Goal: Task Accomplishment & Management: Complete application form

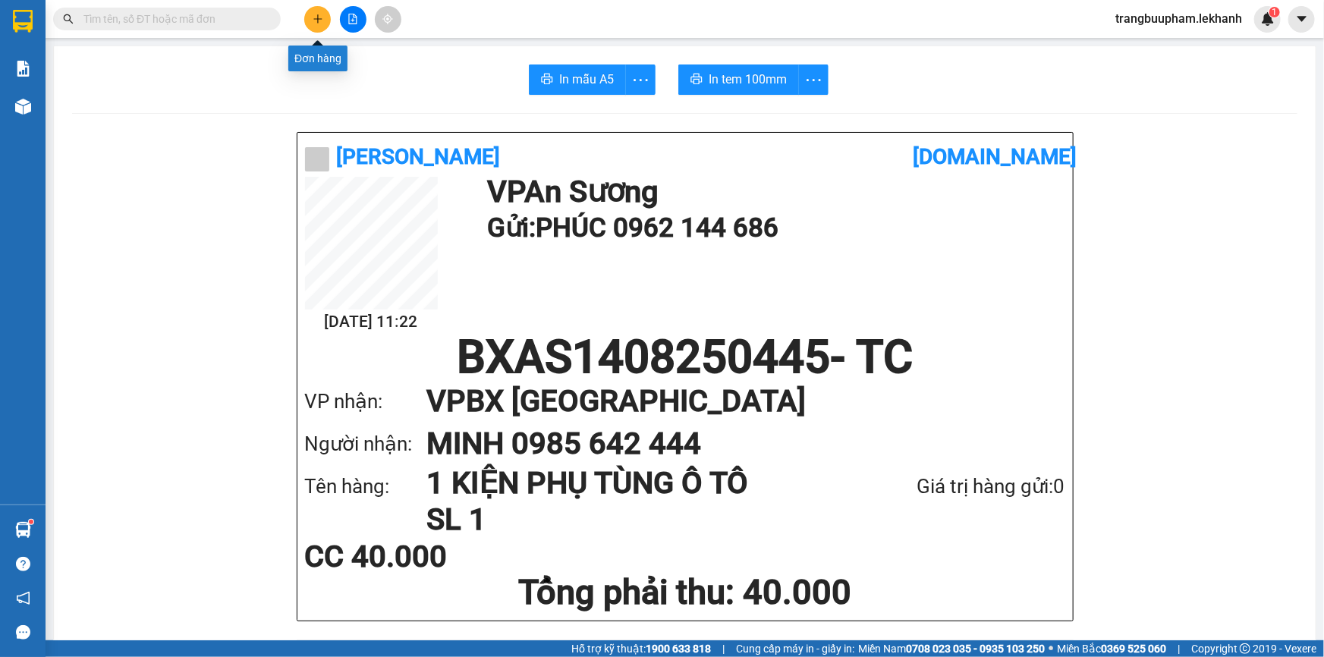
click at [319, 12] on button at bounding box center [317, 19] width 27 height 27
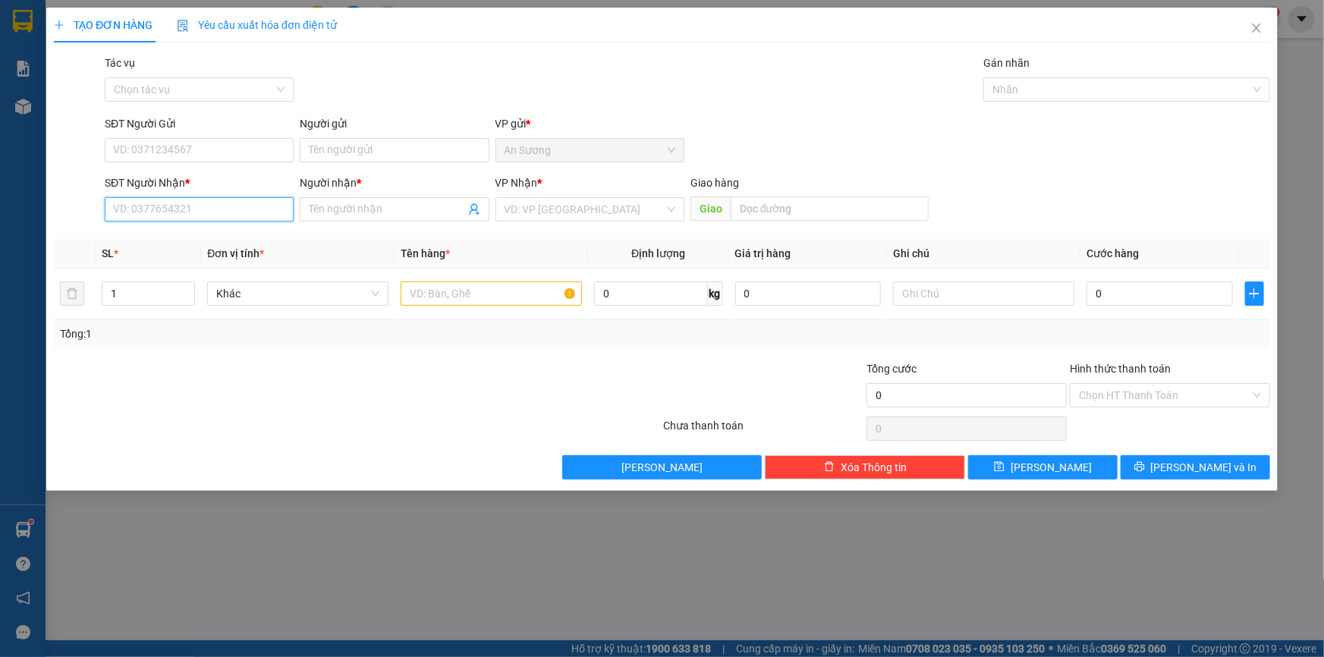
click at [259, 202] on input "SĐT Người Nhận *" at bounding box center [199, 209] width 189 height 24
type input "0965540207"
drag, startPoint x: 361, startPoint y: 205, endPoint x: 369, endPoint y: 205, distance: 8.3
click at [363, 205] on input "Người nhận *" at bounding box center [386, 209] width 155 height 17
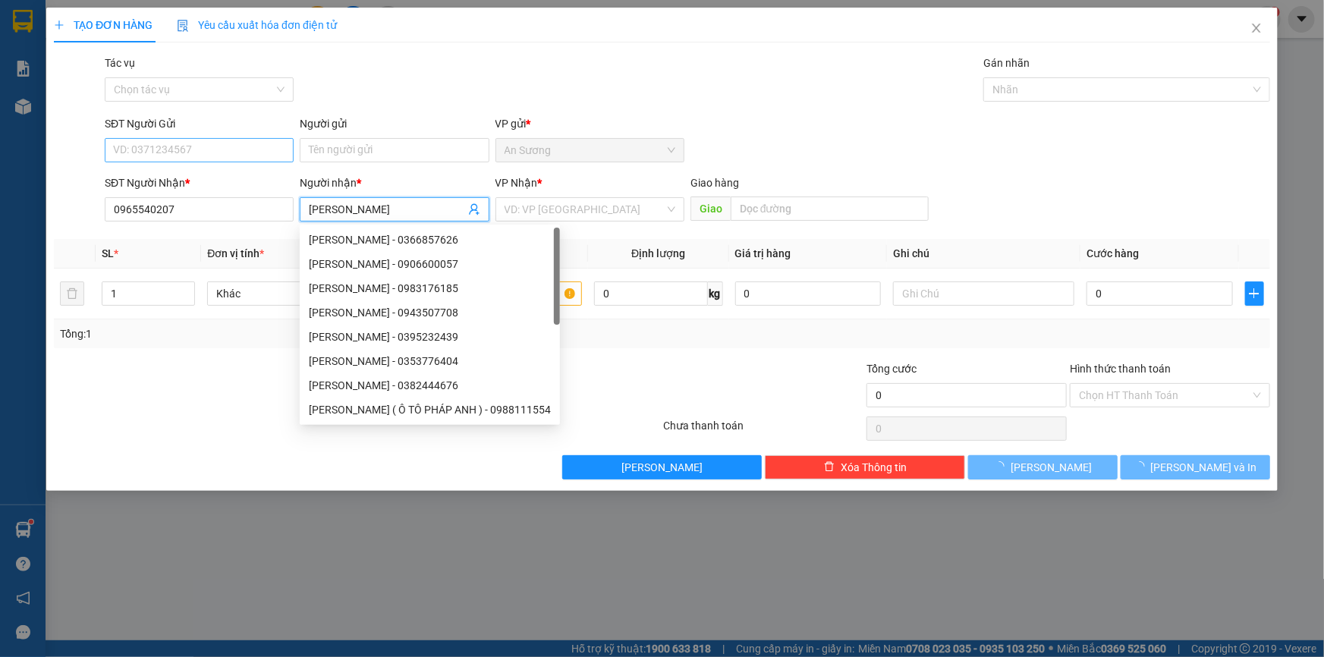
type input "[PERSON_NAME]"
click at [206, 150] on input "SĐT Người Gửi" at bounding box center [199, 150] width 189 height 24
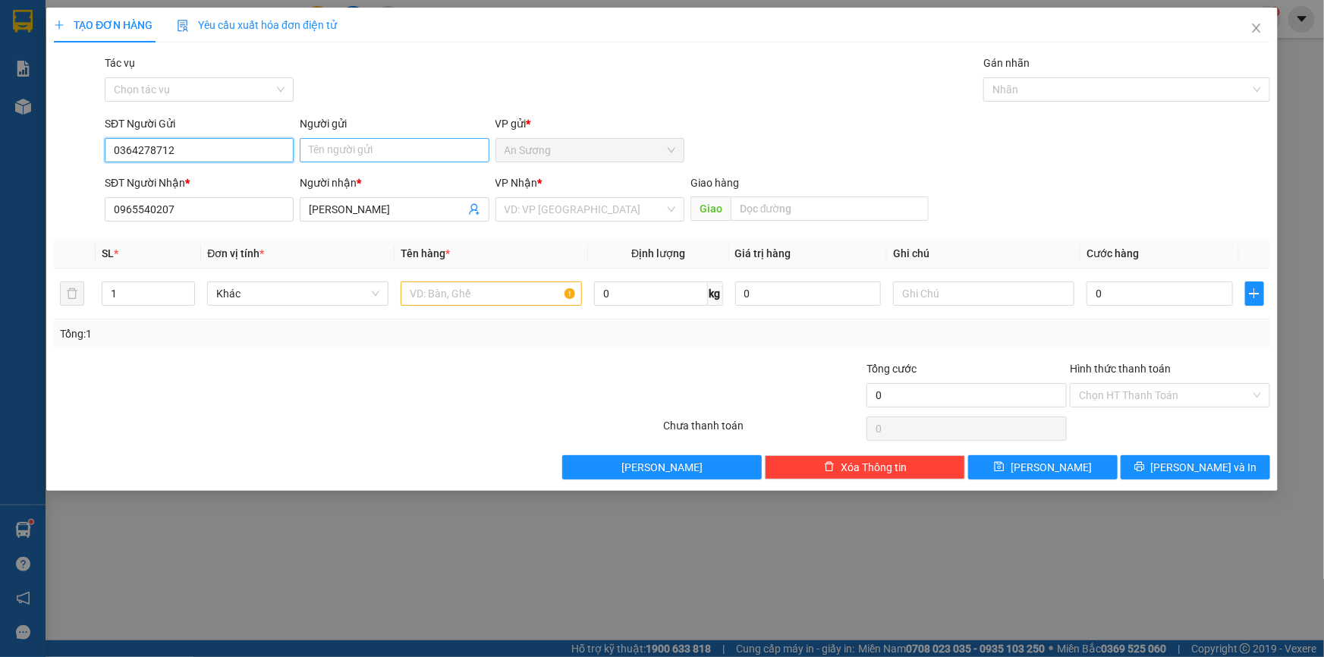
type input "0364278712"
click at [356, 147] on input "Người gửi" at bounding box center [394, 150] width 189 height 24
type input "VĂN CỪ"
click at [655, 361] on div at bounding box center [560, 386] width 203 height 53
click at [505, 284] on input "text" at bounding box center [490, 293] width 181 height 24
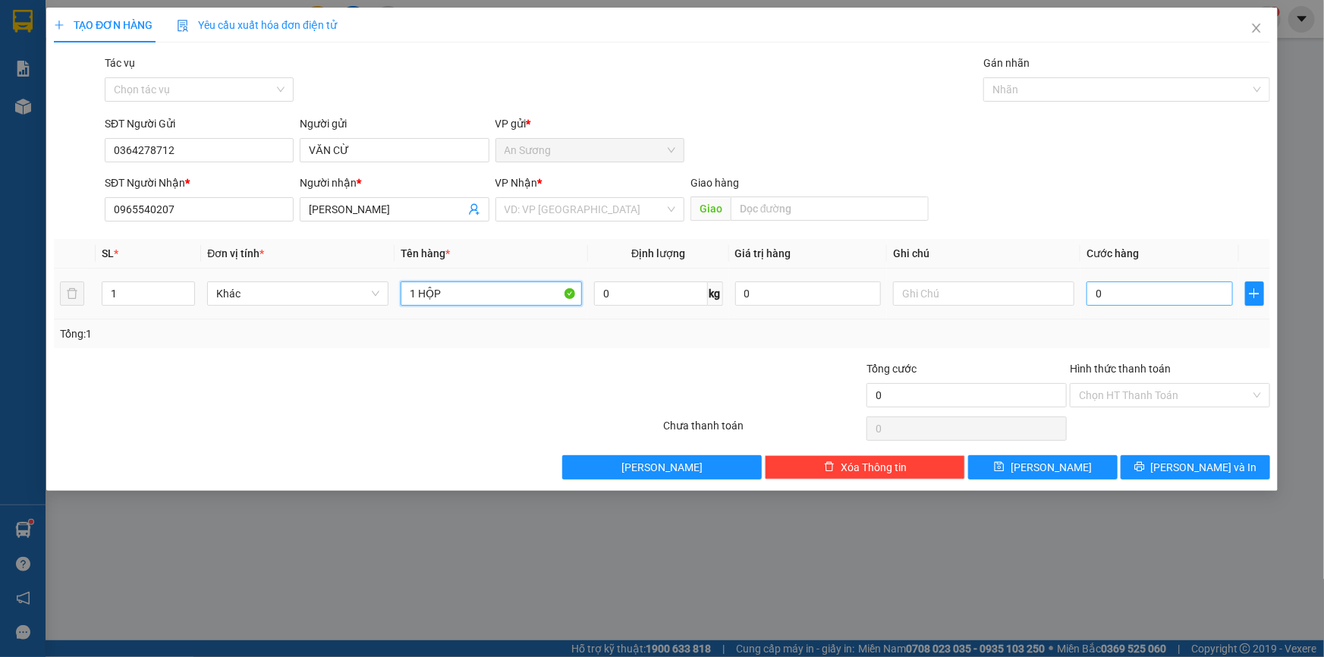
type input "1 HỘP"
click at [1101, 292] on input "0" at bounding box center [1159, 293] width 146 height 24
click at [551, 201] on input "search" at bounding box center [584, 209] width 160 height 23
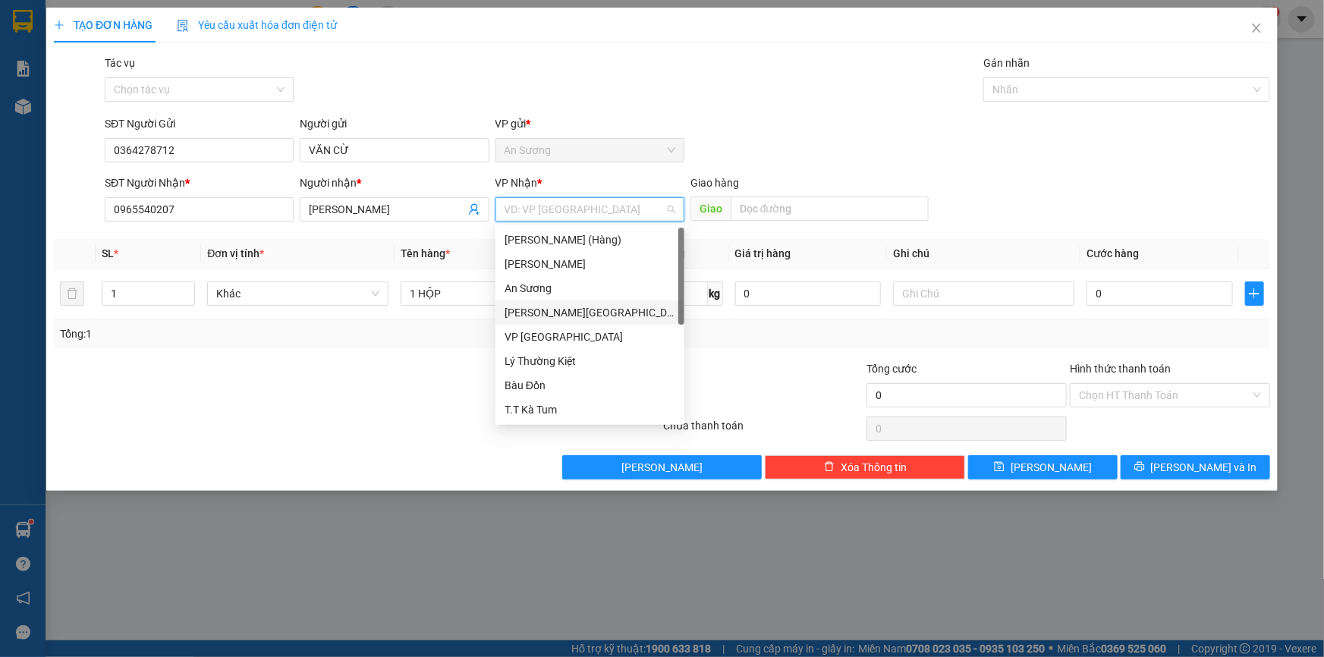
scroll to position [96, 0]
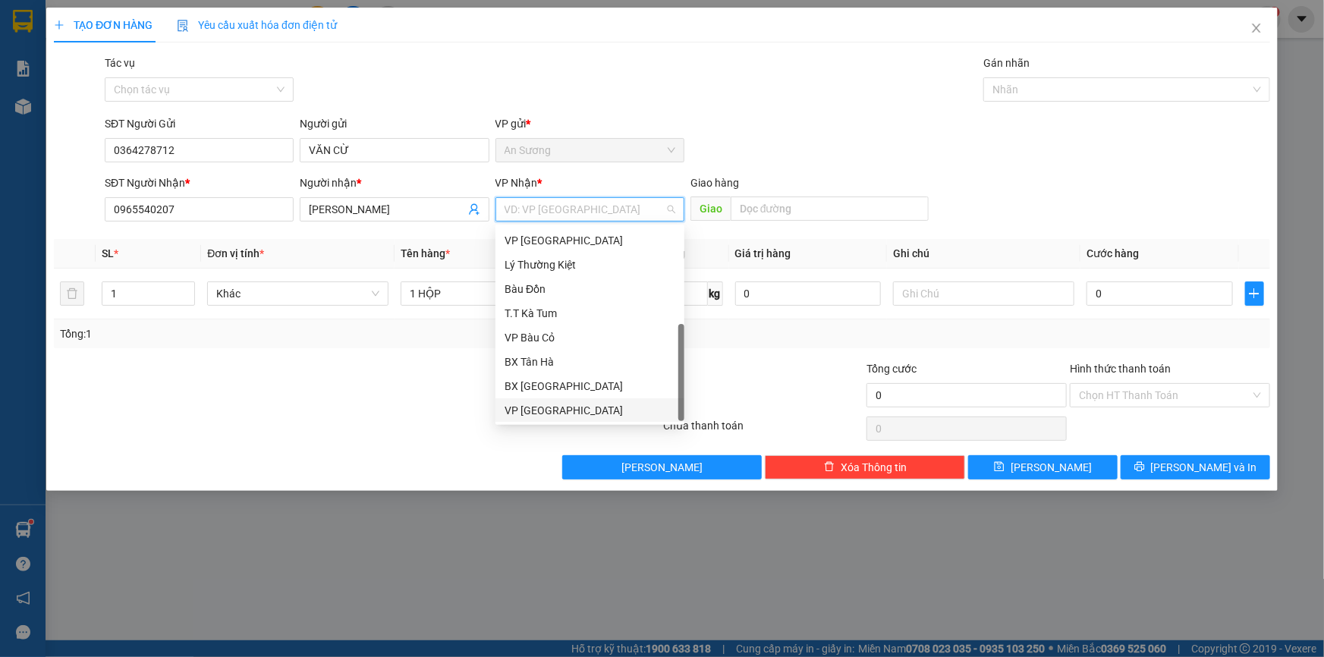
click at [543, 410] on div "VP [GEOGRAPHIC_DATA]" at bounding box center [589, 410] width 171 height 17
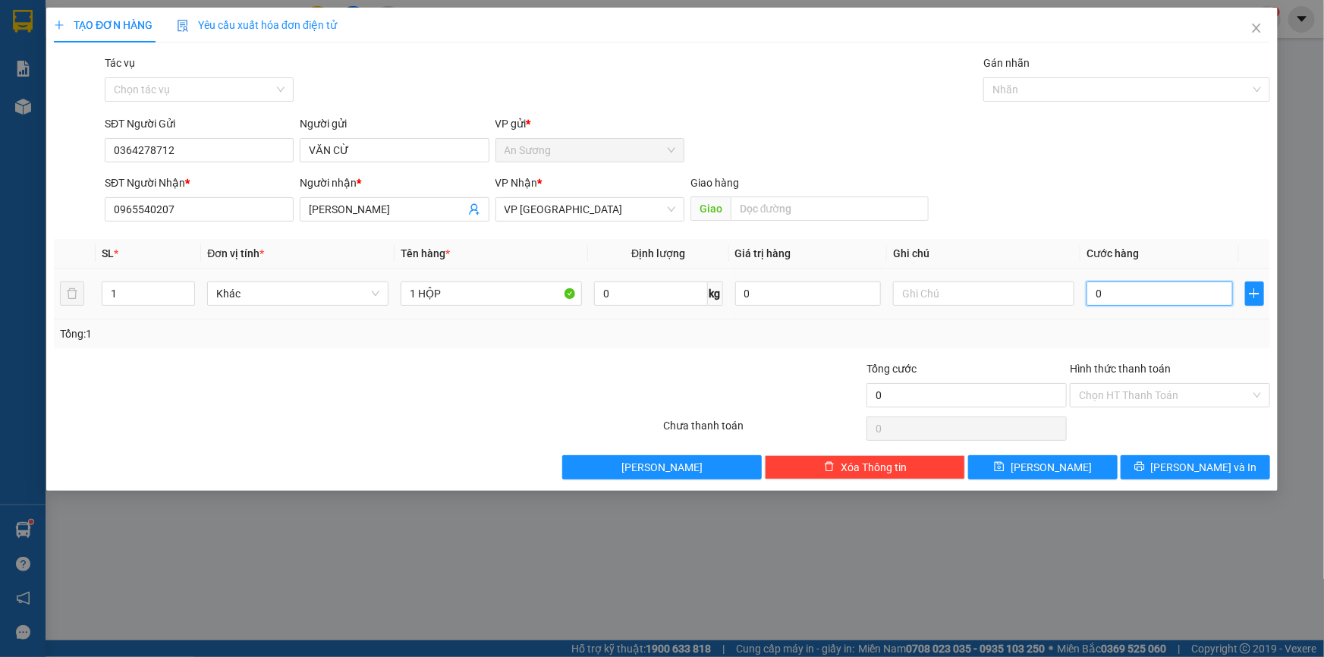
click at [1094, 297] on input "0" at bounding box center [1159, 293] width 146 height 24
type input "3"
type input "30"
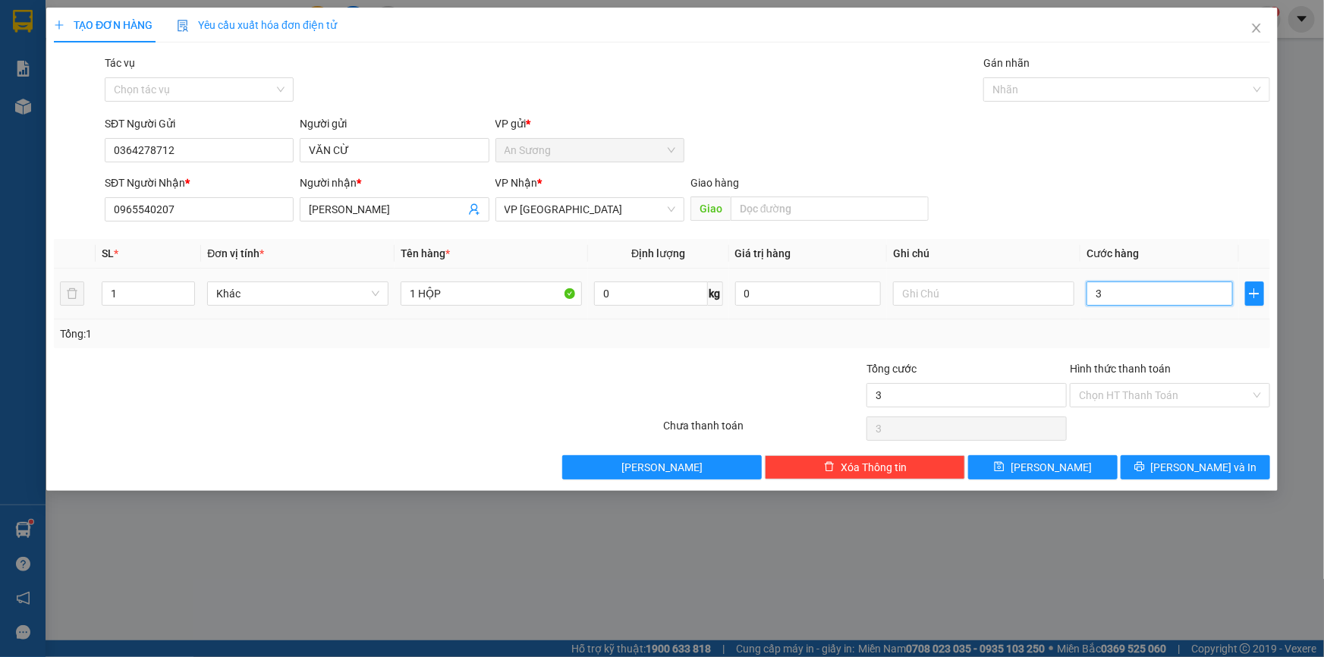
type input "30"
type input "30.000"
click at [1133, 313] on td "30.000" at bounding box center [1159, 294] width 159 height 51
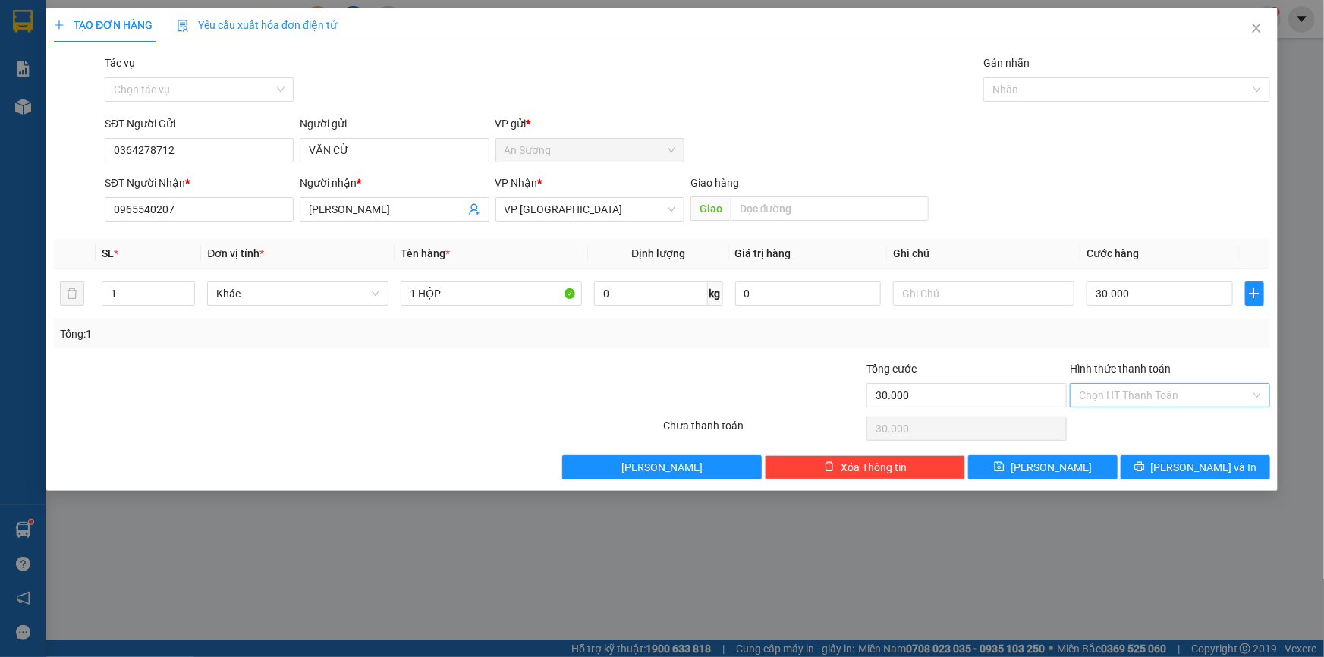
click at [1148, 401] on input "Hình thức thanh toán" at bounding box center [1164, 395] width 171 height 23
click at [1132, 429] on div "Tại văn phòng" at bounding box center [1170, 424] width 182 height 17
type input "0"
click at [1198, 470] on span "[PERSON_NAME] và In" at bounding box center [1204, 467] width 106 height 17
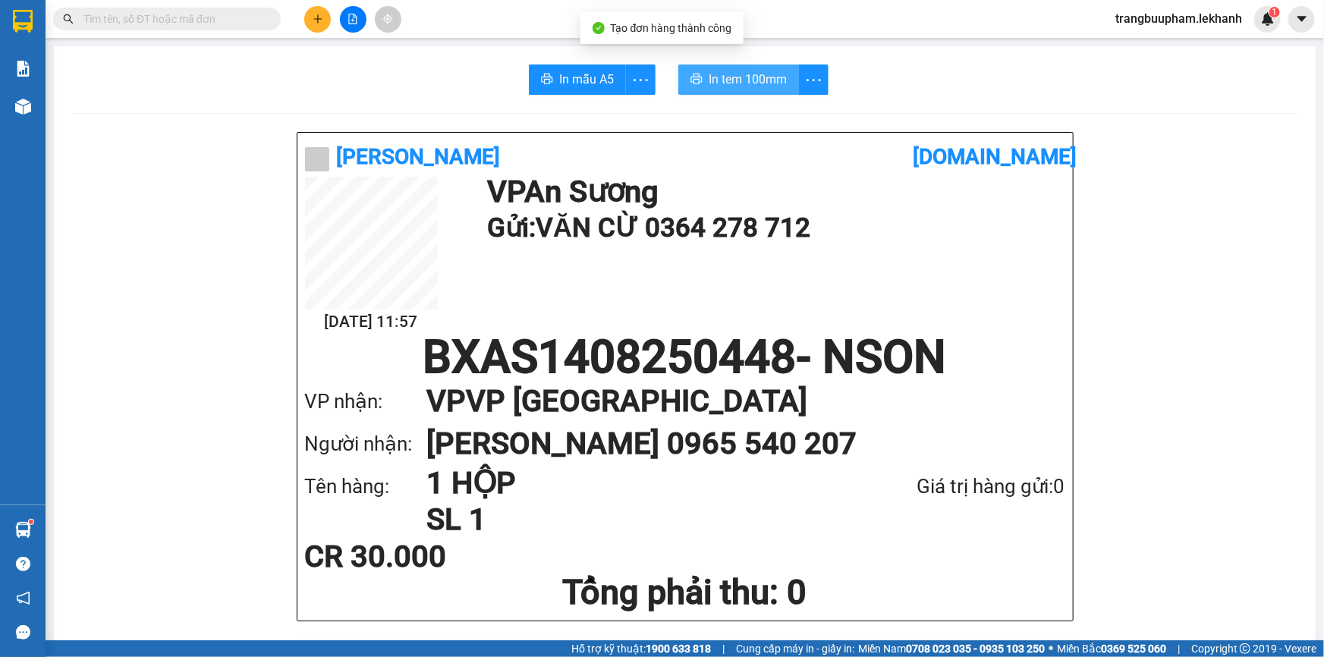
click at [749, 74] on span "In tem 100mm" at bounding box center [747, 79] width 78 height 19
click at [318, 14] on icon "plus" at bounding box center [317, 19] width 11 height 11
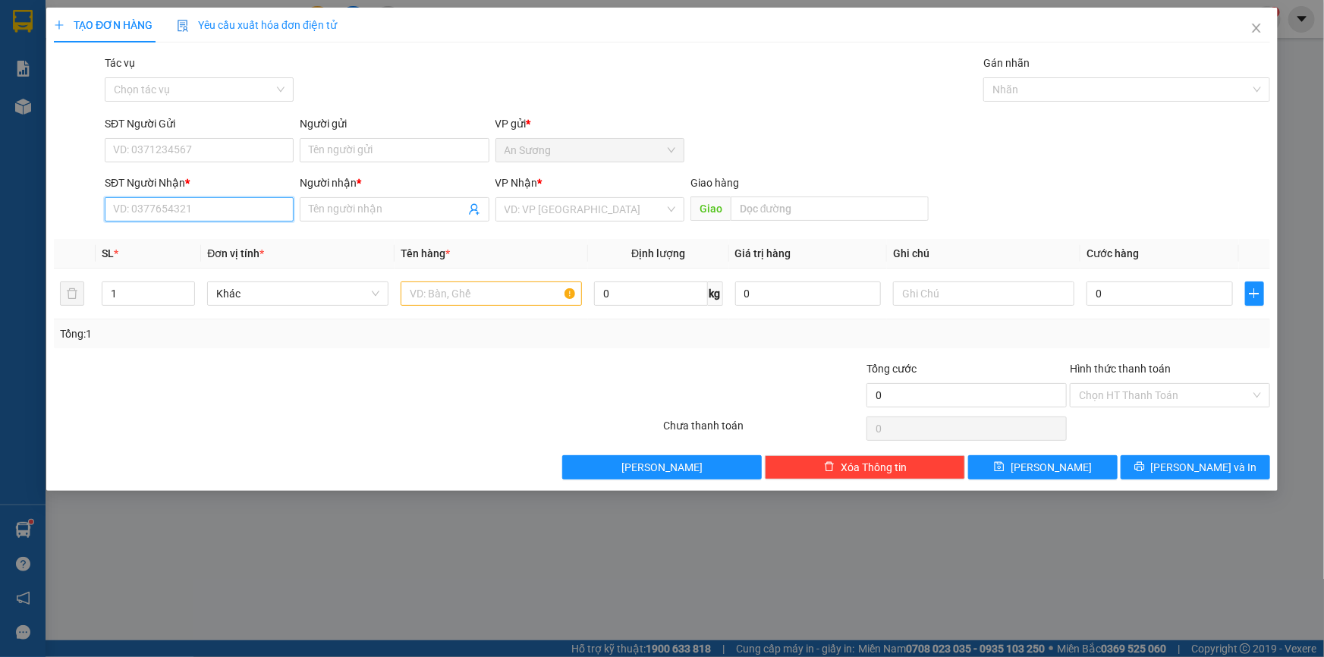
click at [243, 204] on input "SĐT Người Nhận *" at bounding box center [199, 209] width 189 height 24
type input "0888711288"
click at [323, 208] on input "Người nhận *" at bounding box center [386, 209] width 155 height 17
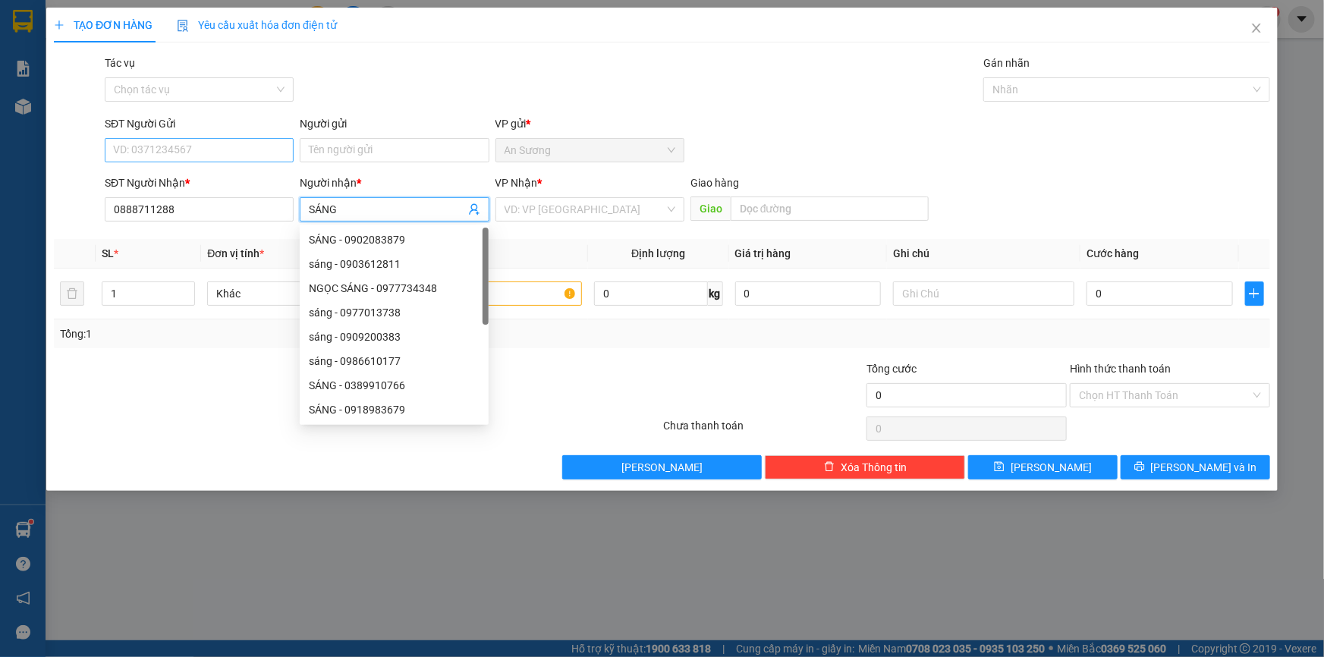
type input "SÁNG"
click at [259, 142] on input "SĐT Người Gửi" at bounding box center [199, 150] width 189 height 24
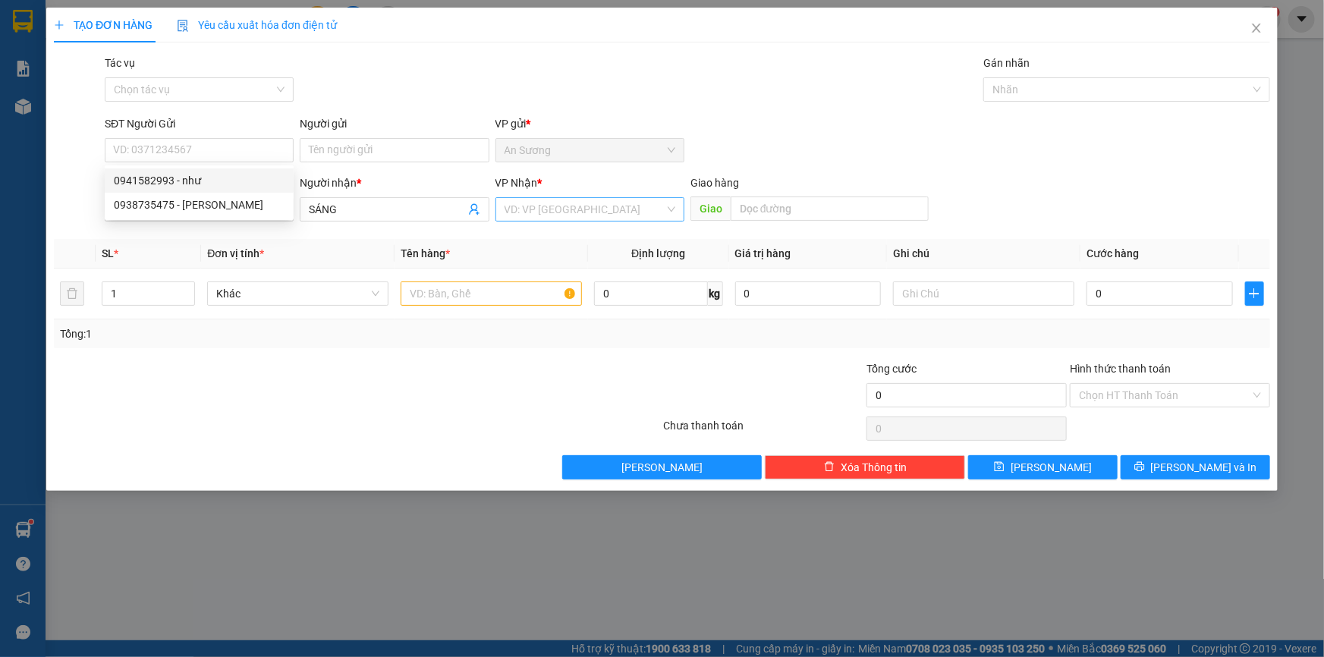
click at [553, 208] on input "search" at bounding box center [584, 209] width 160 height 23
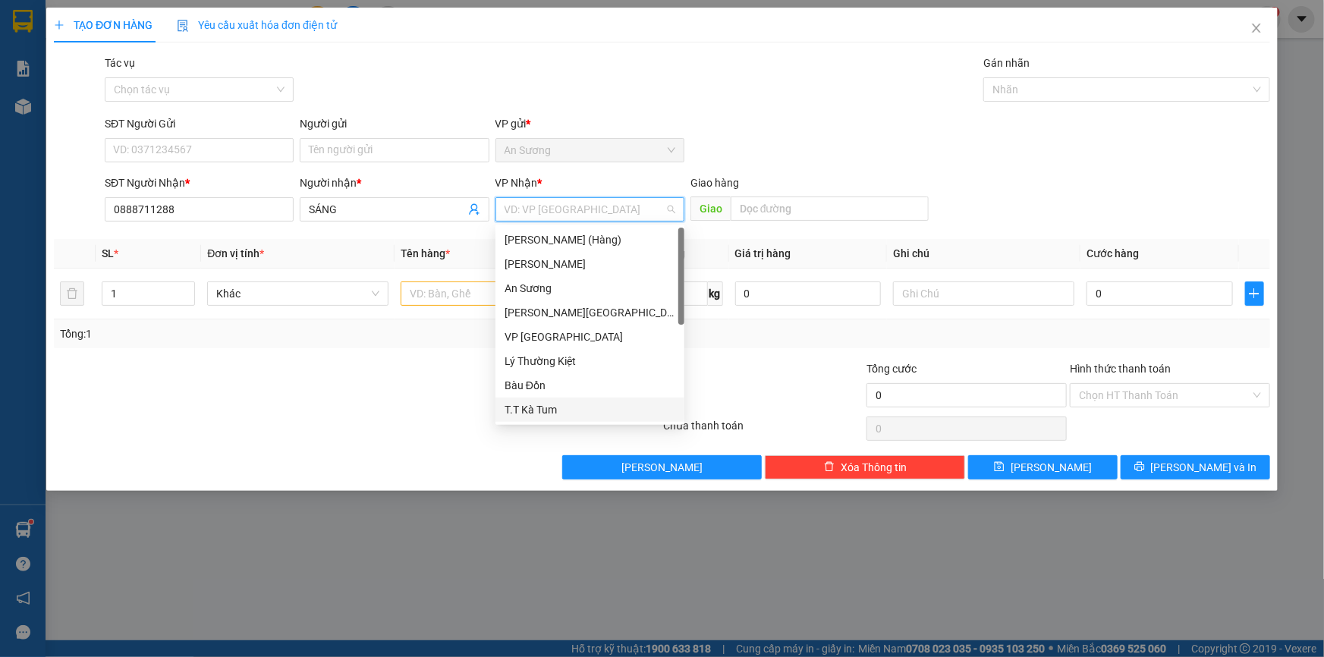
click at [551, 403] on div "T.T Kà Tum" at bounding box center [589, 409] width 171 height 17
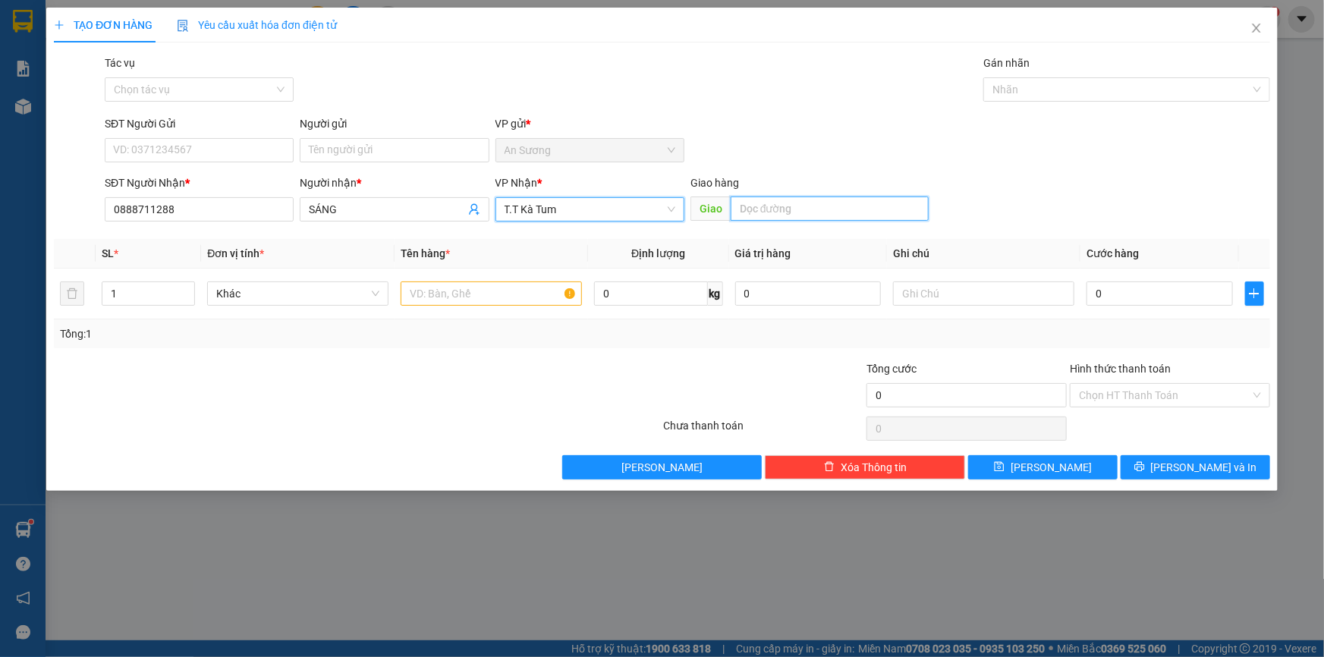
click at [795, 209] on input "text" at bounding box center [829, 208] width 198 height 24
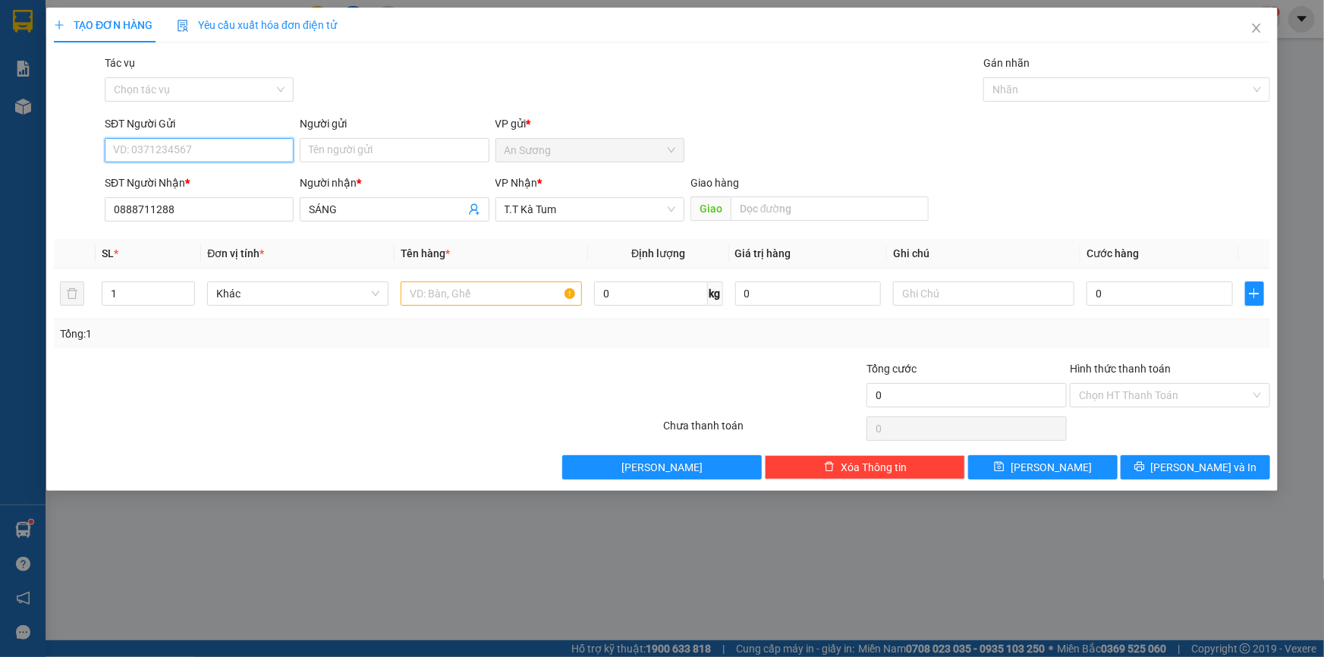
click at [212, 138] on input "SĐT Người Gửi" at bounding box center [199, 150] width 189 height 24
type input "0837120372"
drag, startPoint x: 102, startPoint y: 155, endPoint x: 73, endPoint y: 156, distance: 28.8
click at [73, 156] on div "SĐT Người Gửi 0837120372 0837120372 Người gửi Tên người gửi VP gửi * [PERSON_NA…" at bounding box center [661, 141] width 1219 height 53
click at [157, 157] on input "SĐT Người Gửi" at bounding box center [199, 150] width 189 height 24
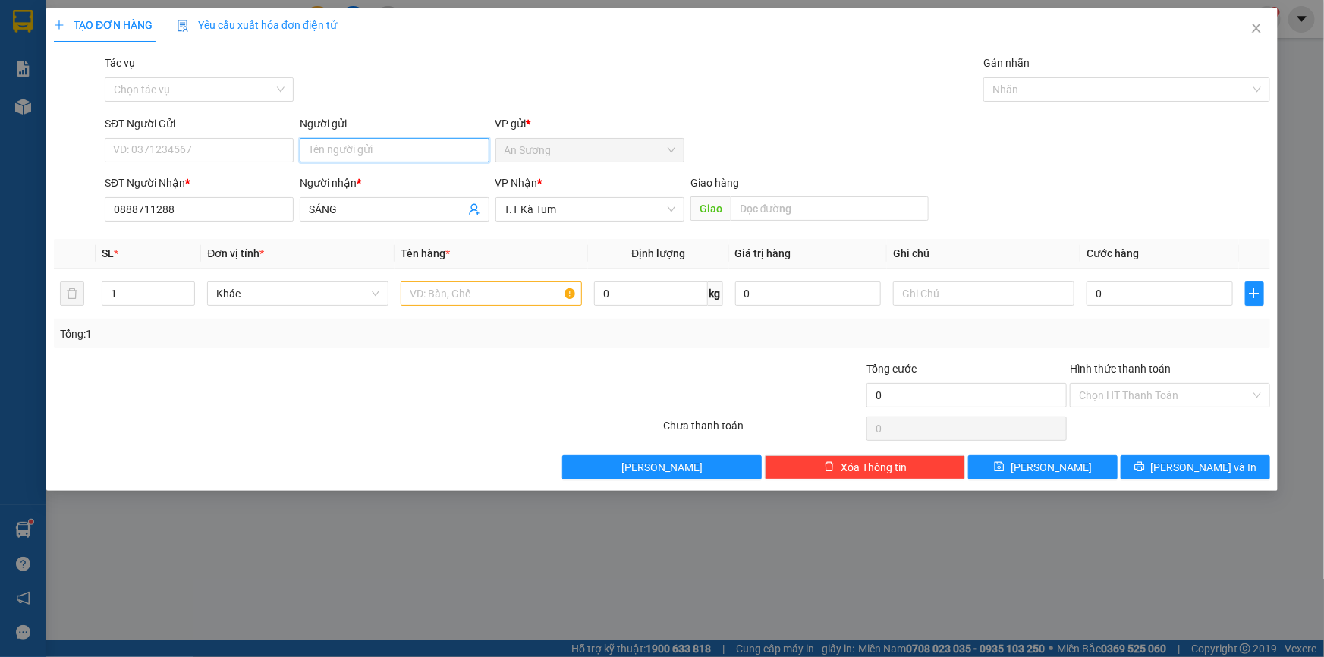
click at [376, 155] on input "Người gửi" at bounding box center [394, 150] width 189 height 24
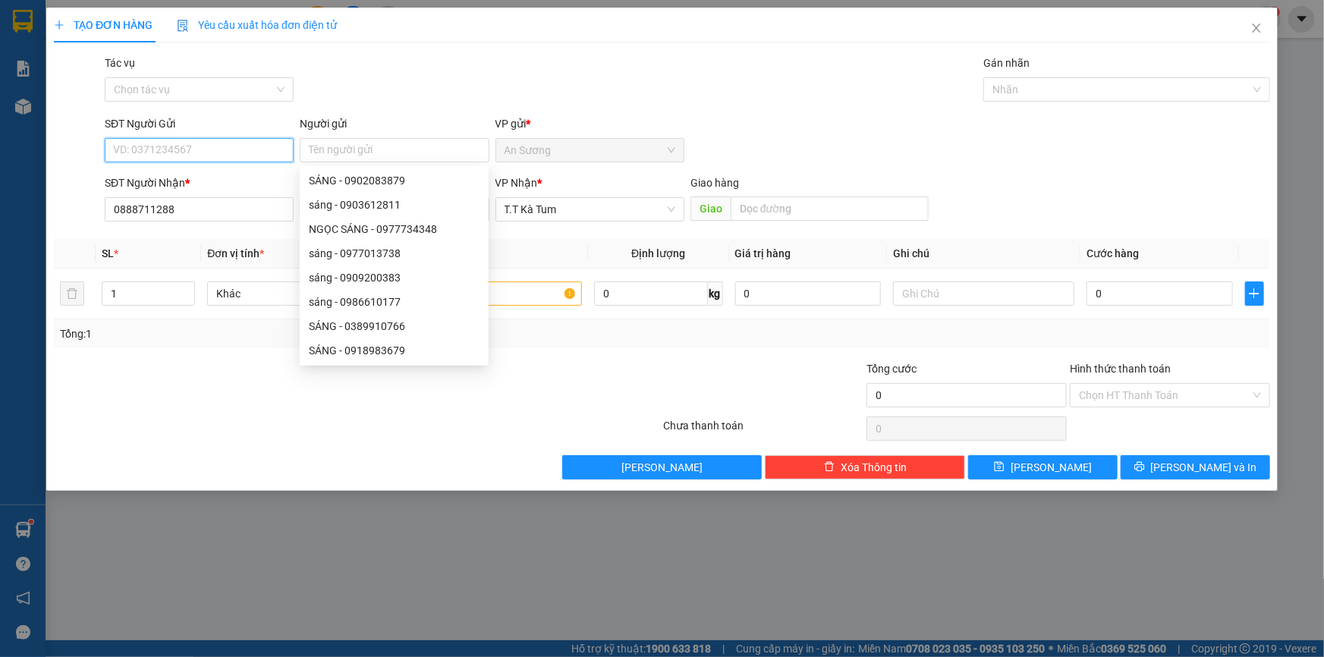
click at [253, 151] on input "SĐT Người Gửi" at bounding box center [199, 150] width 189 height 24
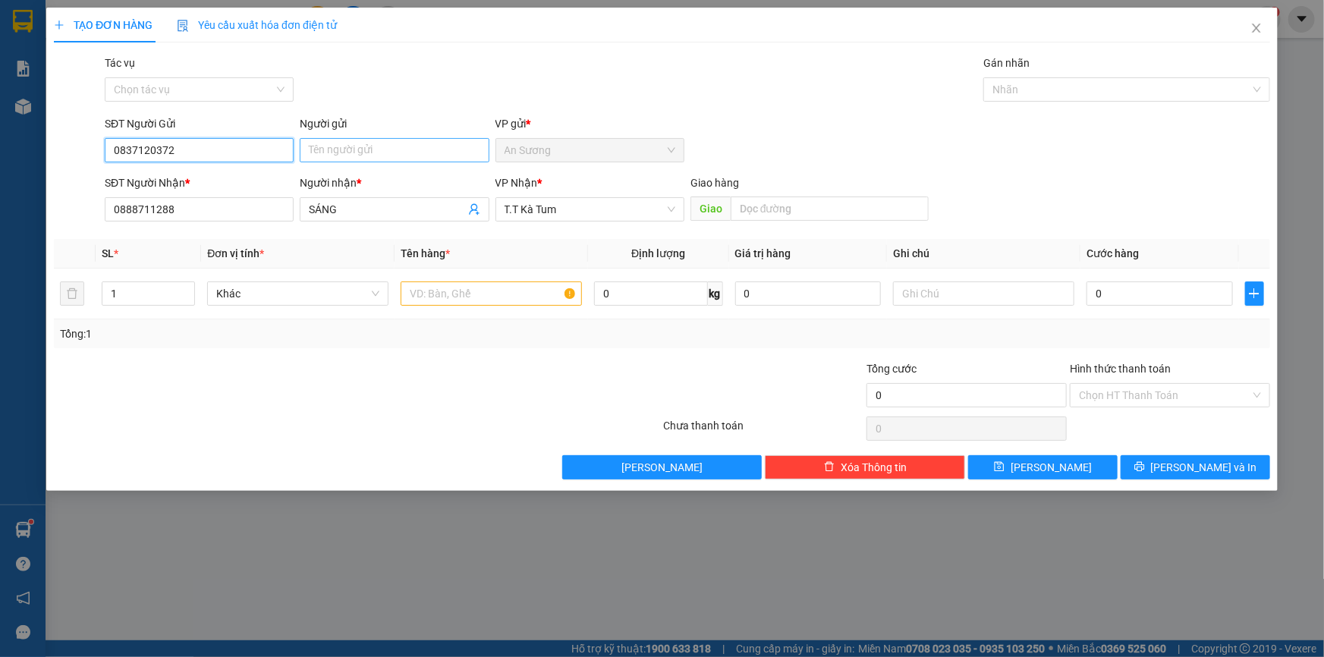
type input "0837120372"
click at [366, 150] on input "Người gửi" at bounding box center [394, 150] width 189 height 24
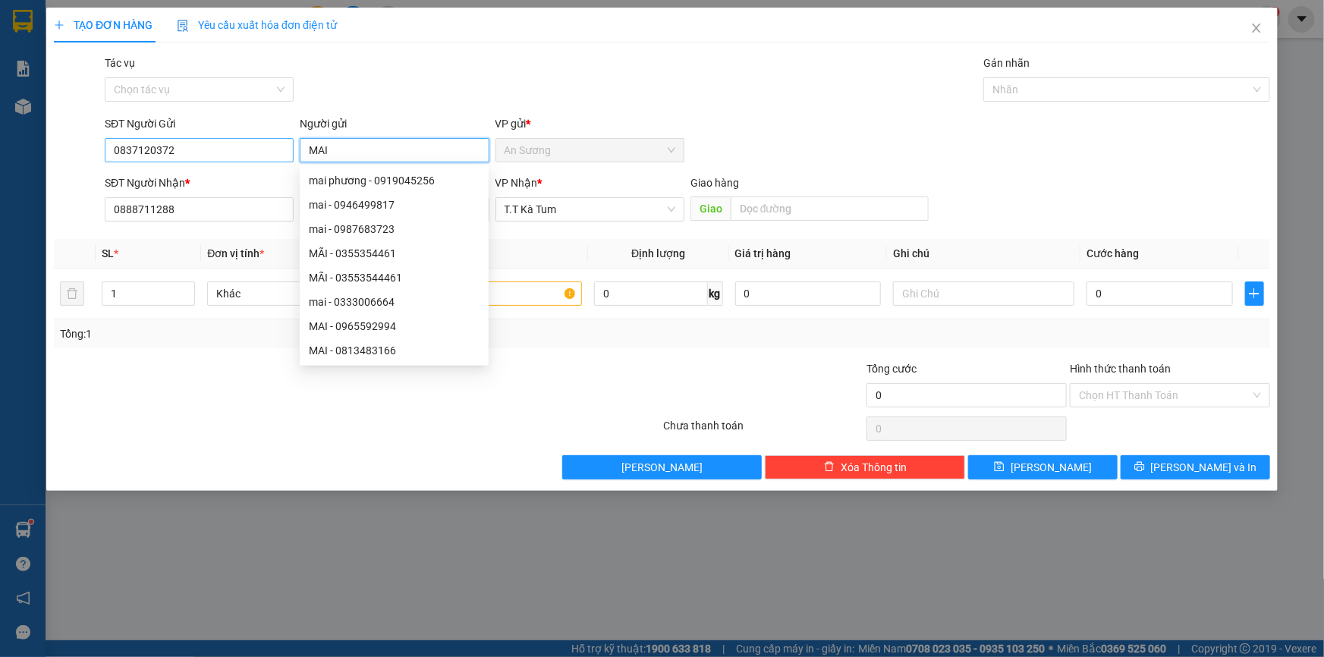
type input "MAI"
click at [193, 152] on input "0837120372" at bounding box center [199, 150] width 189 height 24
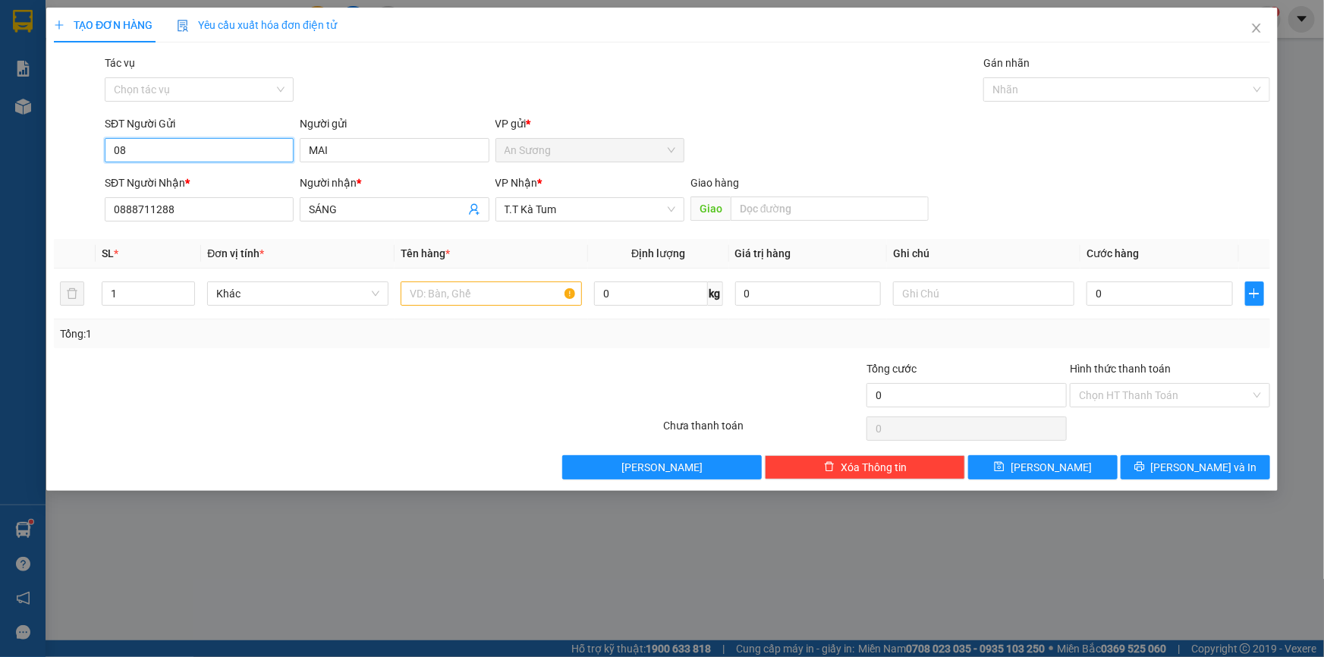
type input "0"
type input "0869175810"
click at [466, 297] on input "text" at bounding box center [490, 293] width 181 height 24
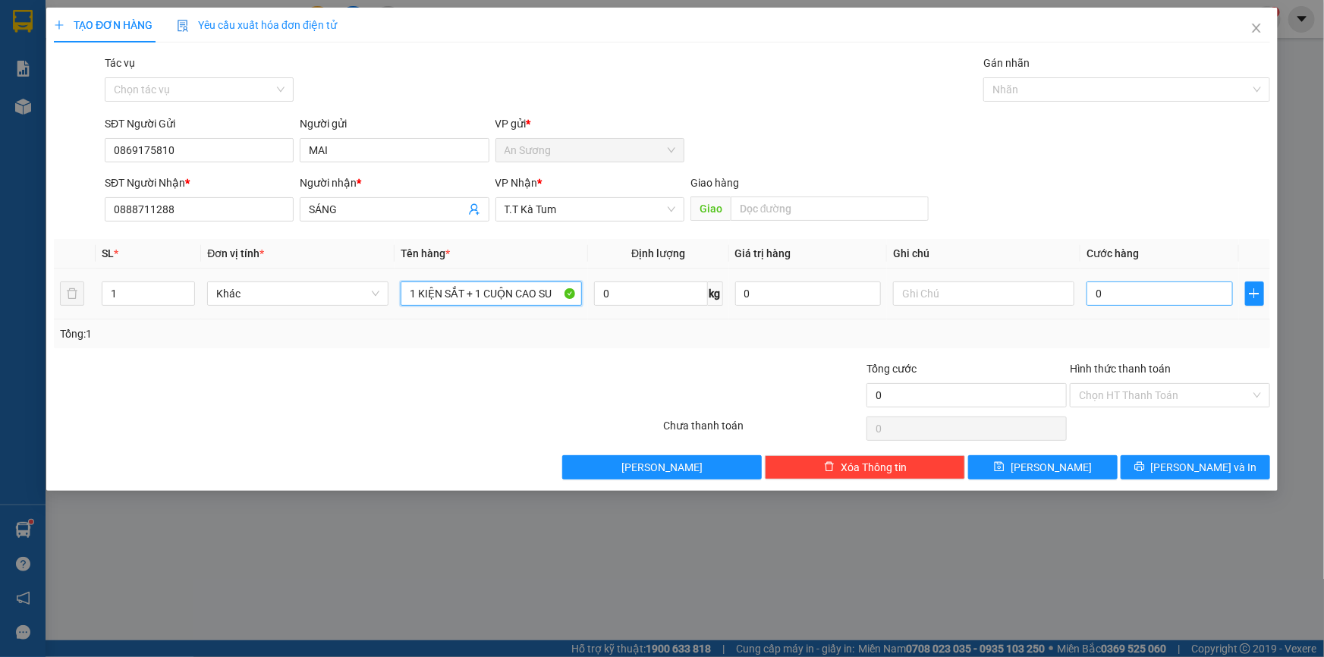
type input "1 KIỆN SẮT + 1 CUỘN CAO SU"
click at [1098, 289] on input "0" at bounding box center [1159, 293] width 146 height 24
click at [190, 287] on span "up" at bounding box center [186, 289] width 9 height 9
type input "2"
click at [184, 285] on span "up" at bounding box center [186, 289] width 9 height 9
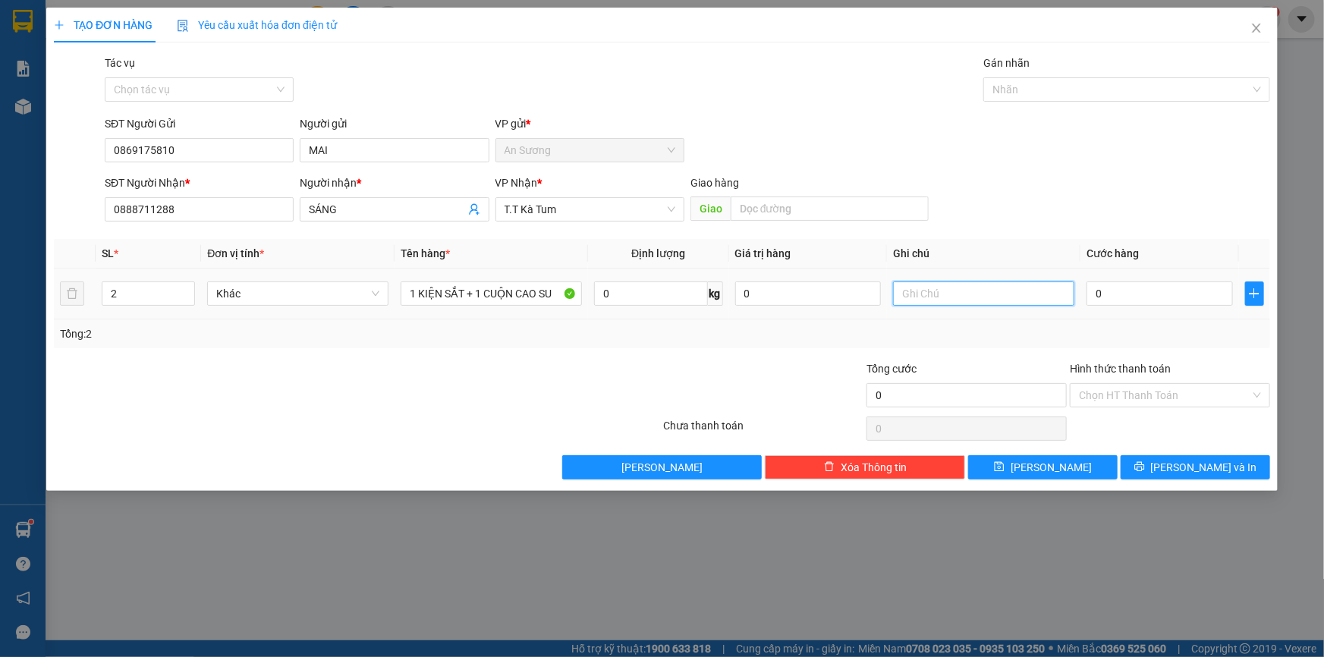
click at [930, 288] on input "text" at bounding box center [983, 293] width 181 height 24
type input "XE TẢI GIAO CẦU BỔ TÚC"
click at [1091, 294] on input "0" at bounding box center [1159, 293] width 146 height 24
type input "5"
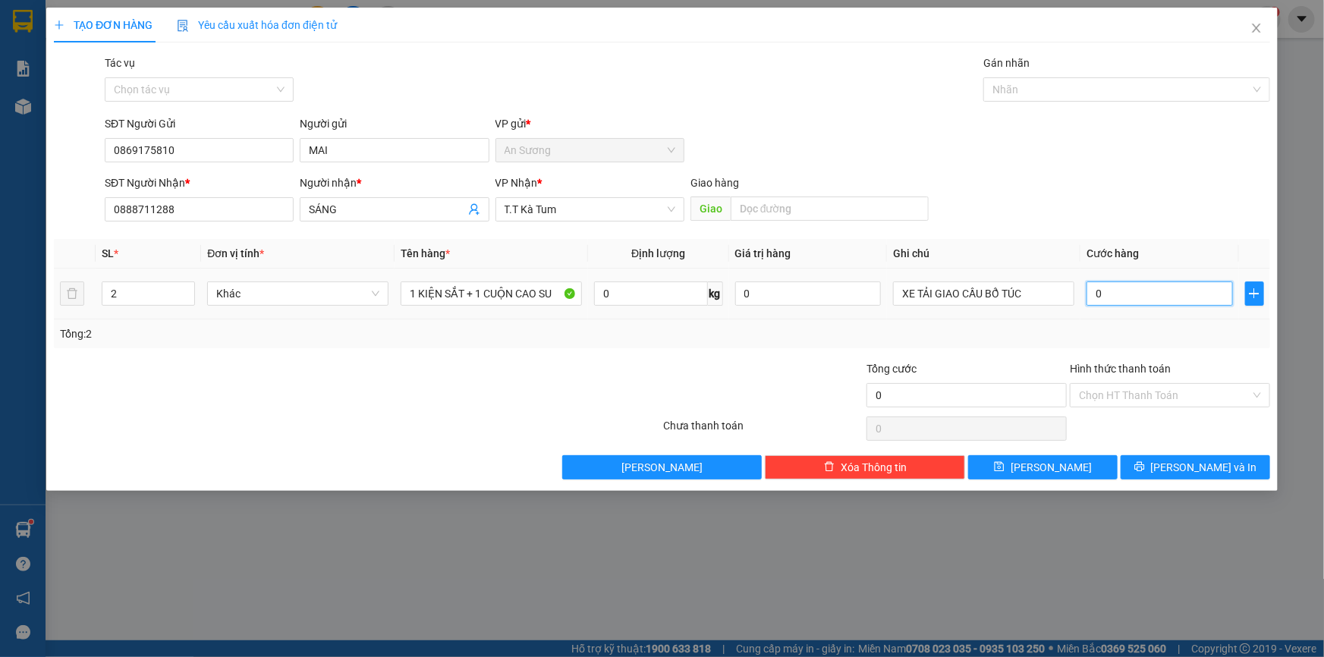
type input "5"
type input "50"
type input "500"
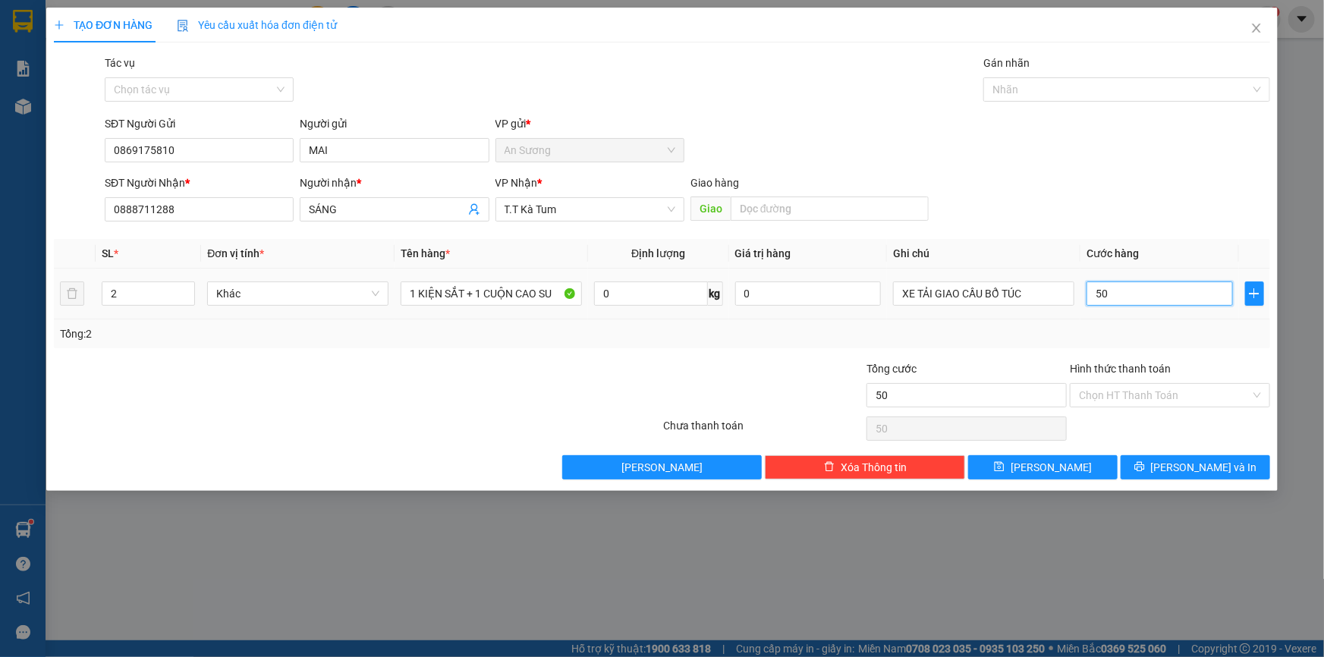
type input "500"
type input "5.000"
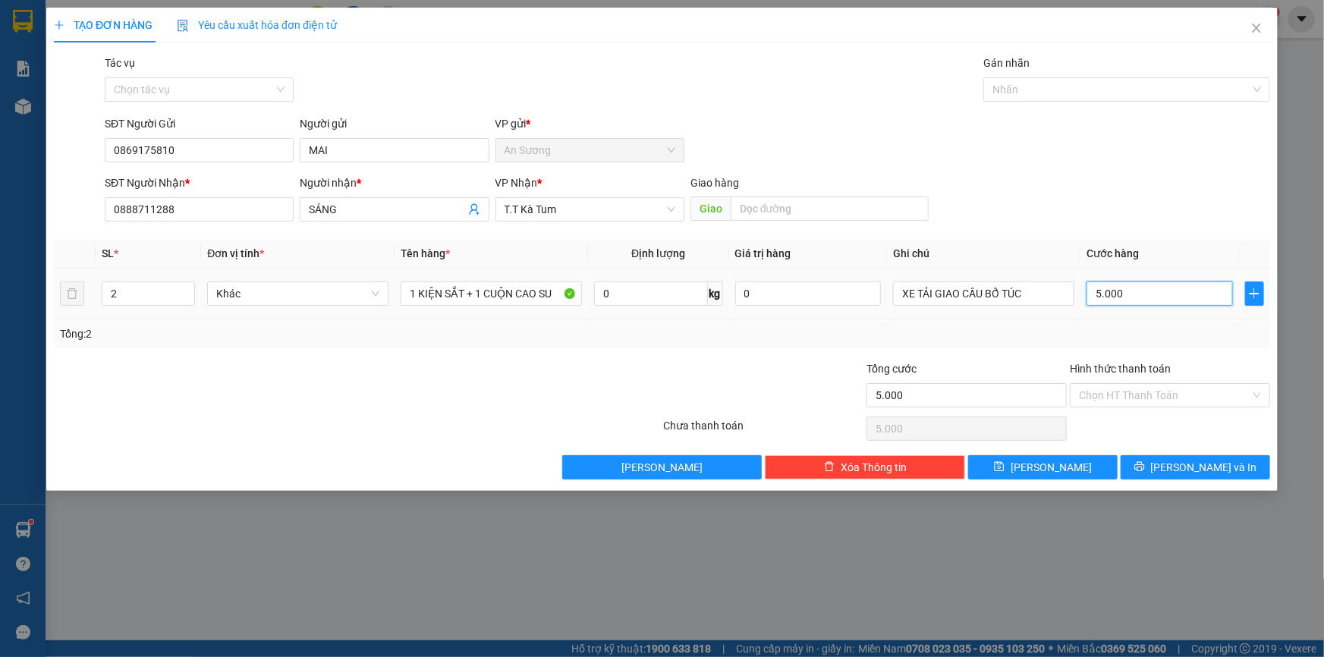
type input "50.000"
type input "500.000"
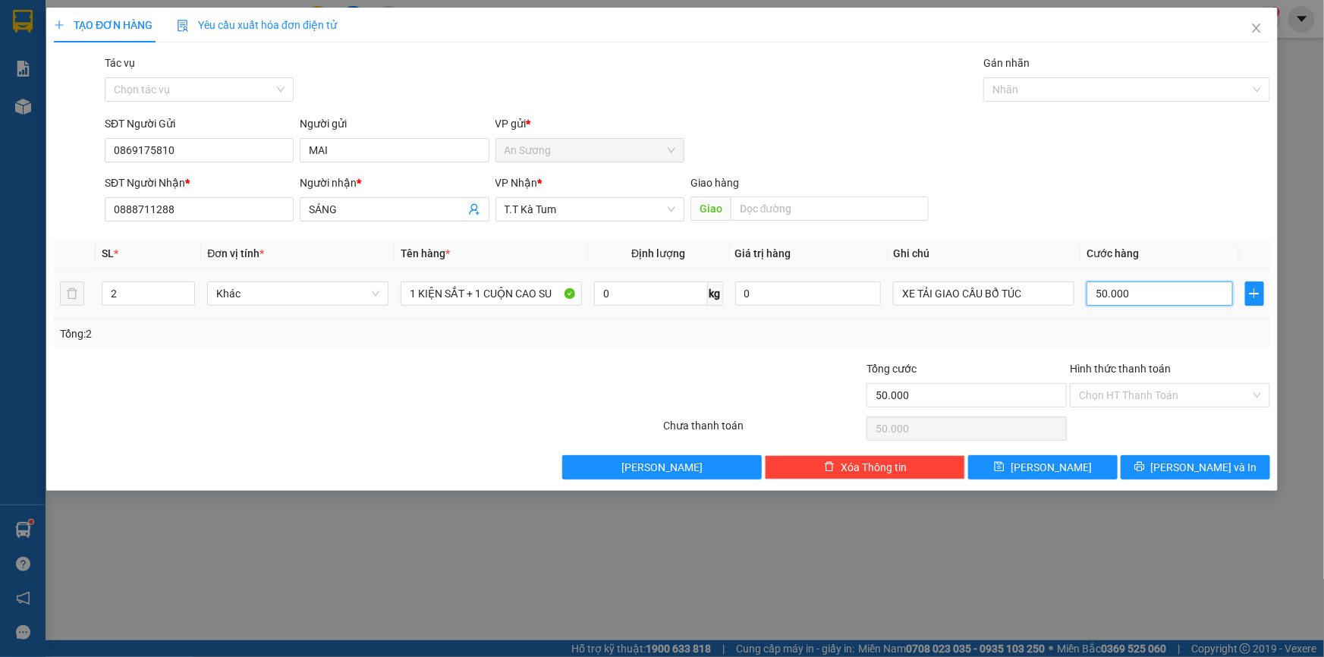
type input "500.000"
type input "5.000.000"
type input "500.000"
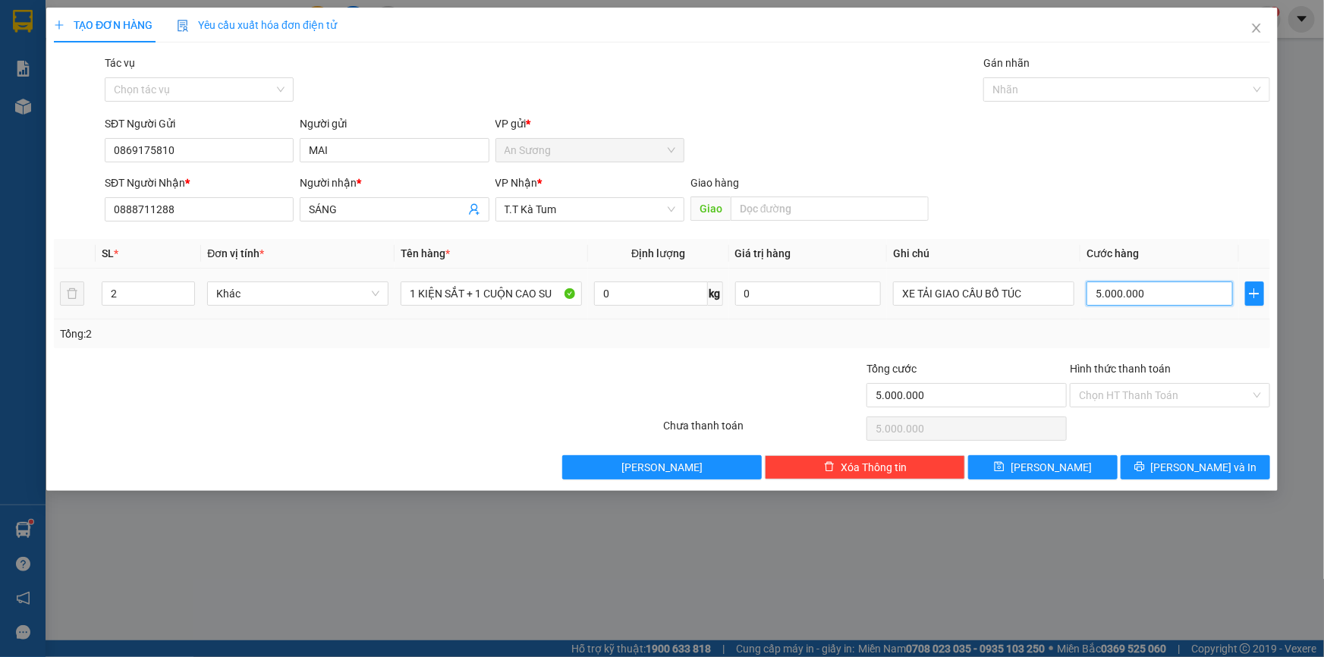
type input "500.000"
click at [1097, 325] on div "Tổng: 2" at bounding box center [662, 333] width 1204 height 17
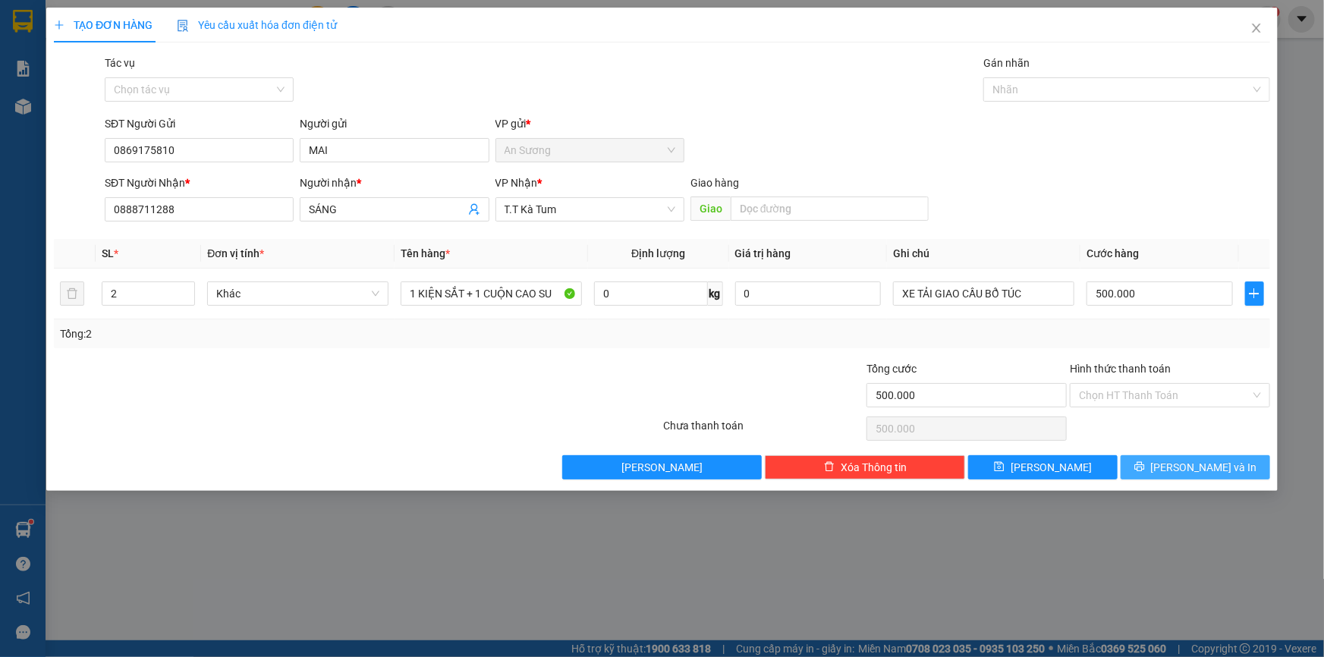
click at [1172, 457] on button "[PERSON_NAME] và In" at bounding box center [1194, 467] width 149 height 24
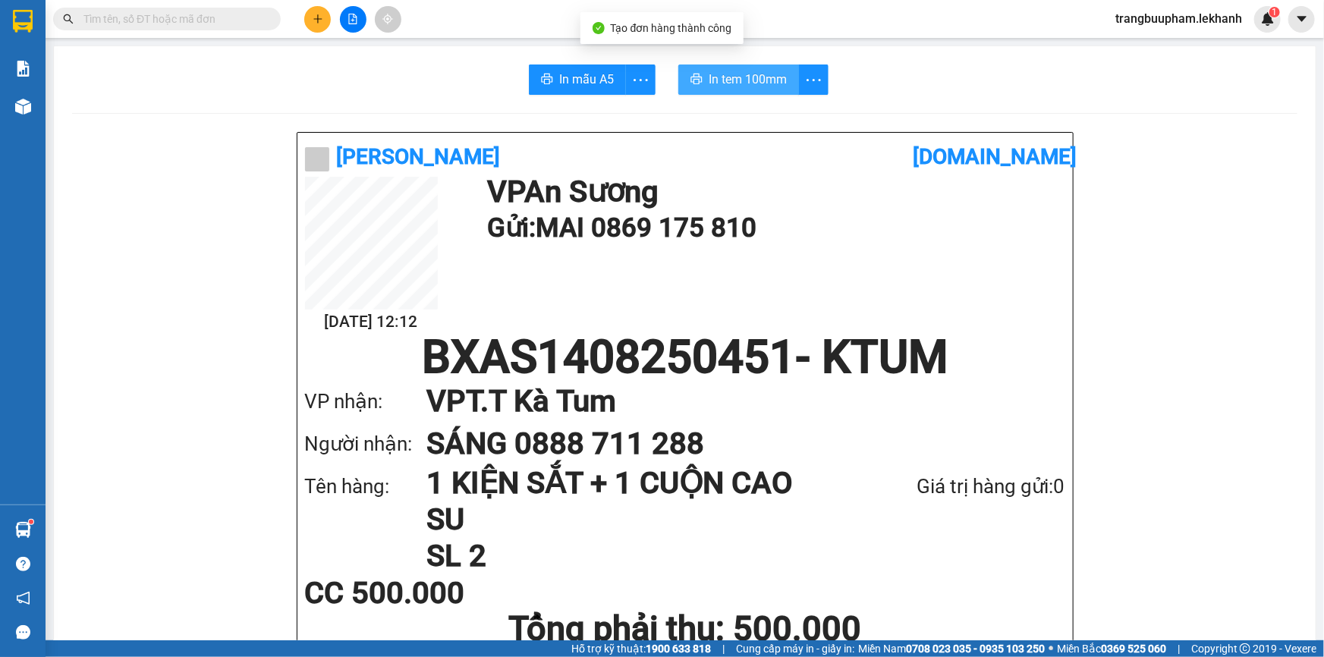
click at [746, 83] on span "In tem 100mm" at bounding box center [747, 79] width 78 height 19
click at [323, 26] on button at bounding box center [317, 19] width 27 height 27
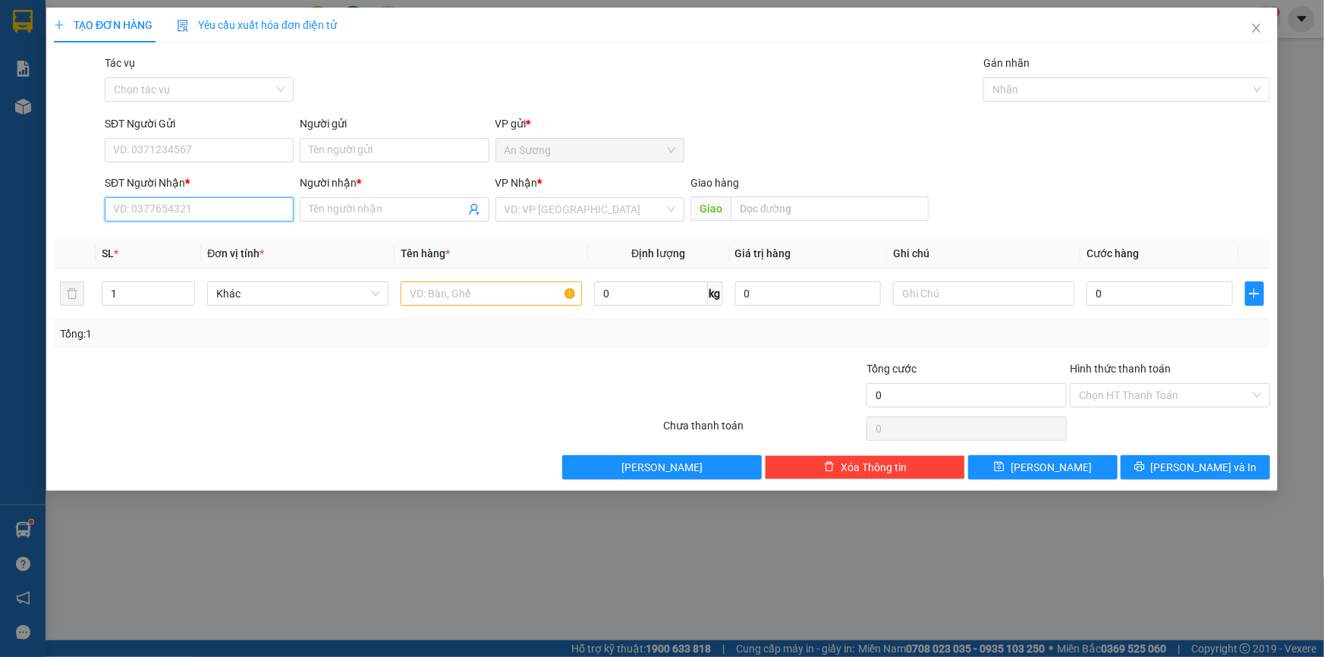
click at [213, 203] on input "SĐT Người Nhận *" at bounding box center [199, 209] width 189 height 24
click at [208, 233] on div "0866963249 - HIỀN" at bounding box center [199, 239] width 171 height 17
type input "0866963249"
type input "HIỀN"
type input "40.000"
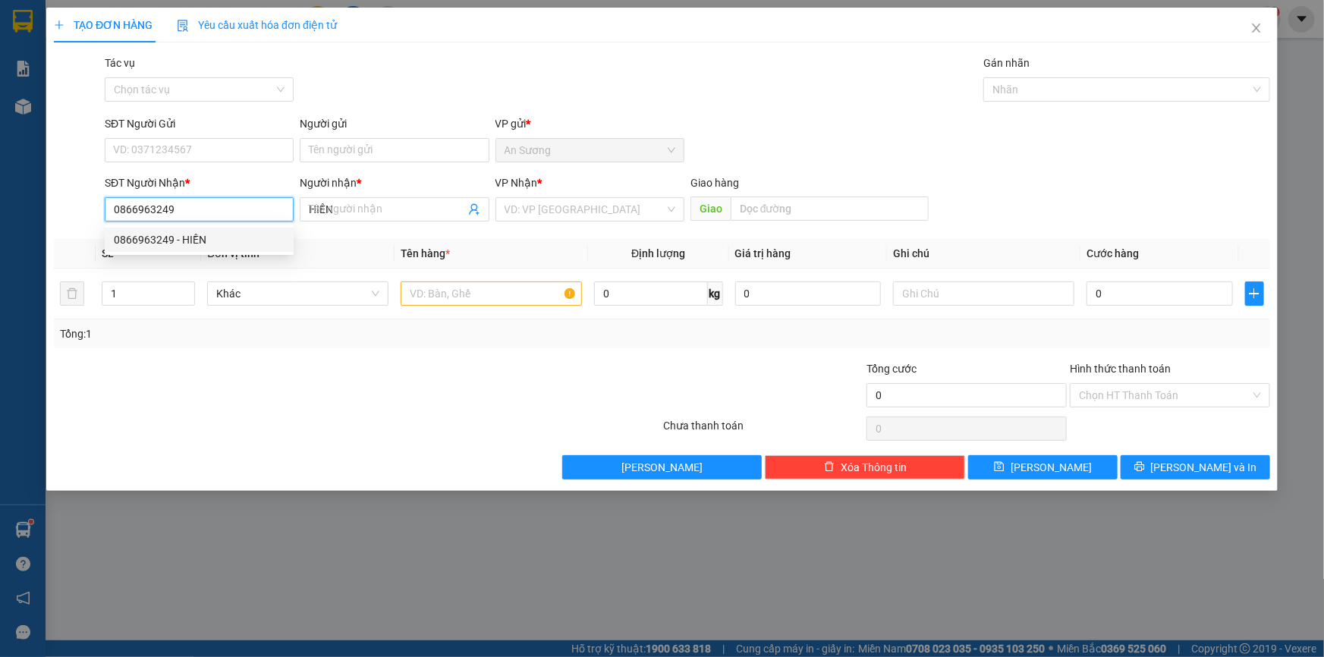
type input "40.000"
type input "0866963249"
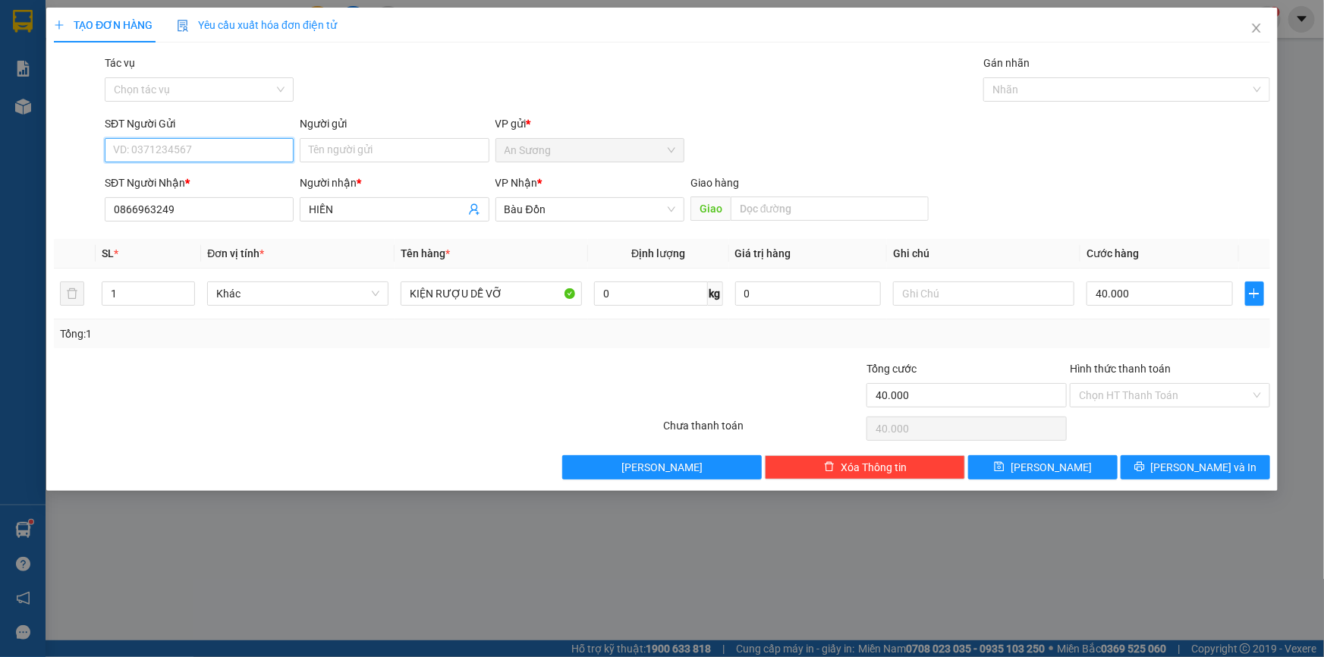
click at [268, 144] on input "SĐT Người Gửi" at bounding box center [199, 150] width 189 height 24
click at [231, 174] on div "0399712226 - BÁ" at bounding box center [199, 180] width 171 height 17
type input "0399712226"
type input "BÁ"
click at [1206, 470] on span "[PERSON_NAME] và In" at bounding box center [1204, 467] width 106 height 17
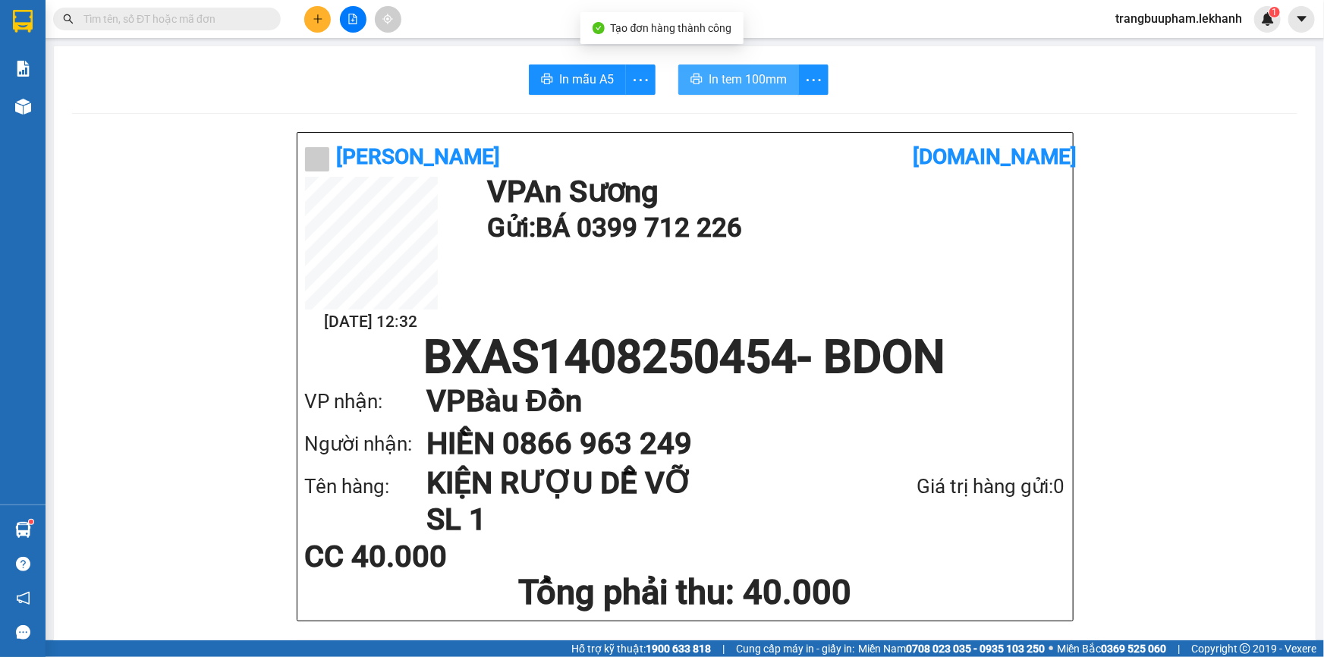
click at [697, 77] on icon "printer" at bounding box center [696, 79] width 12 height 12
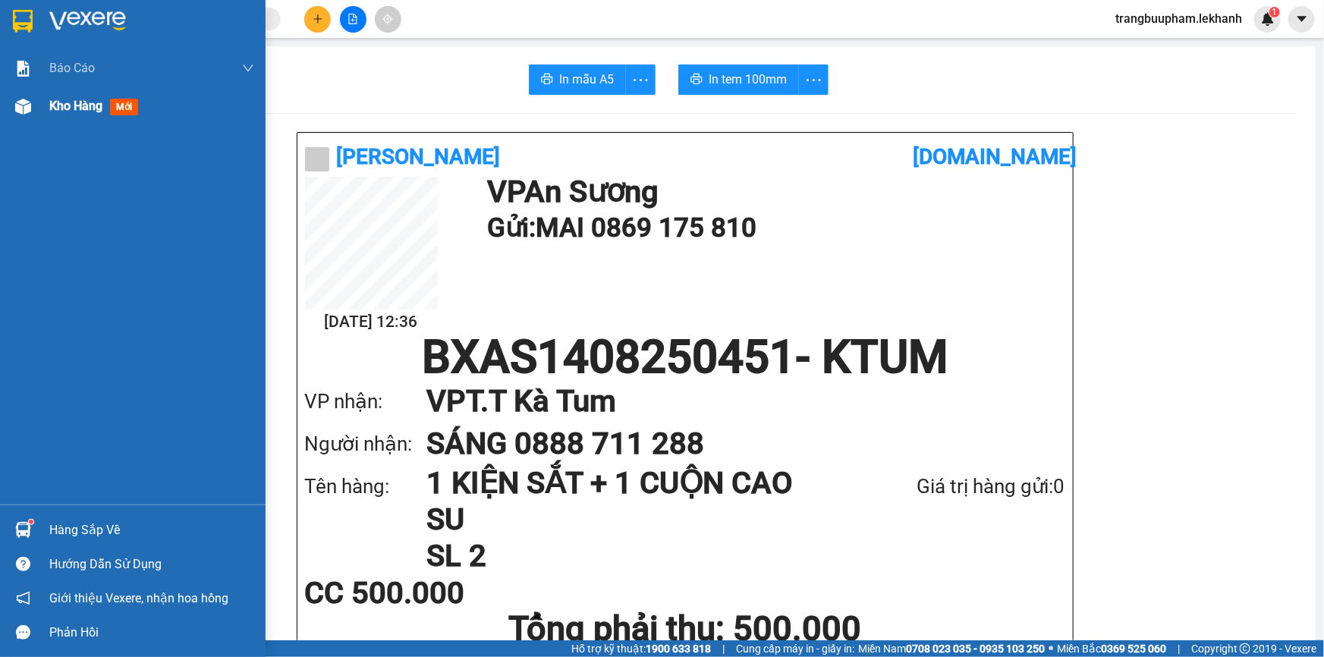
click at [96, 111] on span "Kho hàng" at bounding box center [75, 106] width 53 height 14
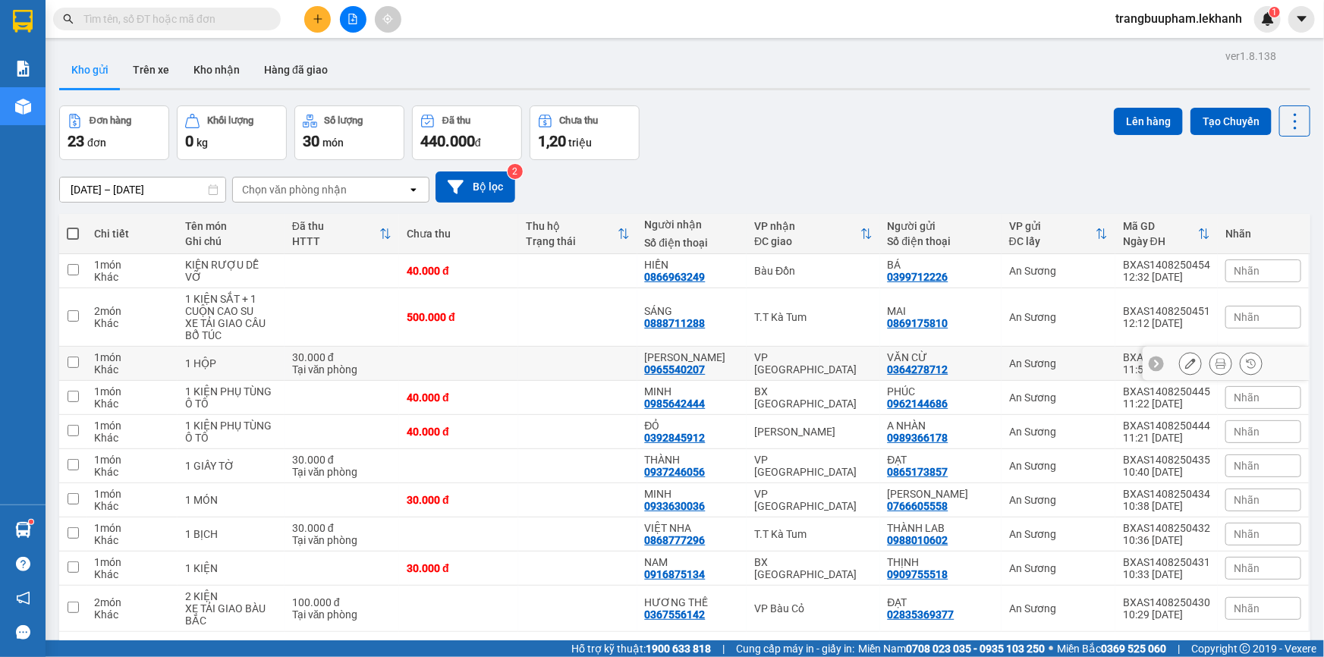
click at [332, 366] on div "Tại văn phòng" at bounding box center [341, 369] width 99 height 12
checkbox input "true"
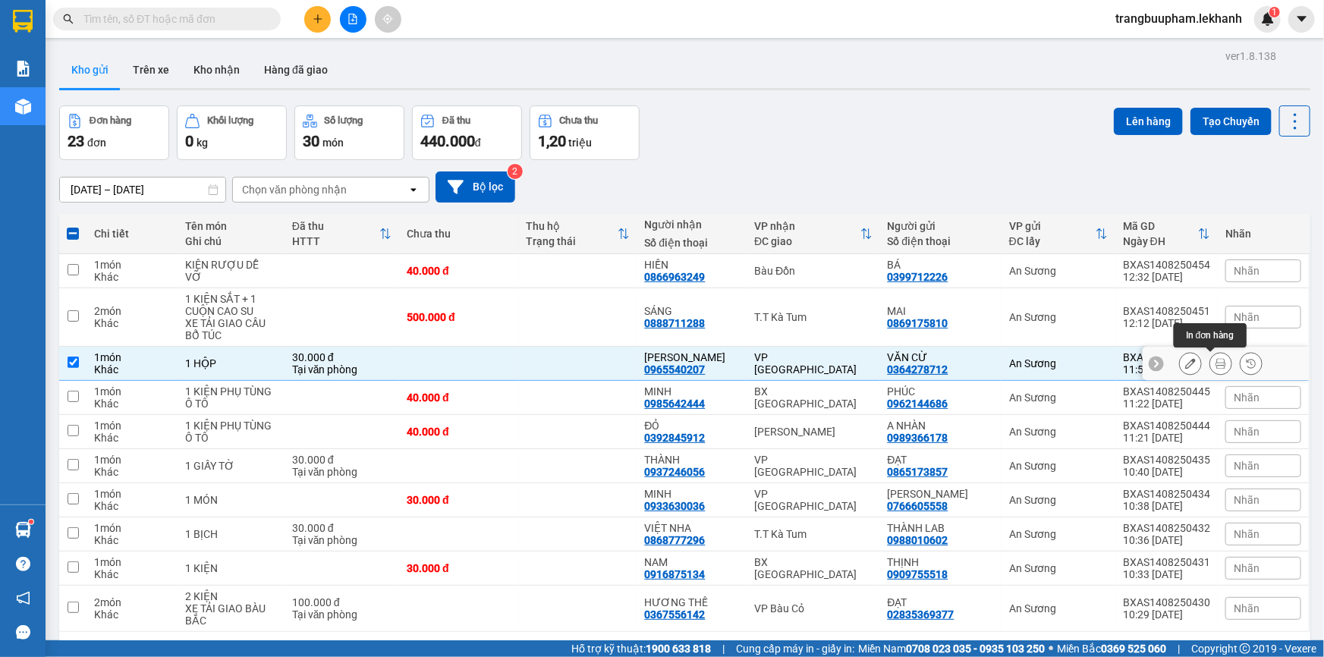
click at [1211, 371] on button at bounding box center [1220, 363] width 21 height 27
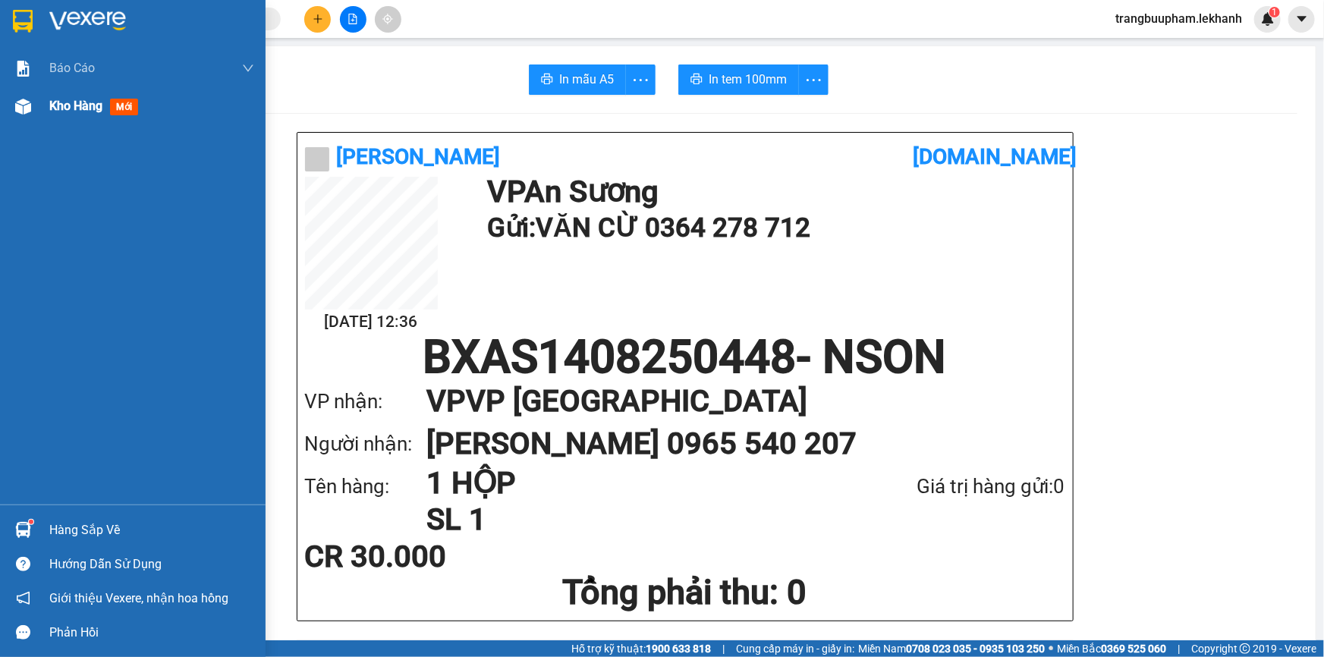
click at [88, 95] on div "Kho hàng mới" at bounding box center [151, 106] width 205 height 38
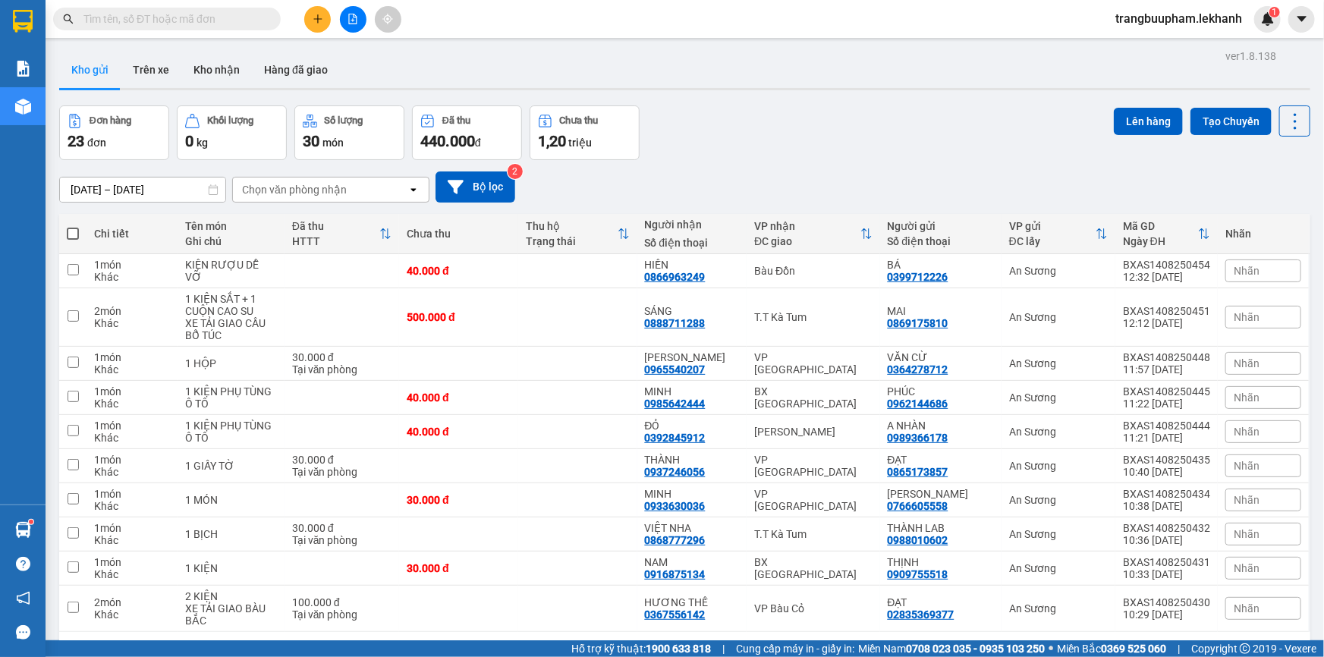
click at [306, 23] on button at bounding box center [317, 19] width 27 height 27
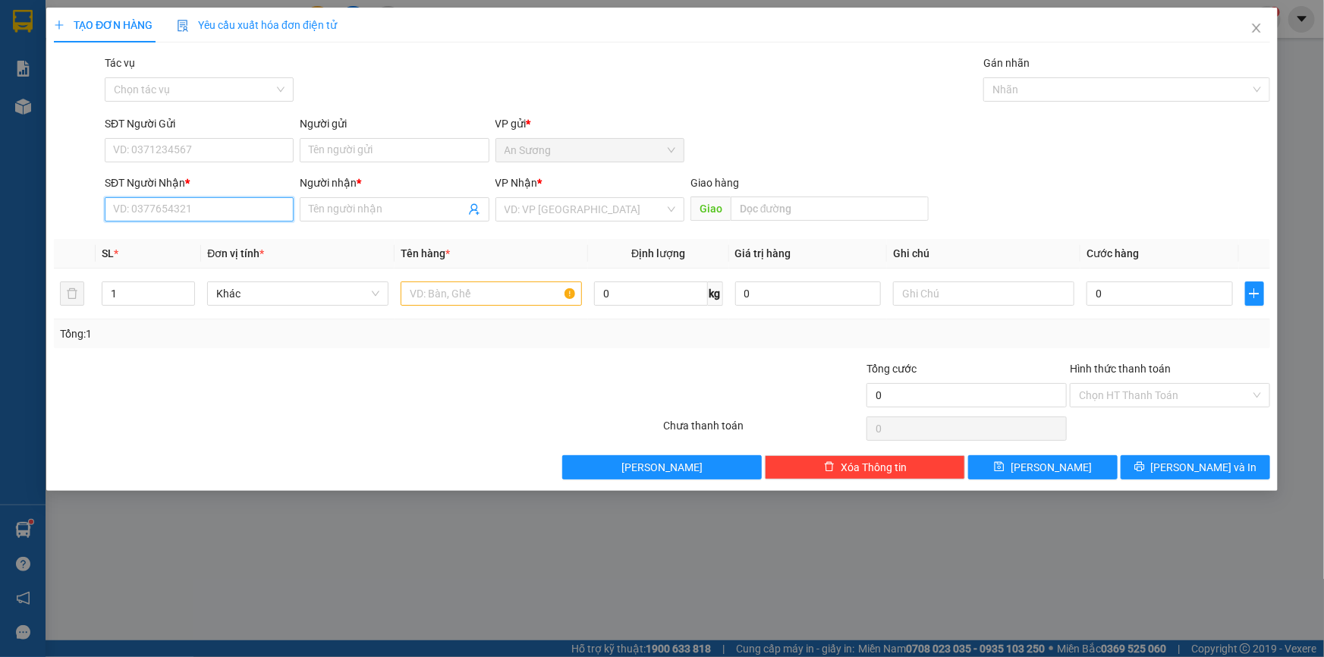
drag, startPoint x: 219, startPoint y: 208, endPoint x: 216, endPoint y: 178, distance: 29.7
click at [220, 207] on input "SĐT Người Nhận *" at bounding box center [199, 209] width 189 height 24
drag, startPoint x: 166, startPoint y: 215, endPoint x: 27, endPoint y: 205, distance: 139.2
click at [27, 205] on div "TẠO ĐƠN HÀNG Yêu cầu xuất hóa đơn điện tử Transit Pickup Surcharge Ids Transit …" at bounding box center [662, 328] width 1324 height 657
click at [248, 236] on div "0985727336 - TOÀN PHÁT" at bounding box center [199, 239] width 171 height 17
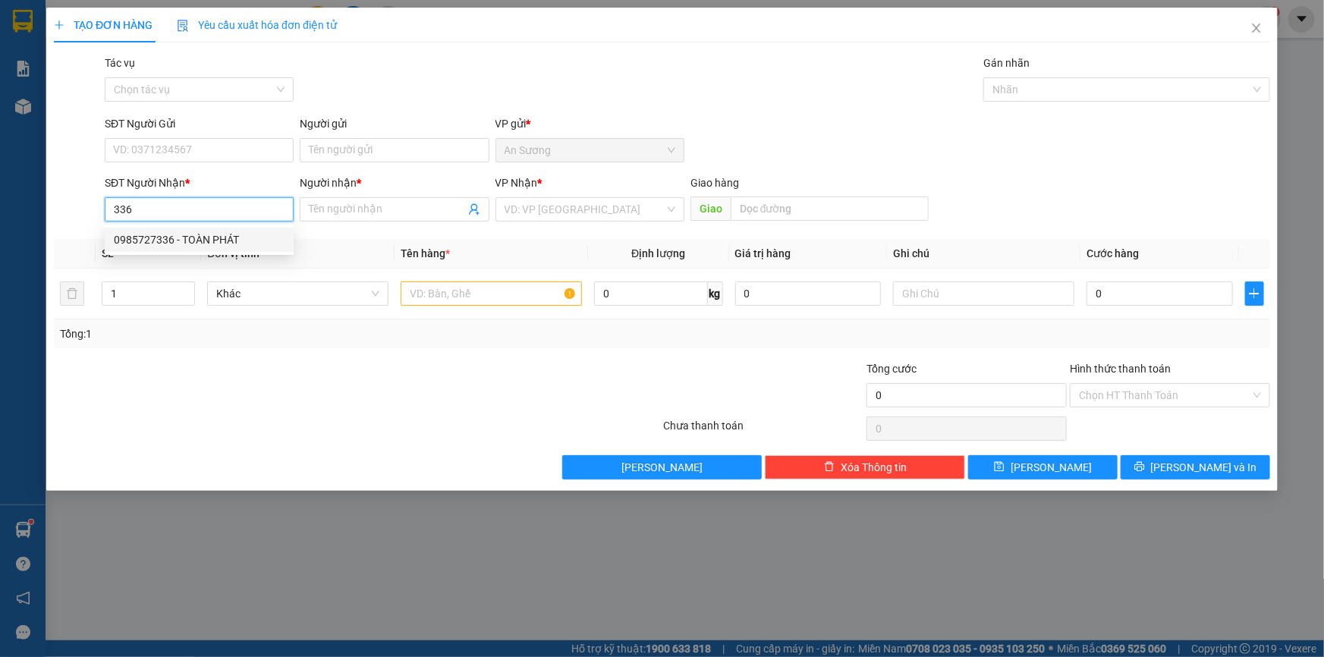
type input "0985727336"
type input "TOÀN PHÁT"
type input "220.000"
type input "0985727336"
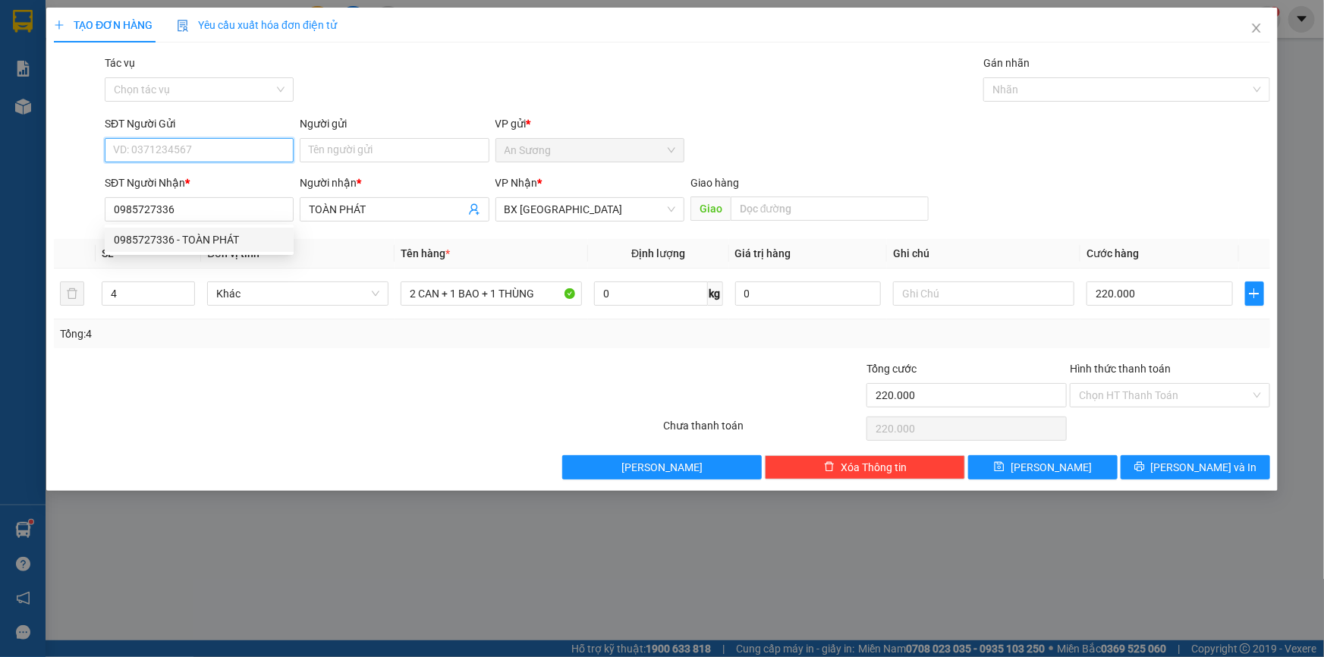
click at [223, 153] on input "SĐT Người Gửi" at bounding box center [199, 150] width 189 height 24
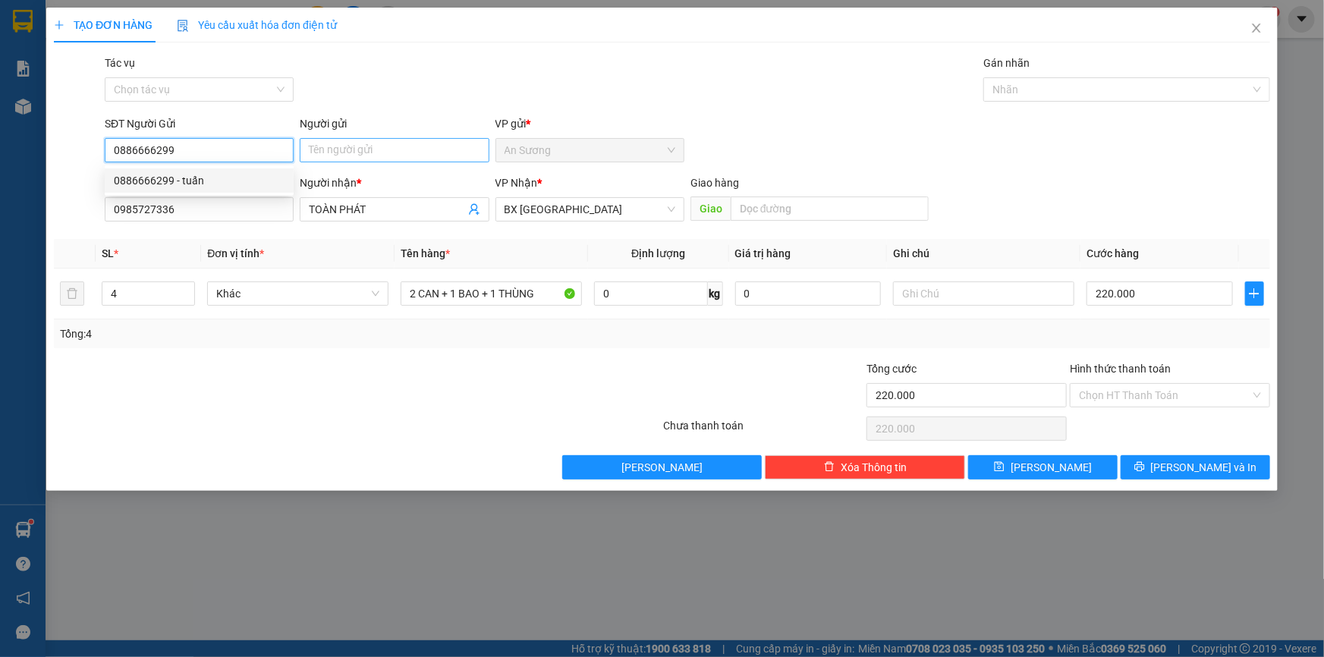
type input "0886666299"
click at [353, 146] on input "Người gửi" at bounding box center [394, 150] width 189 height 24
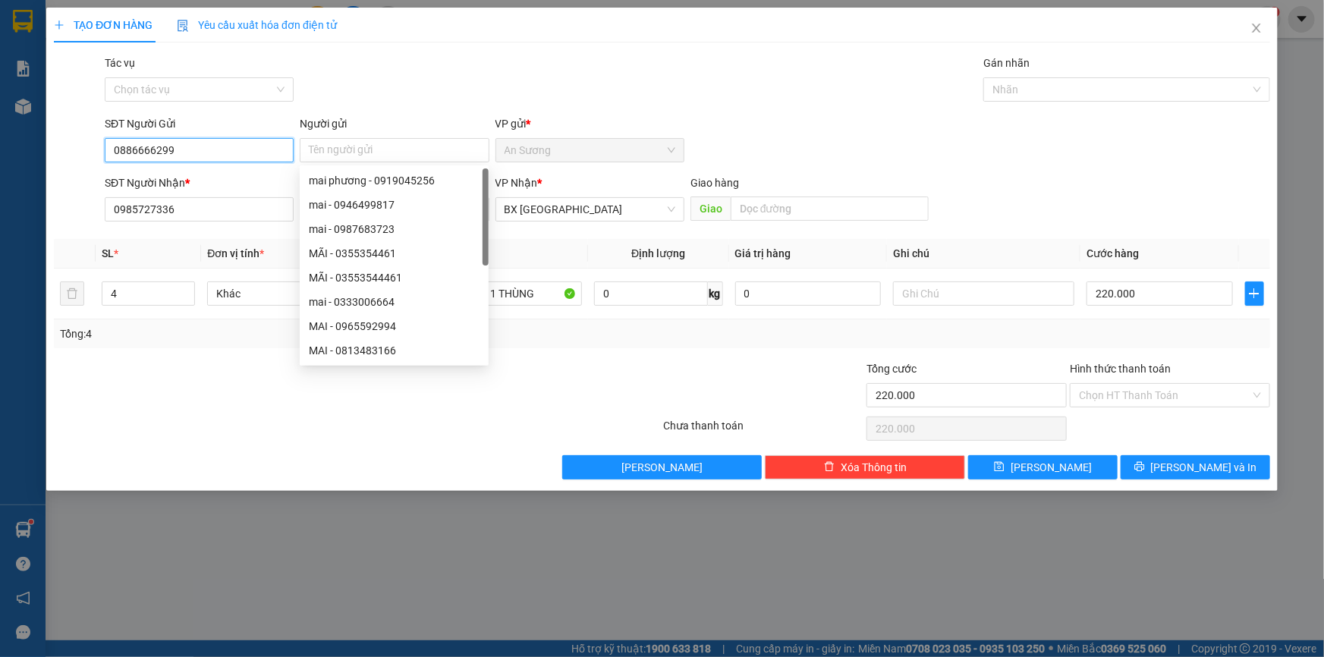
click at [235, 156] on input "0886666299" at bounding box center [199, 150] width 189 height 24
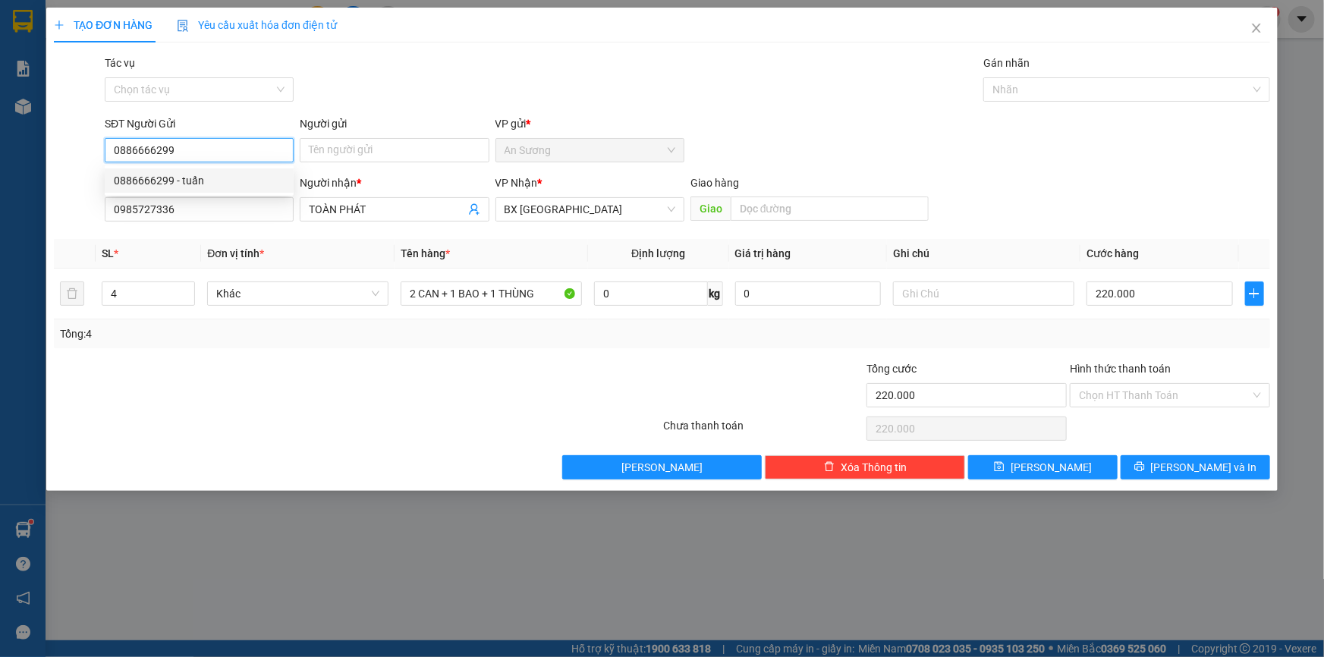
click at [220, 175] on div "0886666299 - tuấn" at bounding box center [199, 180] width 171 height 17
type input "tuấn"
type input "30.000"
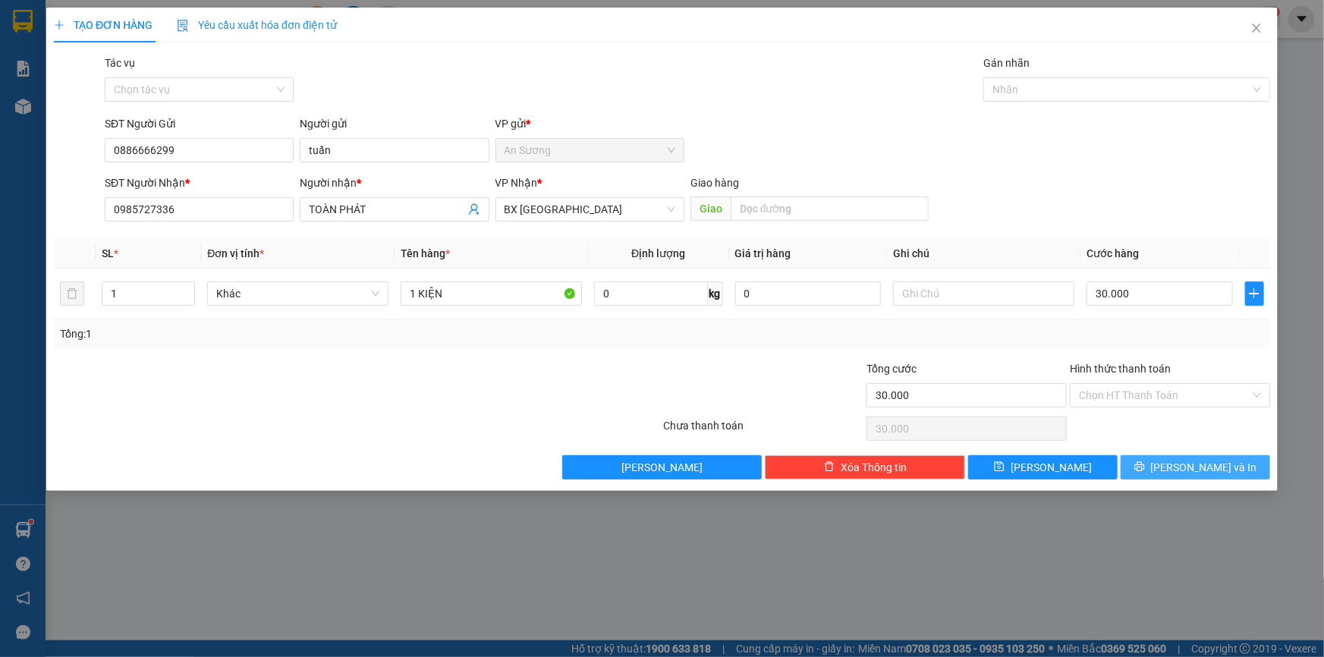
click at [1163, 459] on button "[PERSON_NAME] và In" at bounding box center [1194, 467] width 149 height 24
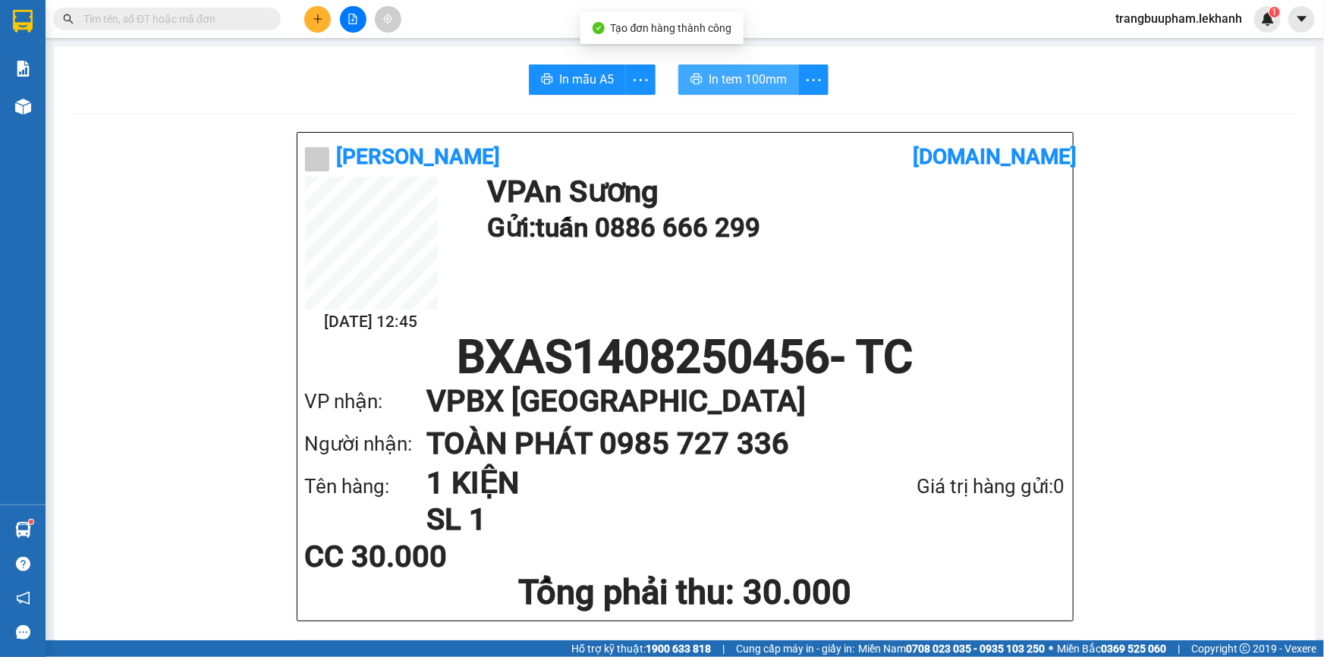
click at [718, 67] on button "In tem 100mm" at bounding box center [738, 79] width 121 height 30
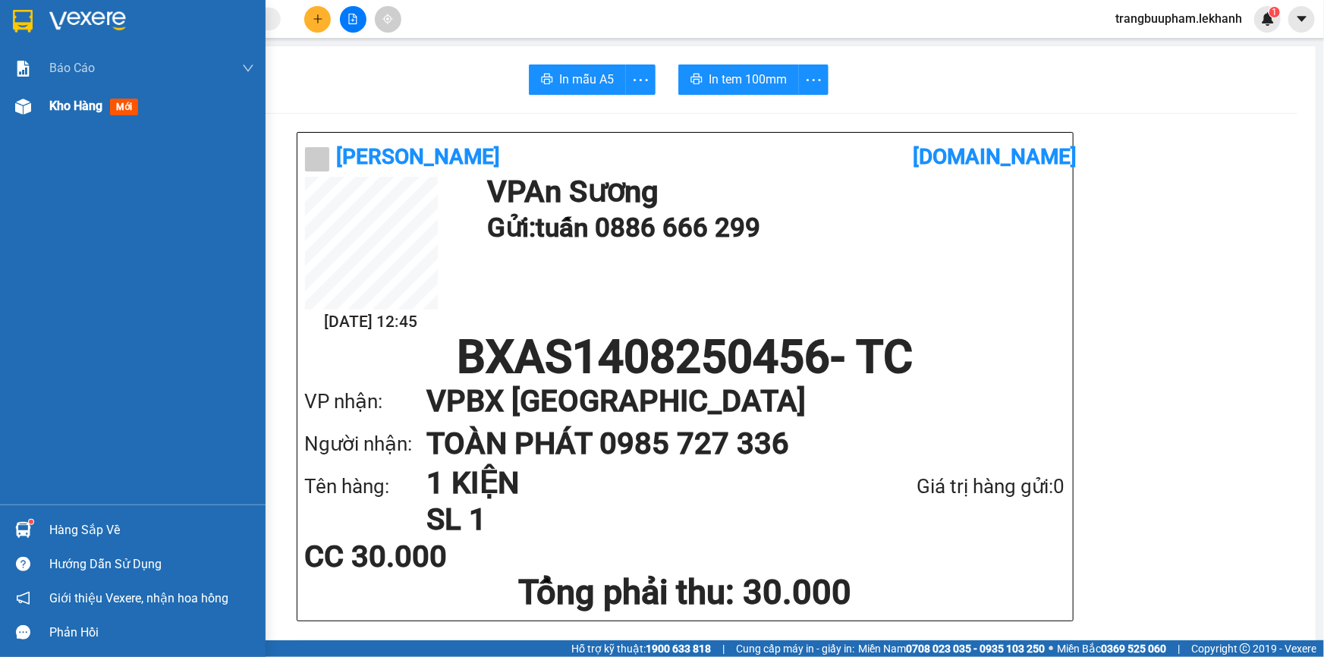
drag, startPoint x: 72, startPoint y: 107, endPoint x: 74, endPoint y: 94, distance: 13.1
click at [74, 105] on span "Kho hàng" at bounding box center [75, 106] width 53 height 14
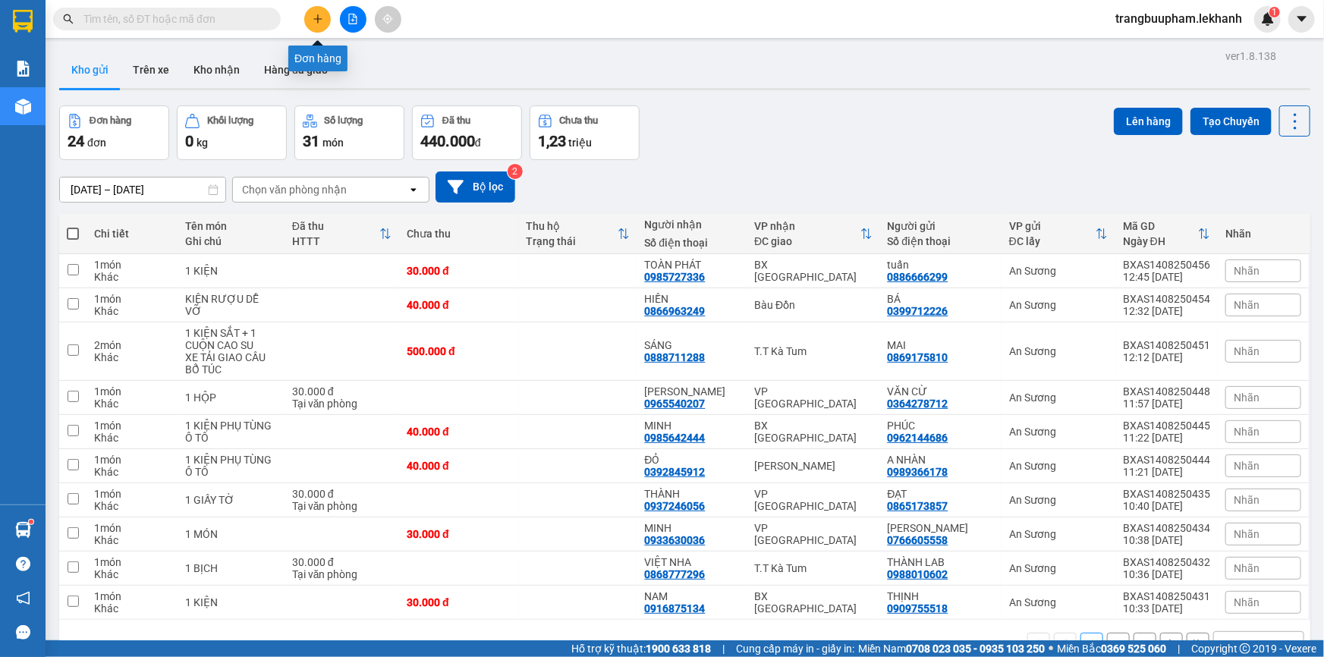
click at [308, 22] on button at bounding box center [317, 19] width 27 height 27
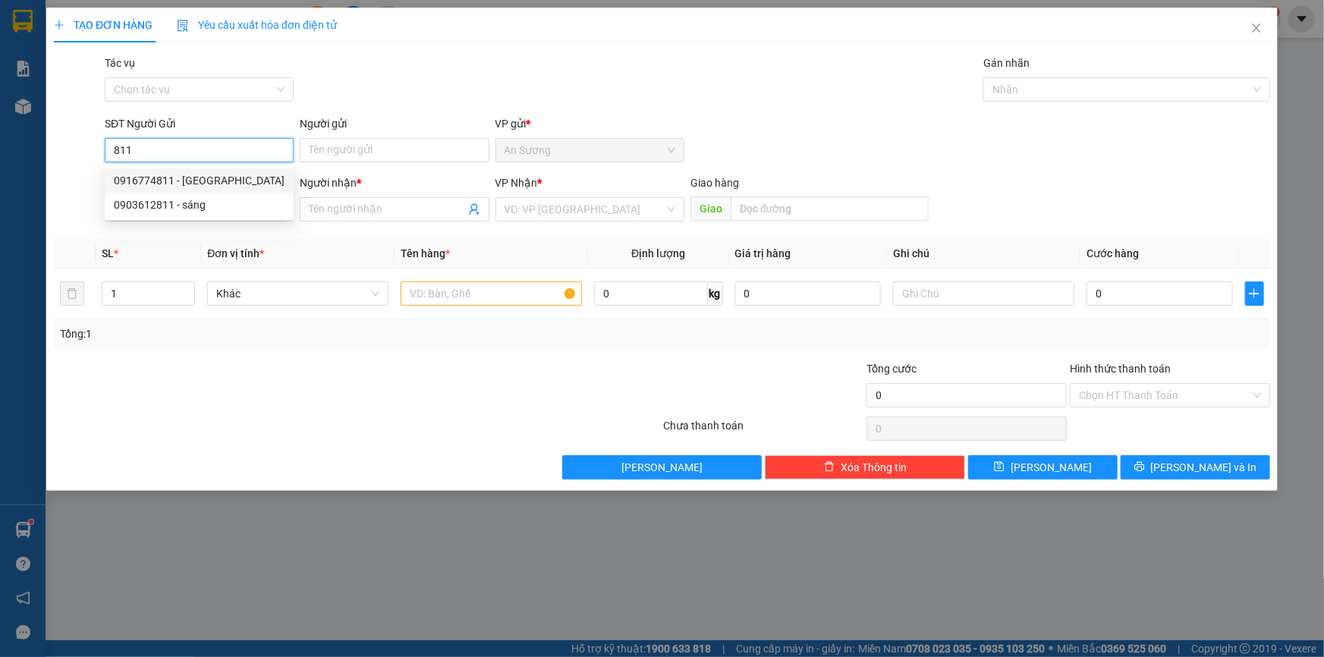
click at [205, 181] on div "0916774811 - [GEOGRAPHIC_DATA]" at bounding box center [199, 180] width 171 height 17
type input "0916774811"
type input "ĐỨC"
type input "0963052839"
type input "NAM DUNG"
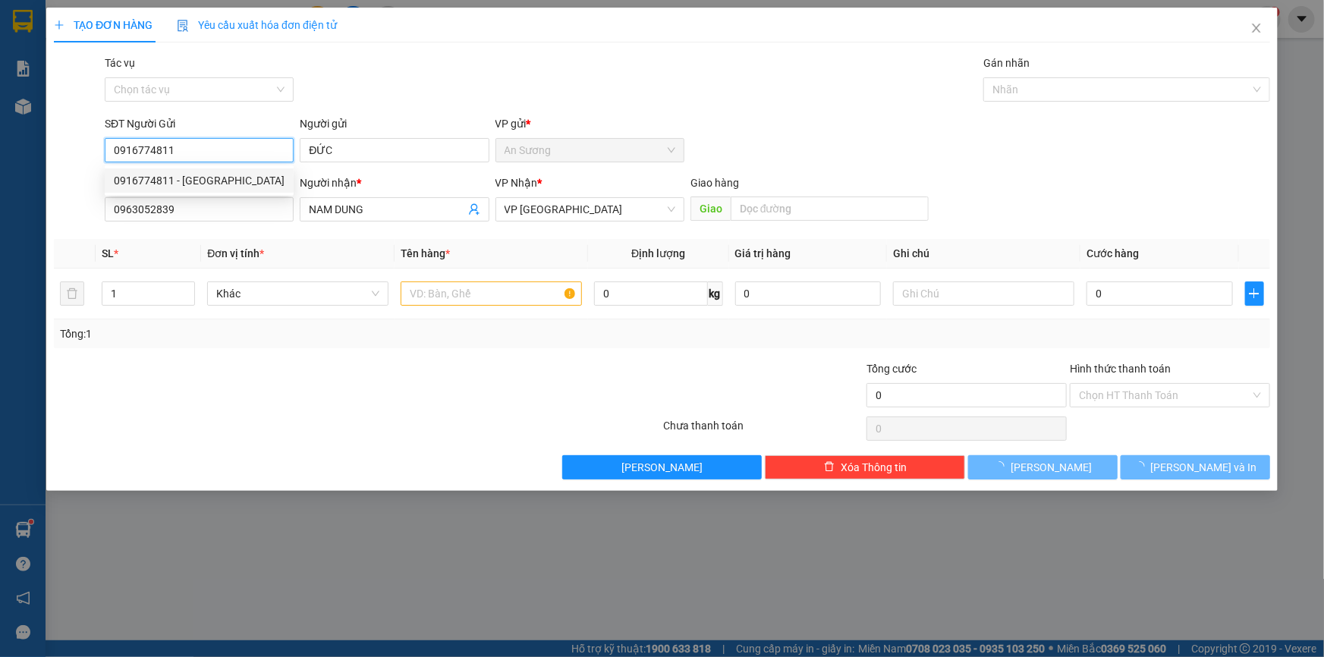
type input "40.000"
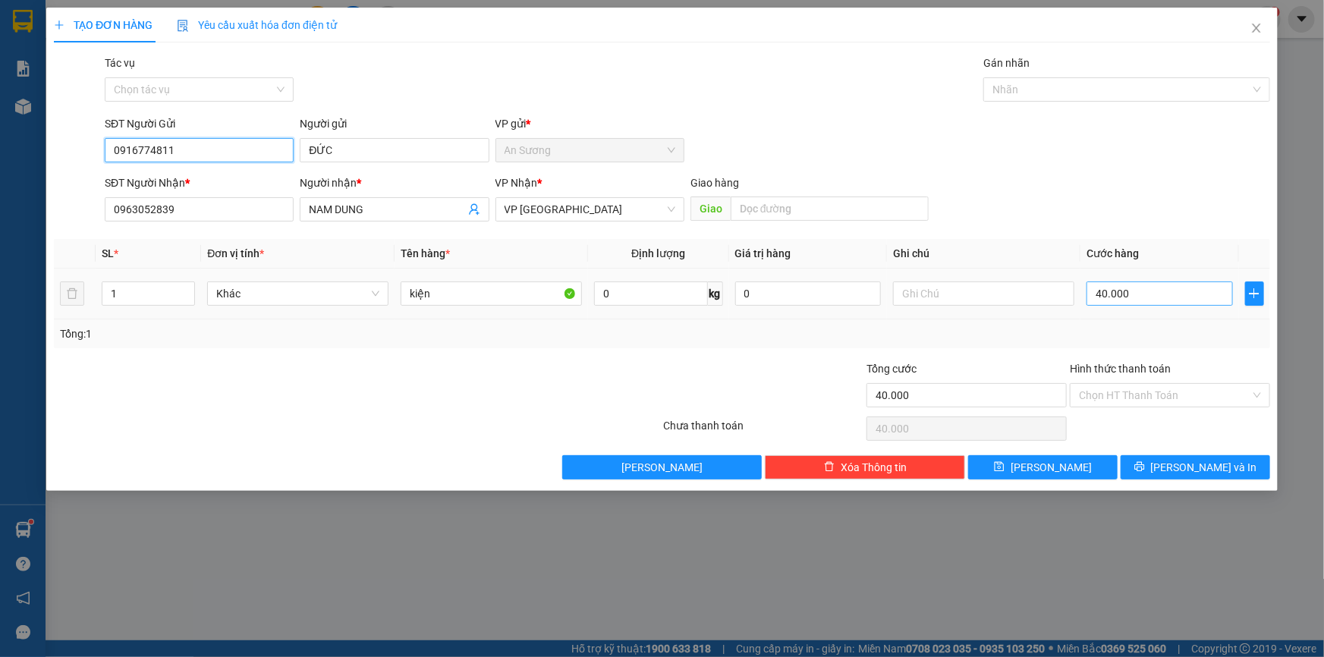
type input "0916774811"
type input "3"
type input "30"
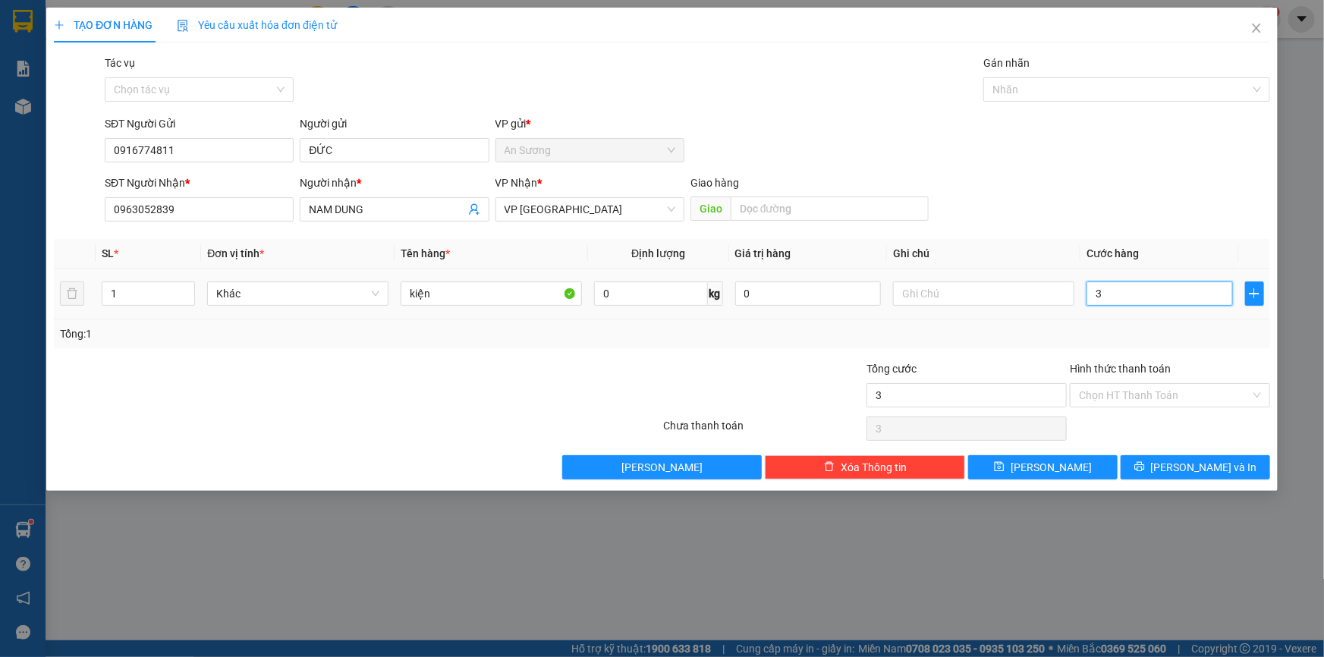
type input "30"
type input "30.000"
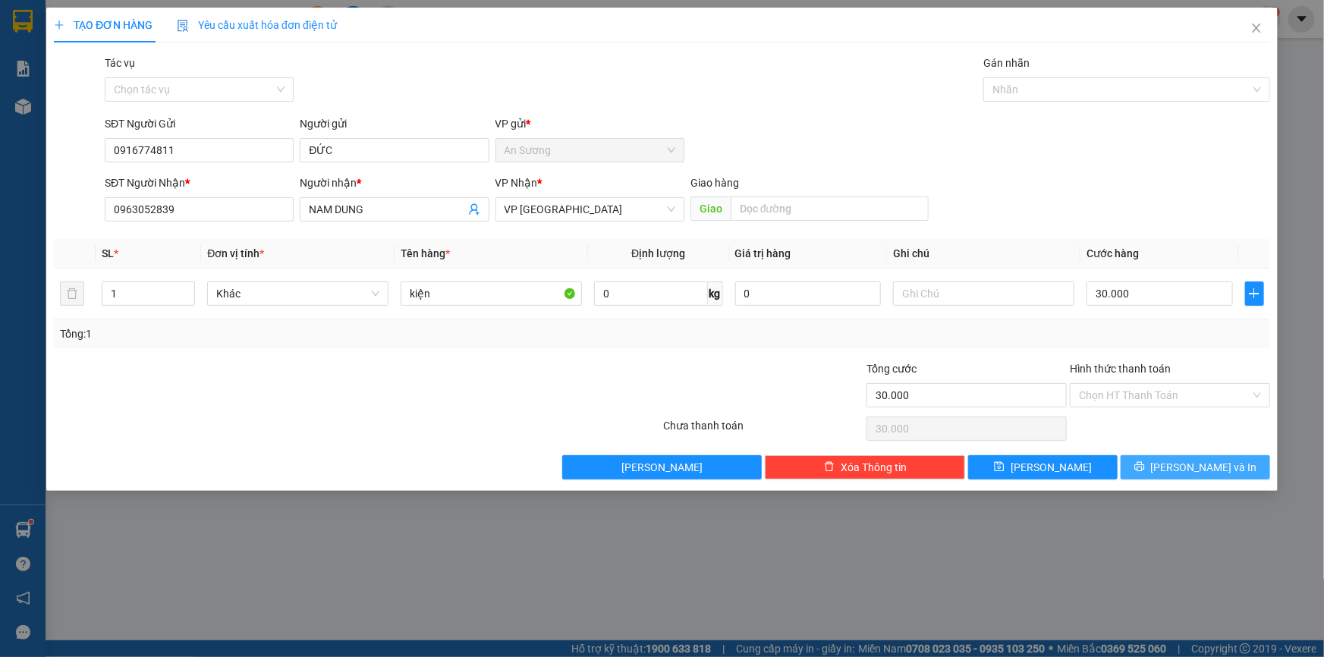
click at [1156, 462] on button "[PERSON_NAME] và In" at bounding box center [1194, 467] width 149 height 24
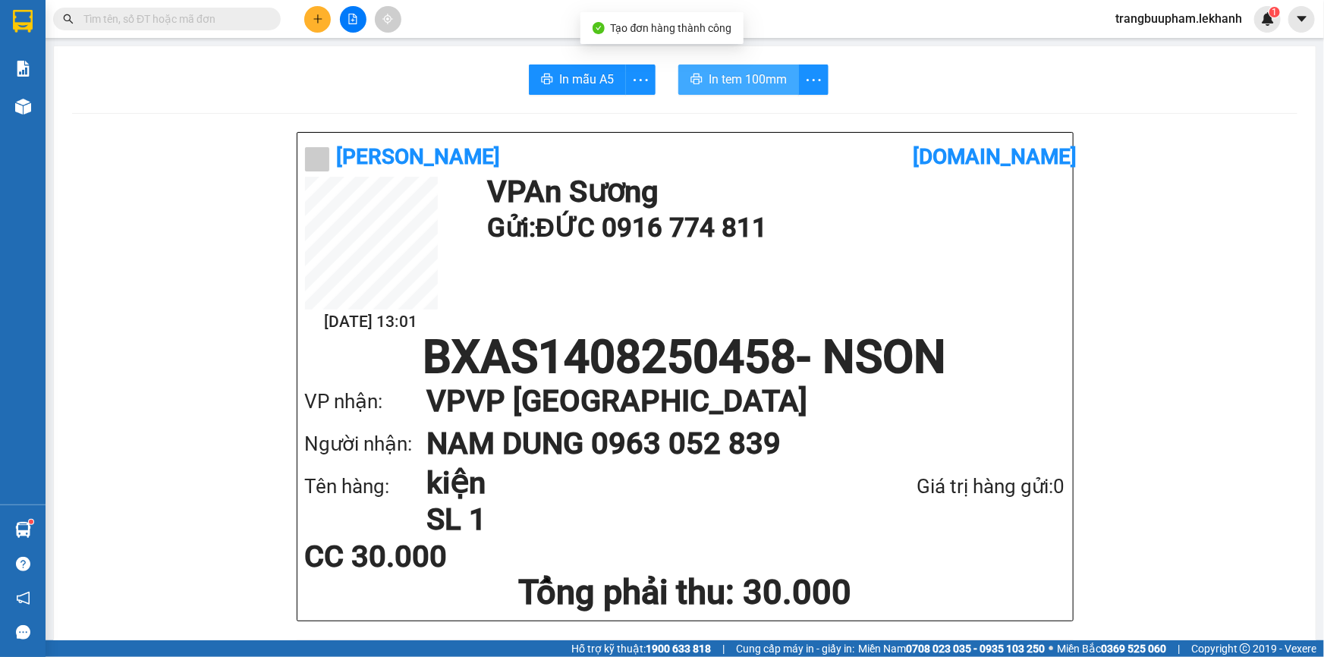
drag, startPoint x: 727, startPoint y: 74, endPoint x: 999, endPoint y: 111, distance: 274.0
click at [730, 74] on span "In tem 100mm" at bounding box center [747, 79] width 78 height 19
click at [701, 77] on button "In tem 100mm" at bounding box center [738, 79] width 121 height 30
click at [321, 11] on button at bounding box center [317, 19] width 27 height 27
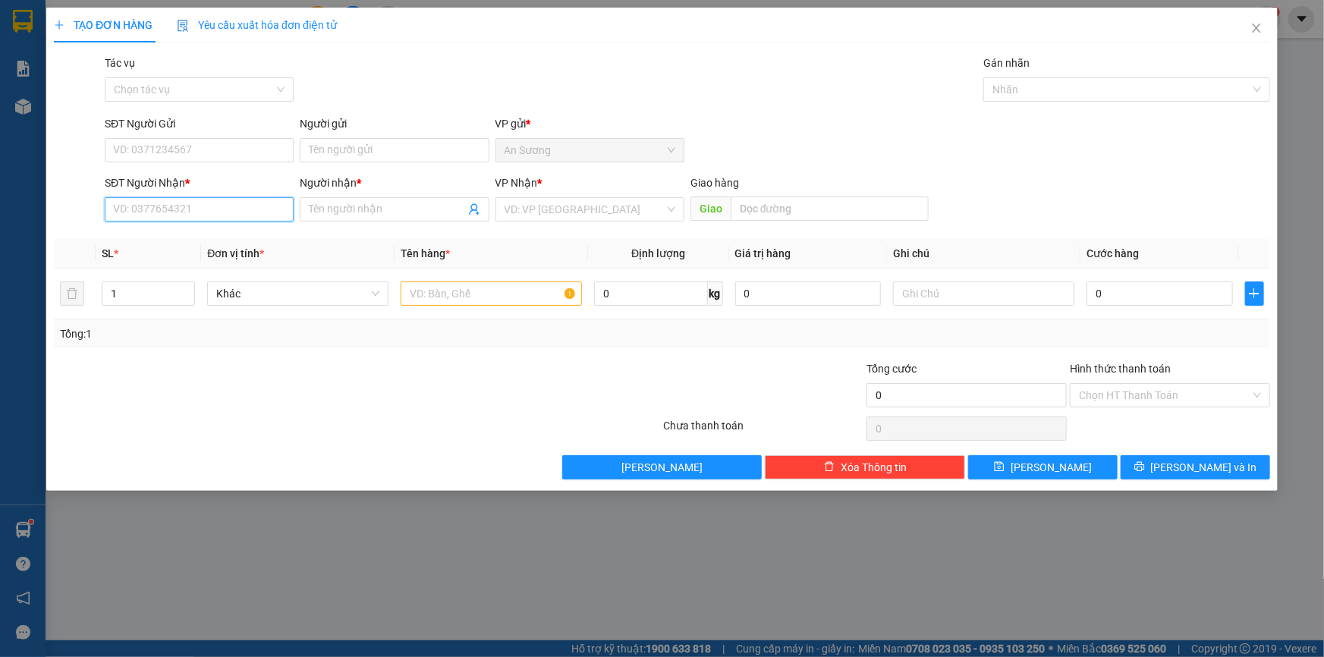
click at [269, 198] on input "SĐT Người Nhận *" at bounding box center [199, 209] width 189 height 24
type input "0967825332"
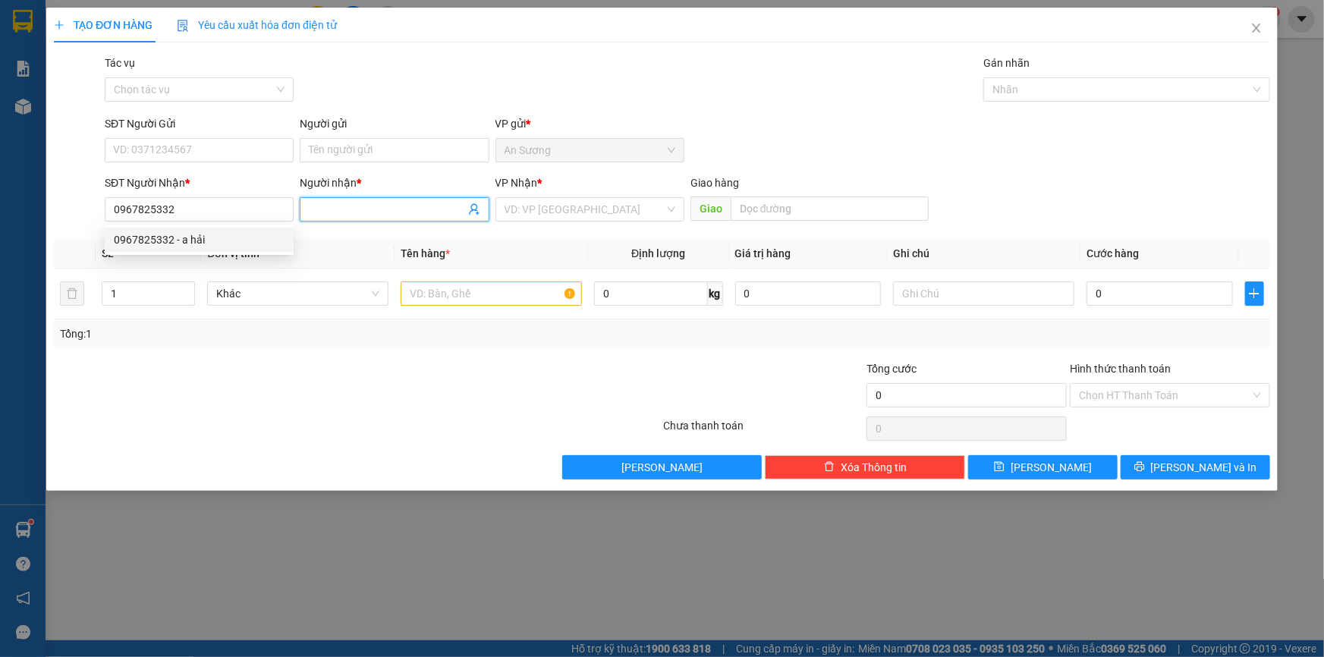
click at [332, 211] on input "Người nhận *" at bounding box center [386, 209] width 155 height 17
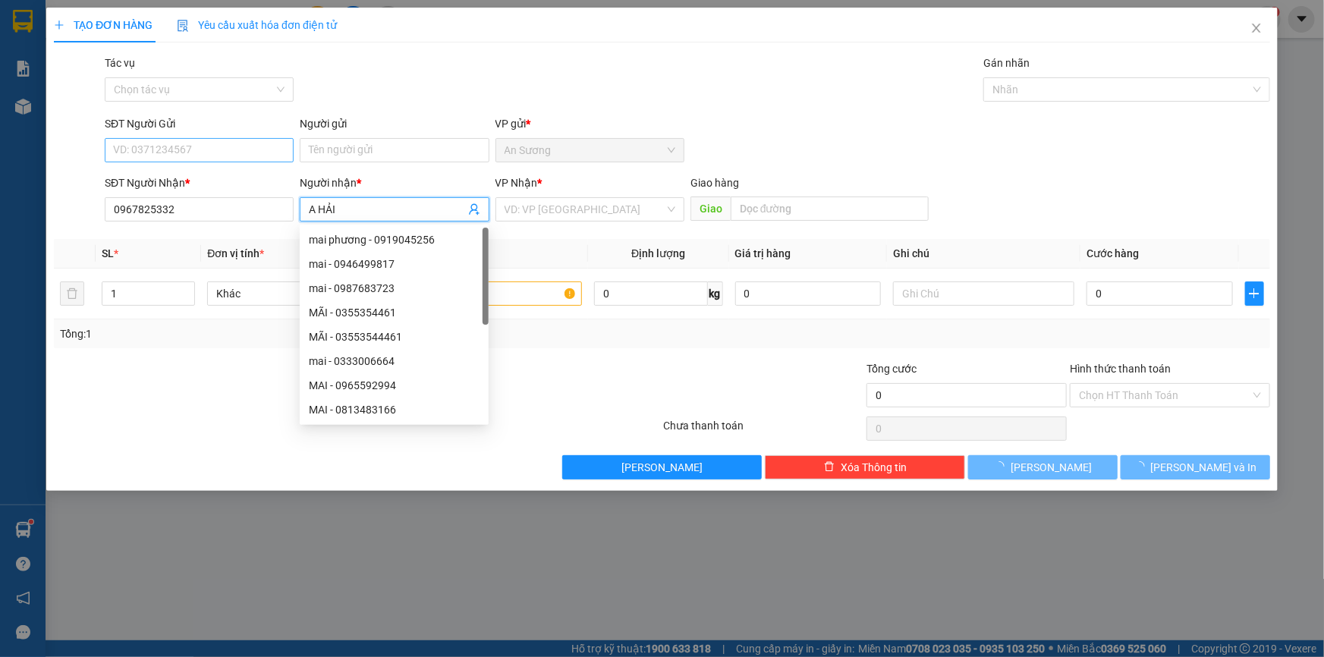
type input "A HẢI"
click at [199, 155] on input "SĐT Người Gửi" at bounding box center [199, 150] width 189 height 24
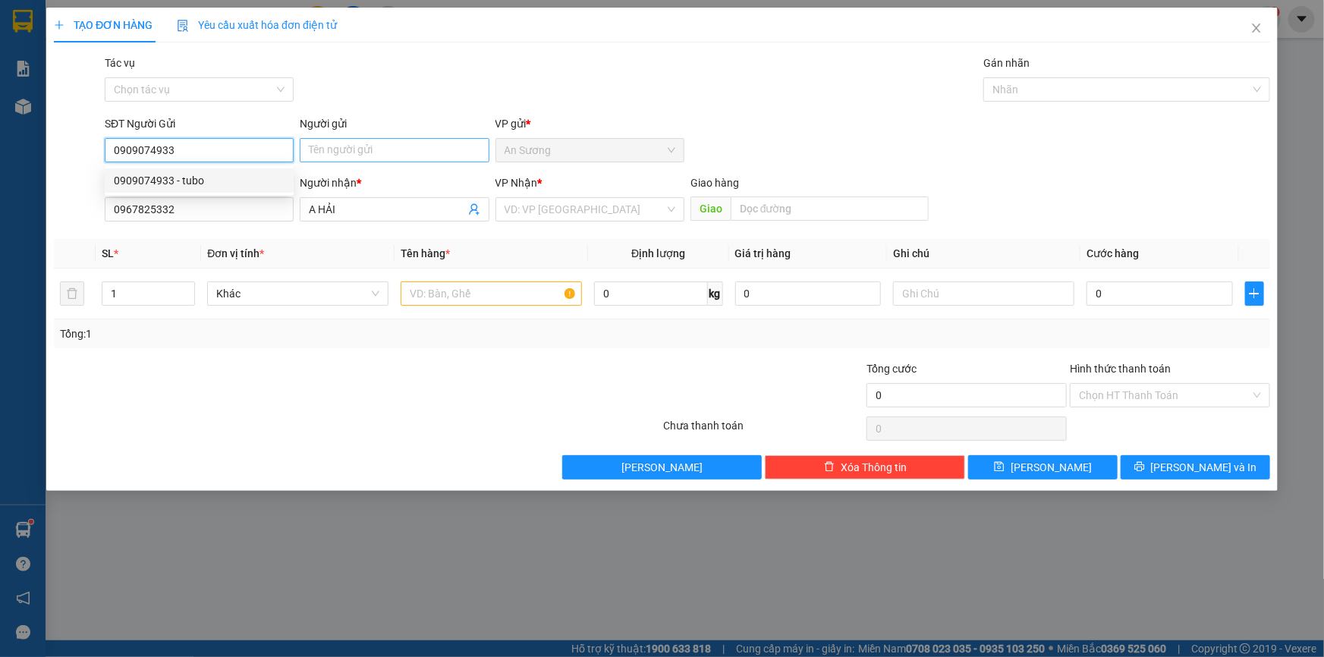
type input "0909074933"
click at [325, 152] on input "Người gửi" at bounding box center [394, 150] width 189 height 24
type input "TUBO"
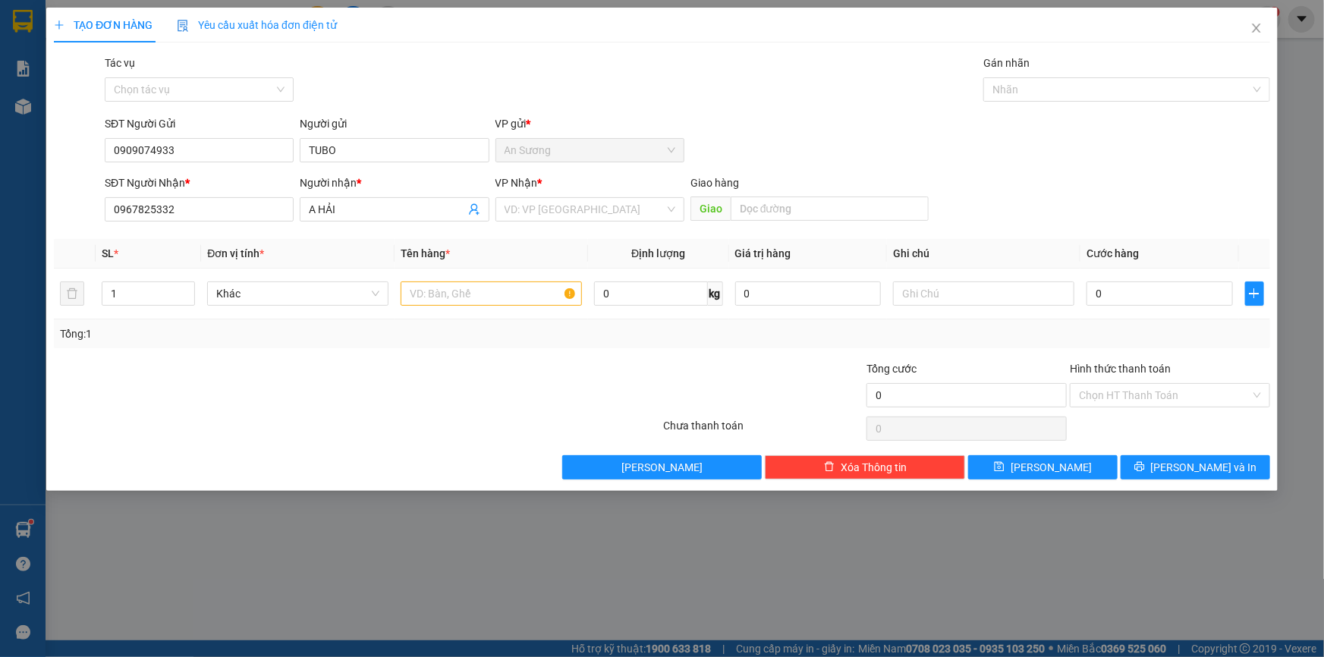
click at [375, 363] on div at bounding box center [255, 386] width 407 height 53
click at [543, 212] on input "search" at bounding box center [584, 209] width 160 height 23
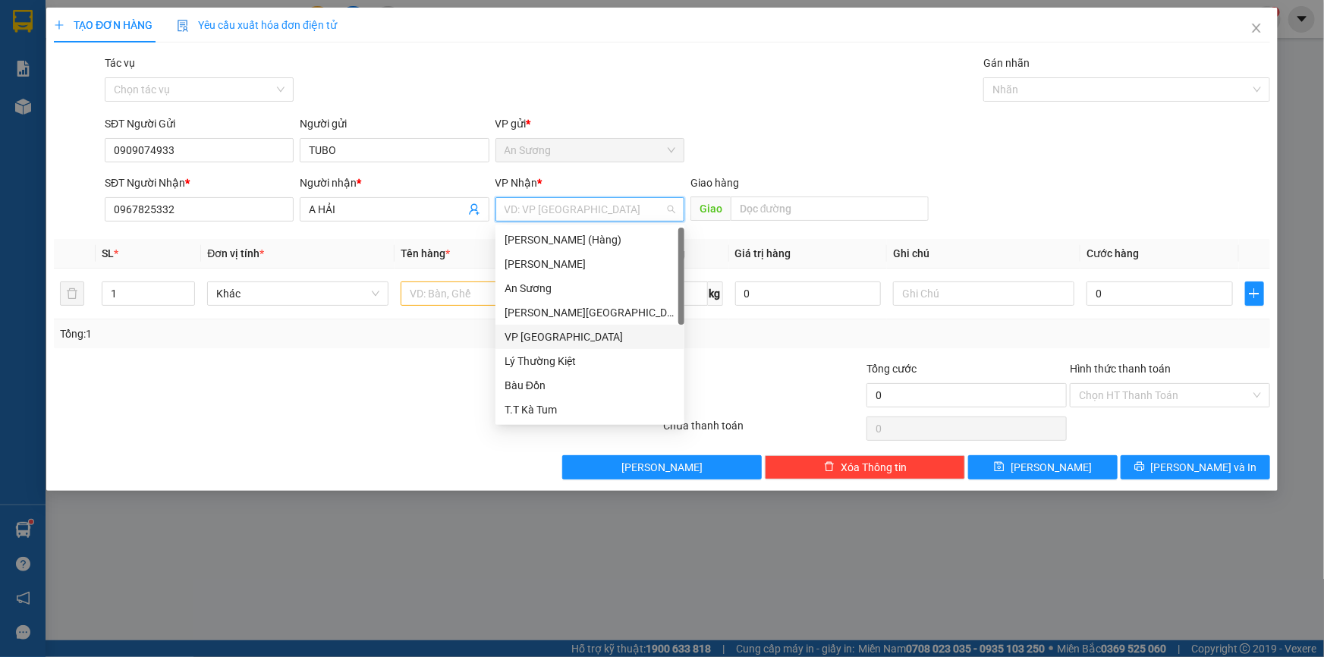
scroll to position [96, 0]
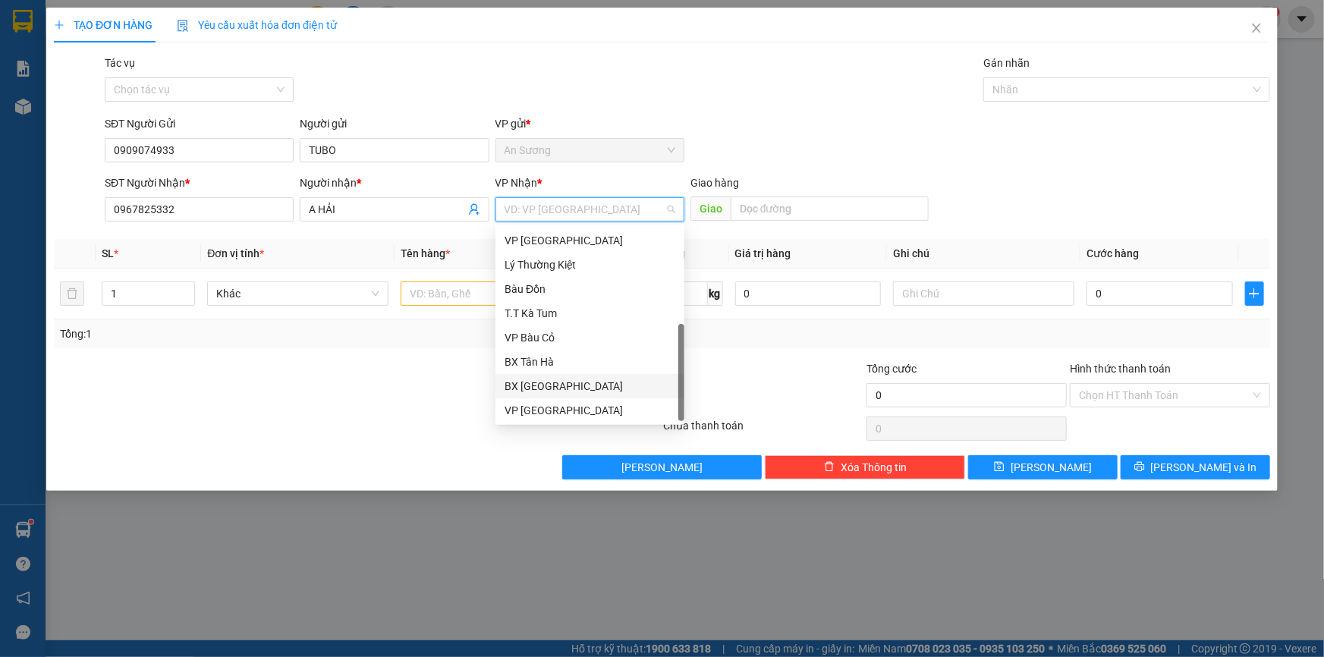
click at [554, 384] on div "BX [GEOGRAPHIC_DATA]" at bounding box center [589, 386] width 171 height 17
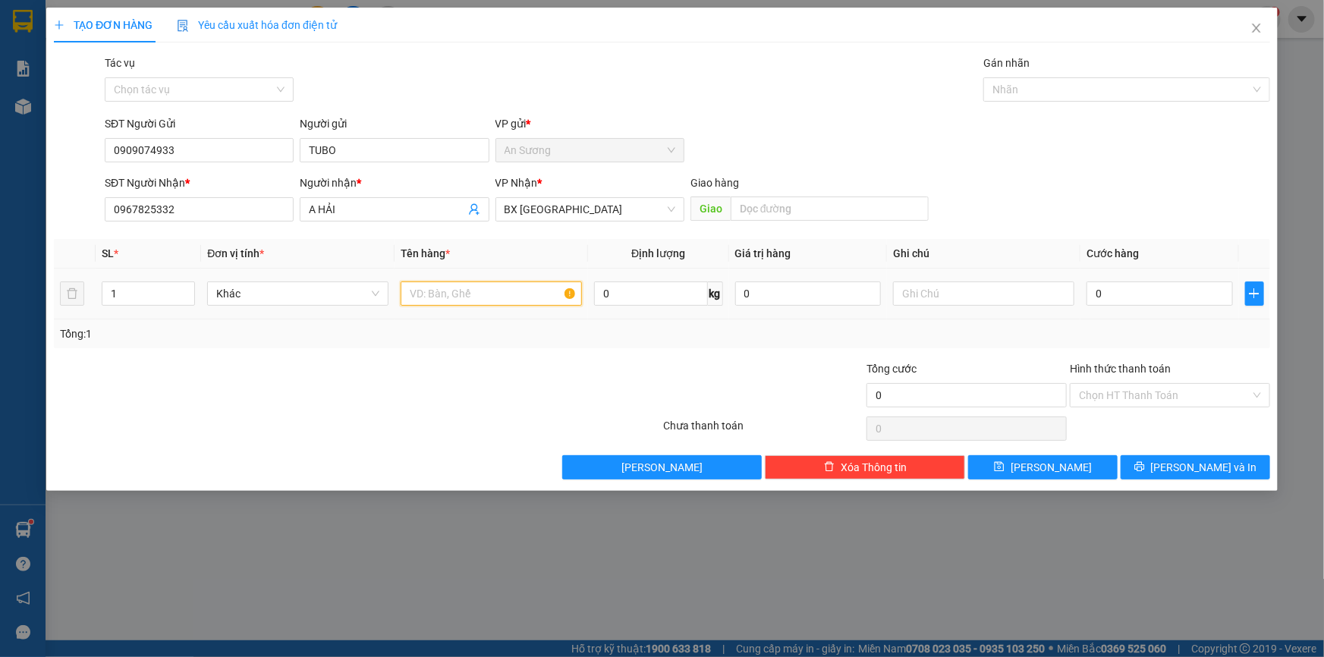
click at [451, 300] on input "text" at bounding box center [490, 293] width 181 height 24
type input "PHỤ TÙNG Ô TÔ"
click at [1098, 296] on input "0" at bounding box center [1159, 293] width 146 height 24
type input "4"
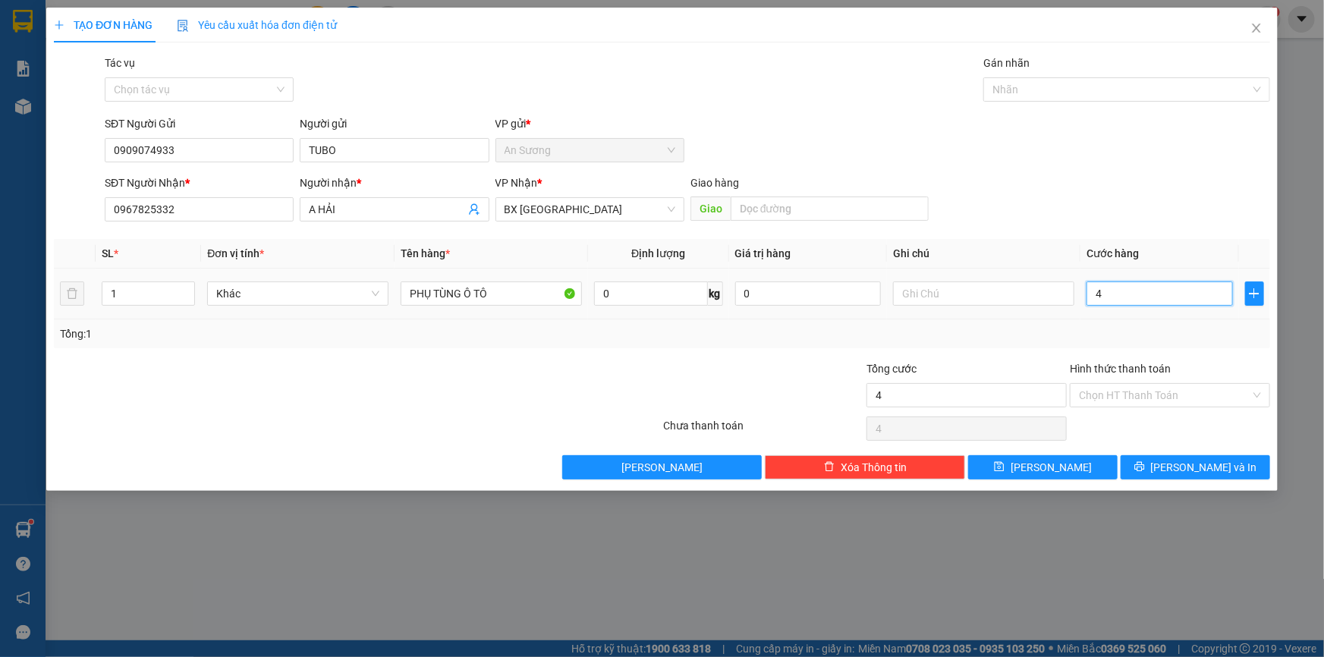
type input "4"
type input "40"
type input "40.000"
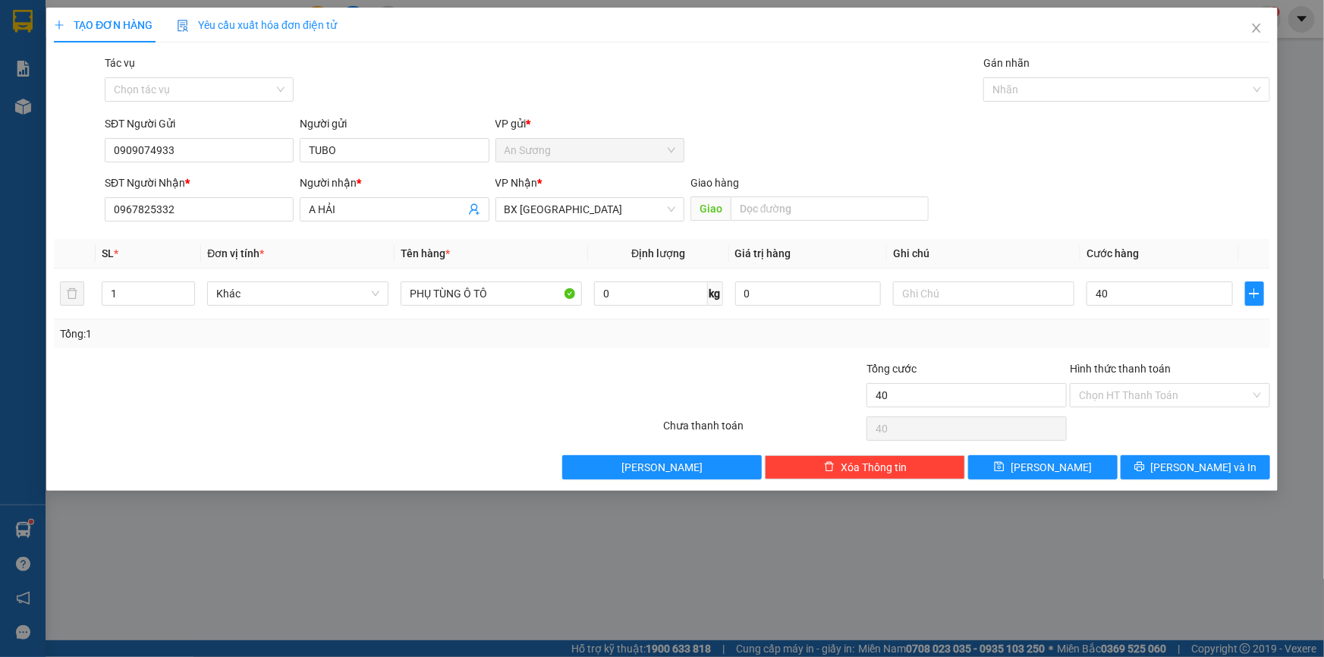
type input "40.000"
click at [1094, 324] on div "Tổng: 1" at bounding box center [662, 333] width 1216 height 29
click at [1189, 462] on span "[PERSON_NAME] và In" at bounding box center [1204, 467] width 106 height 17
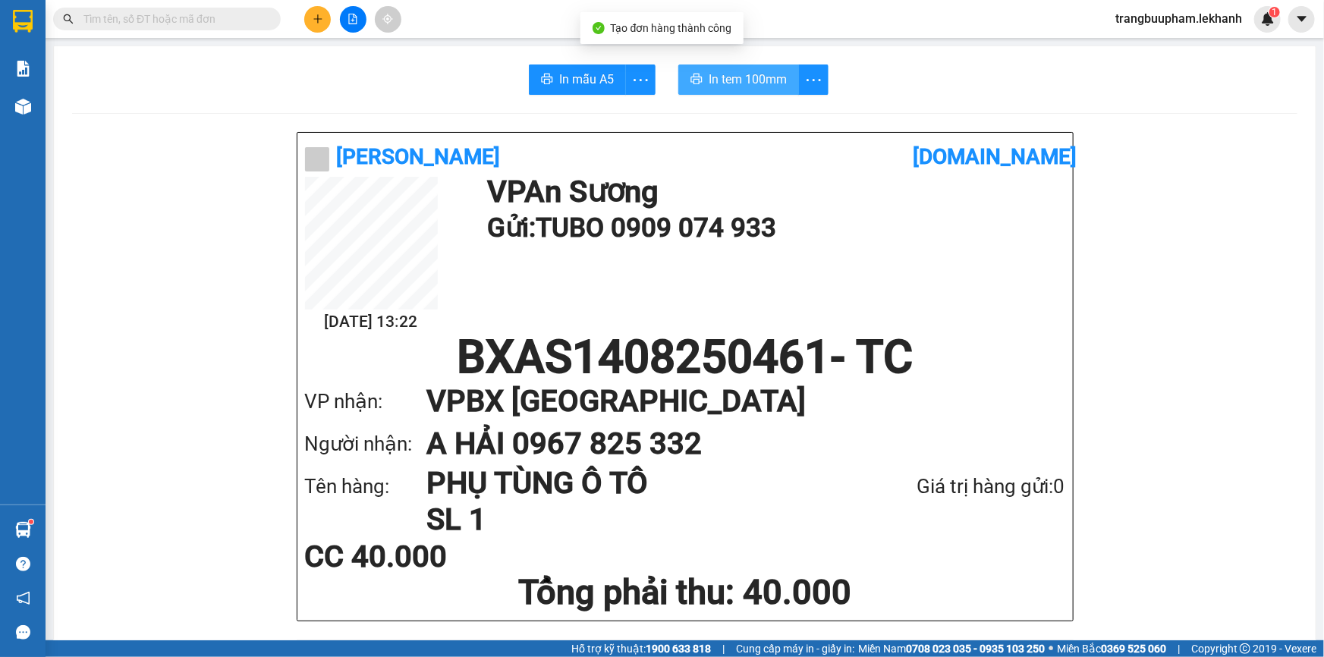
click at [743, 81] on span "In tem 100mm" at bounding box center [747, 79] width 78 height 19
click at [726, 86] on span "In tem 100mm" at bounding box center [747, 79] width 78 height 19
click at [315, 15] on icon "plus" at bounding box center [317, 19] width 11 height 11
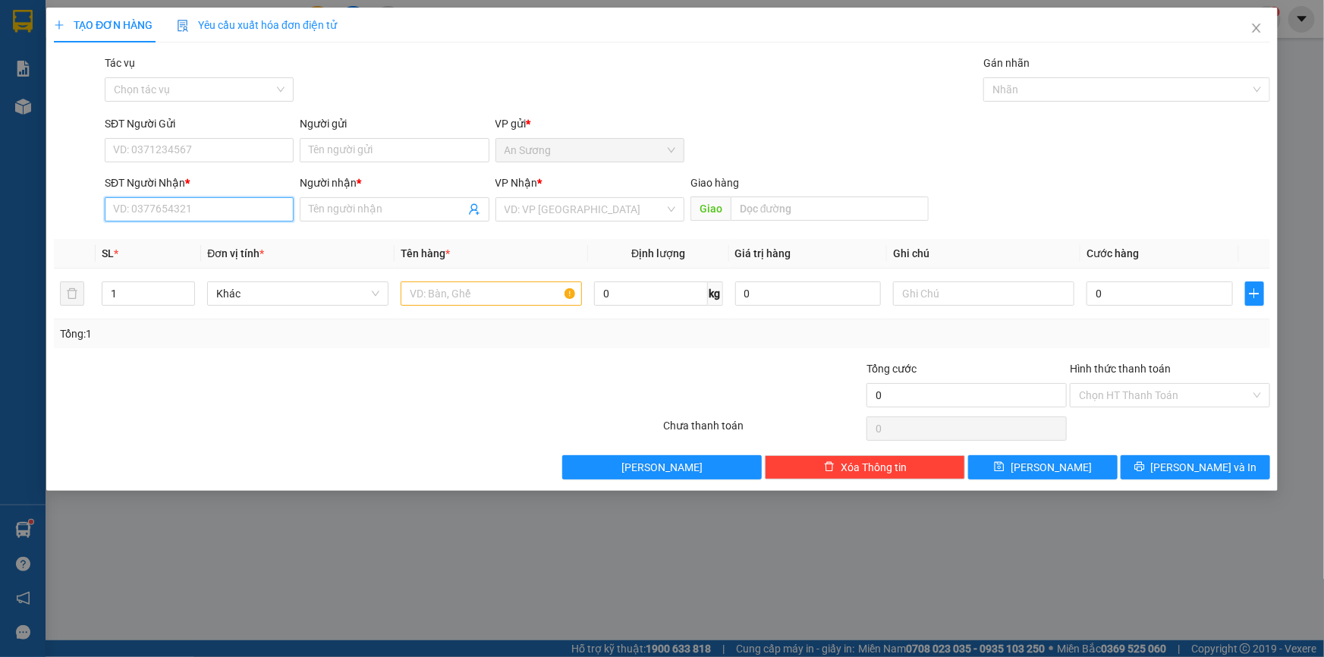
click at [220, 215] on input "SĐT Người Nhận *" at bounding box center [199, 209] width 189 height 24
click at [179, 237] on div "0354061907 - CHI" at bounding box center [199, 239] width 171 height 17
type input "0354061907"
type input "CHI"
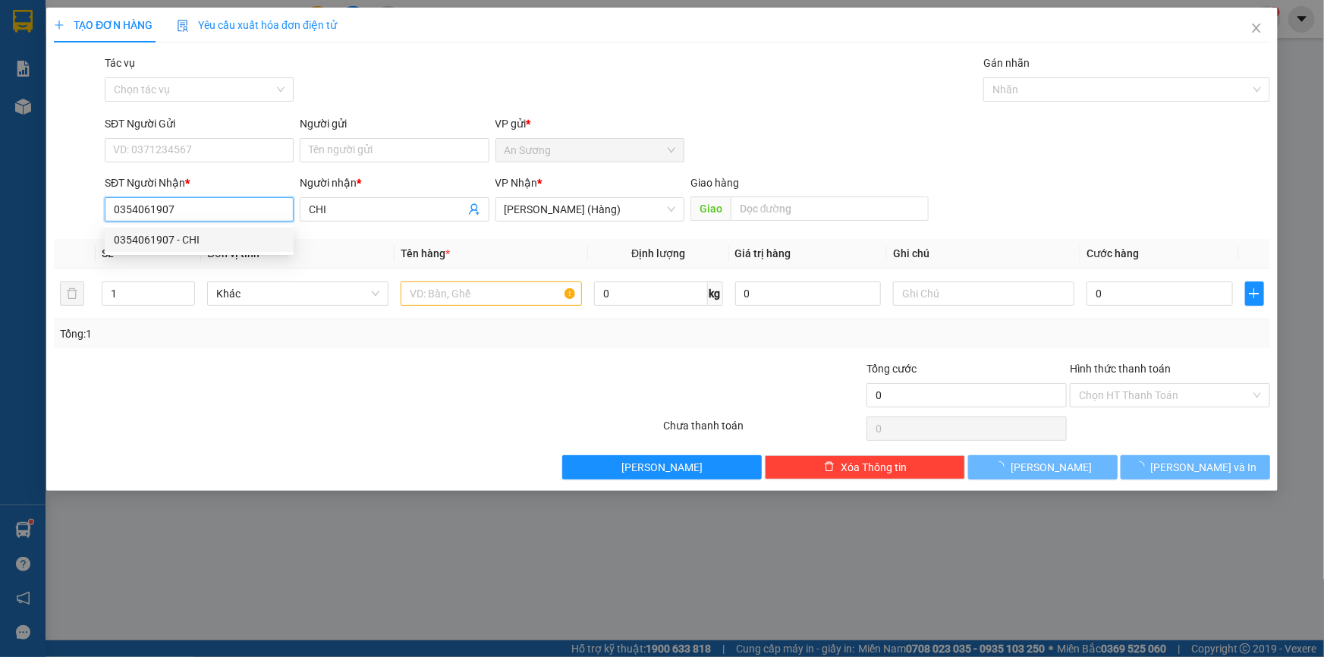
type input "30.000"
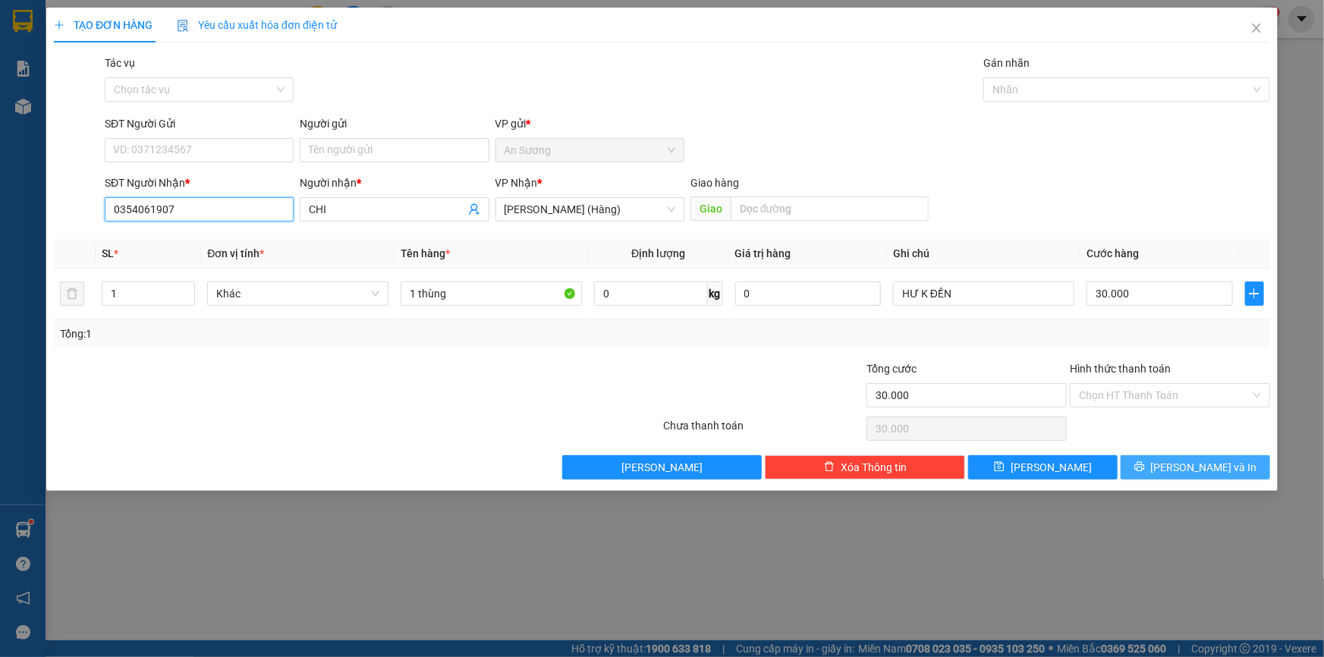
type input "0354061907"
click at [1184, 461] on span "[PERSON_NAME] và In" at bounding box center [1204, 467] width 106 height 17
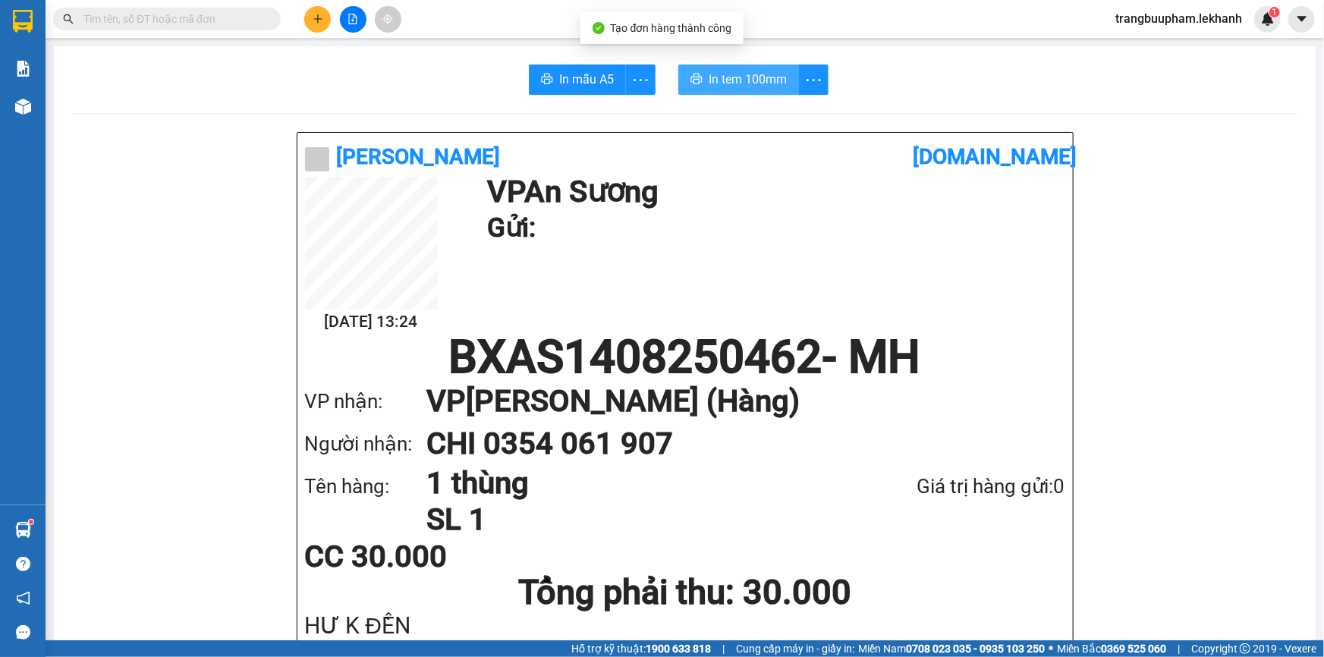
click at [733, 82] on span "In tem 100mm" at bounding box center [747, 79] width 78 height 19
click at [318, 17] on icon "plus" at bounding box center [317, 18] width 1 height 8
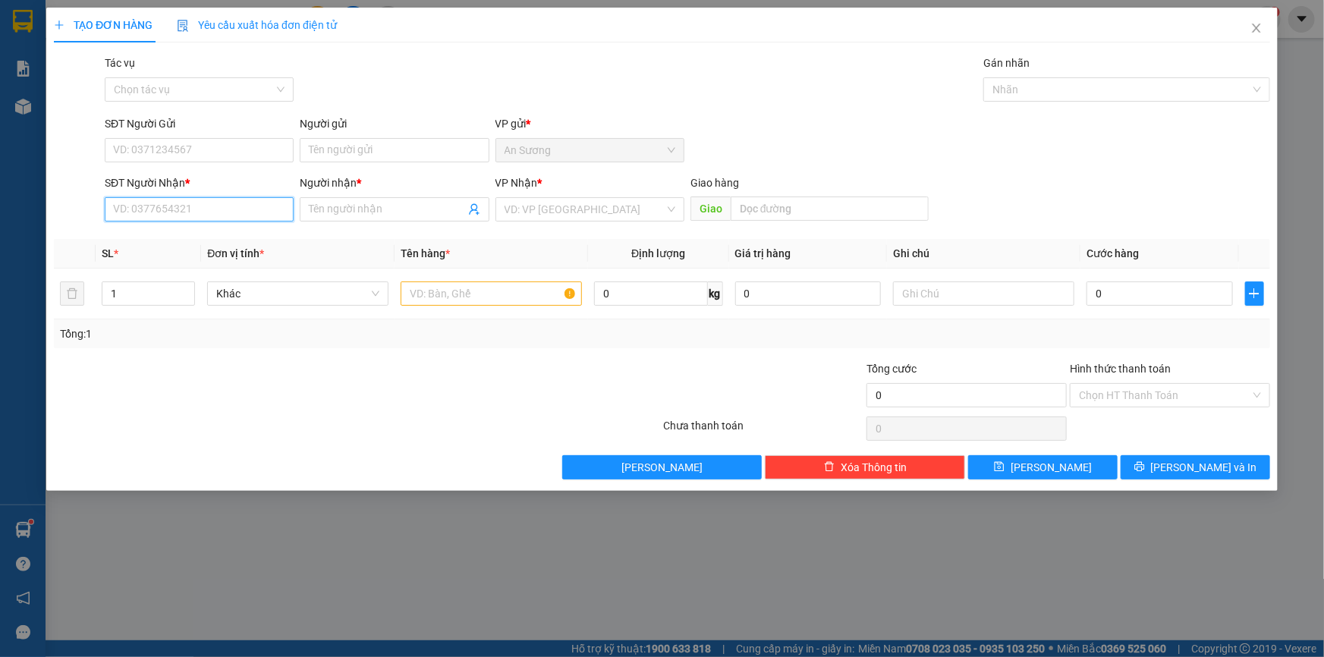
click at [208, 203] on input "SĐT Người Nhận *" at bounding box center [199, 209] width 189 height 24
click at [203, 231] on div "0352602446 - DUNG" at bounding box center [199, 239] width 171 height 17
type input "0352602446"
type input "DUNG"
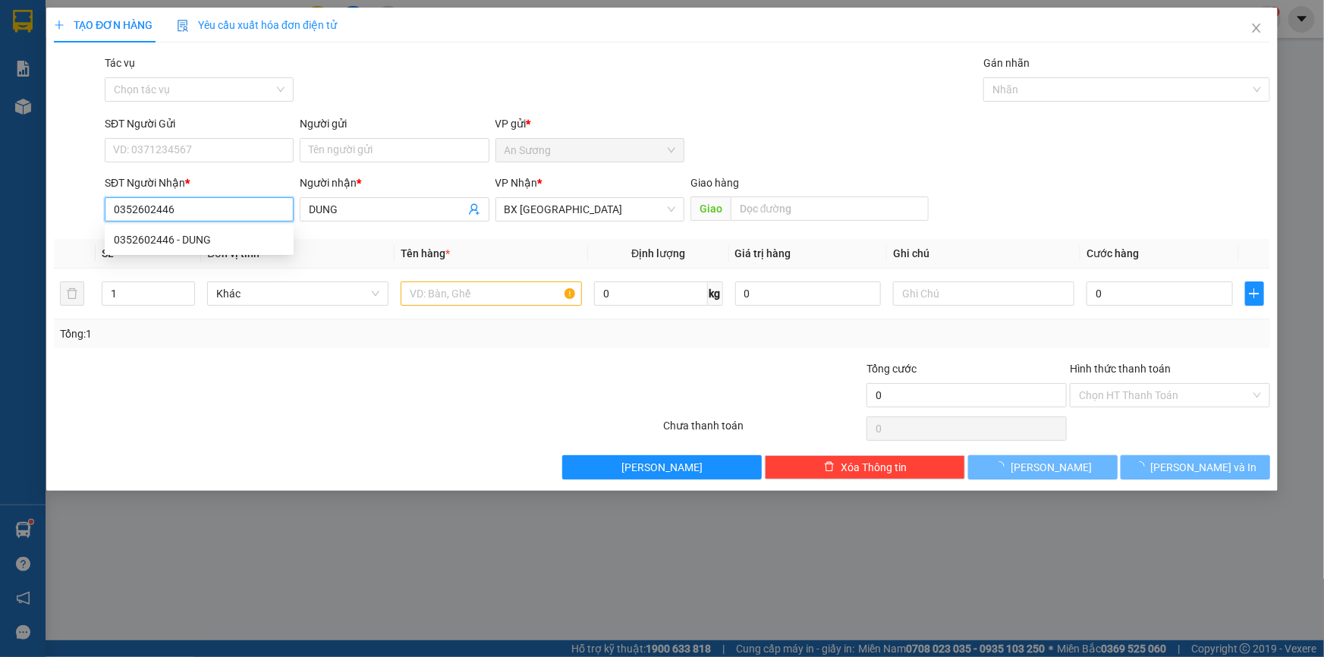
type input "30.000"
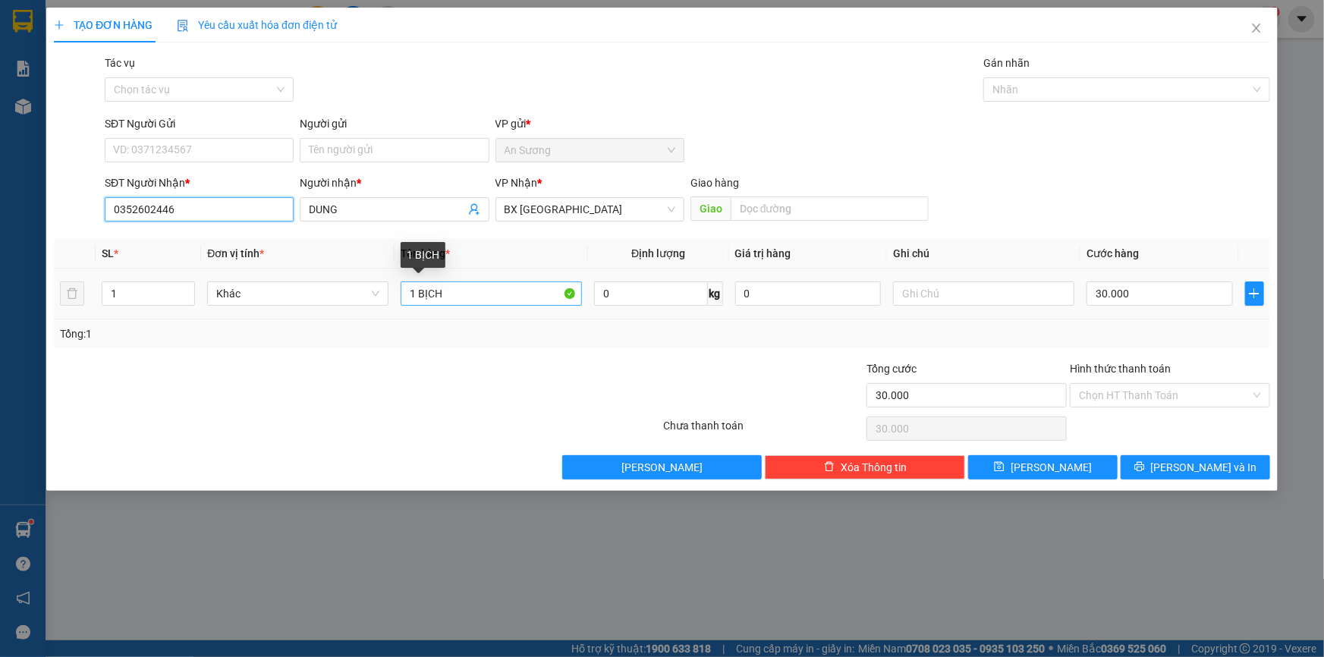
type input "0352602446"
click at [466, 296] on input "1 BỊCH" at bounding box center [490, 293] width 181 height 24
type input "1 BAO NEM"
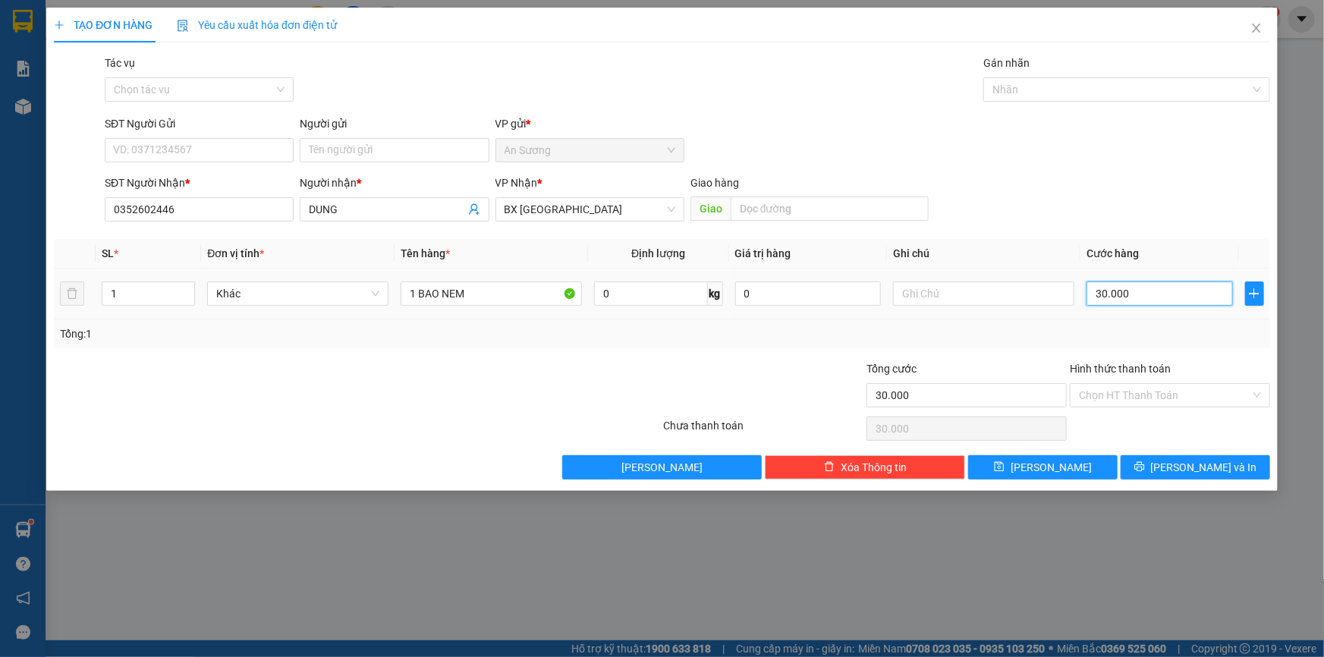
click at [1107, 293] on input "30.000" at bounding box center [1159, 293] width 146 height 24
type input "4"
type input "40"
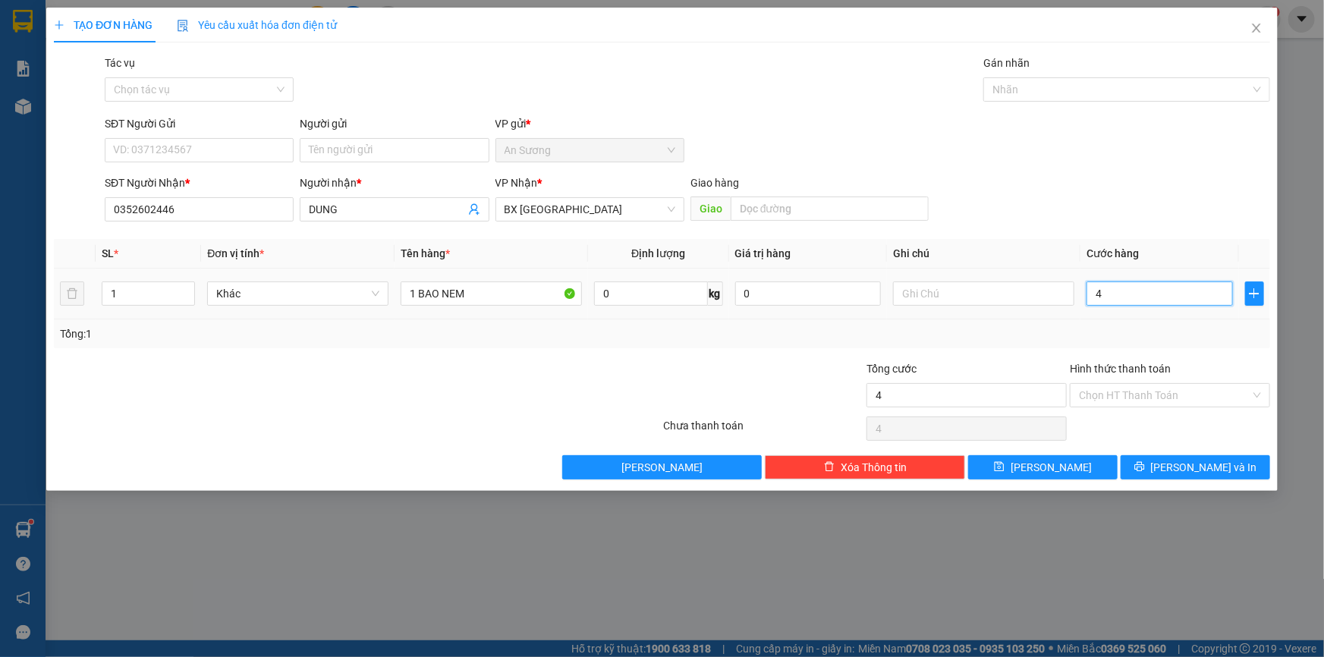
type input "40"
type input "40.000"
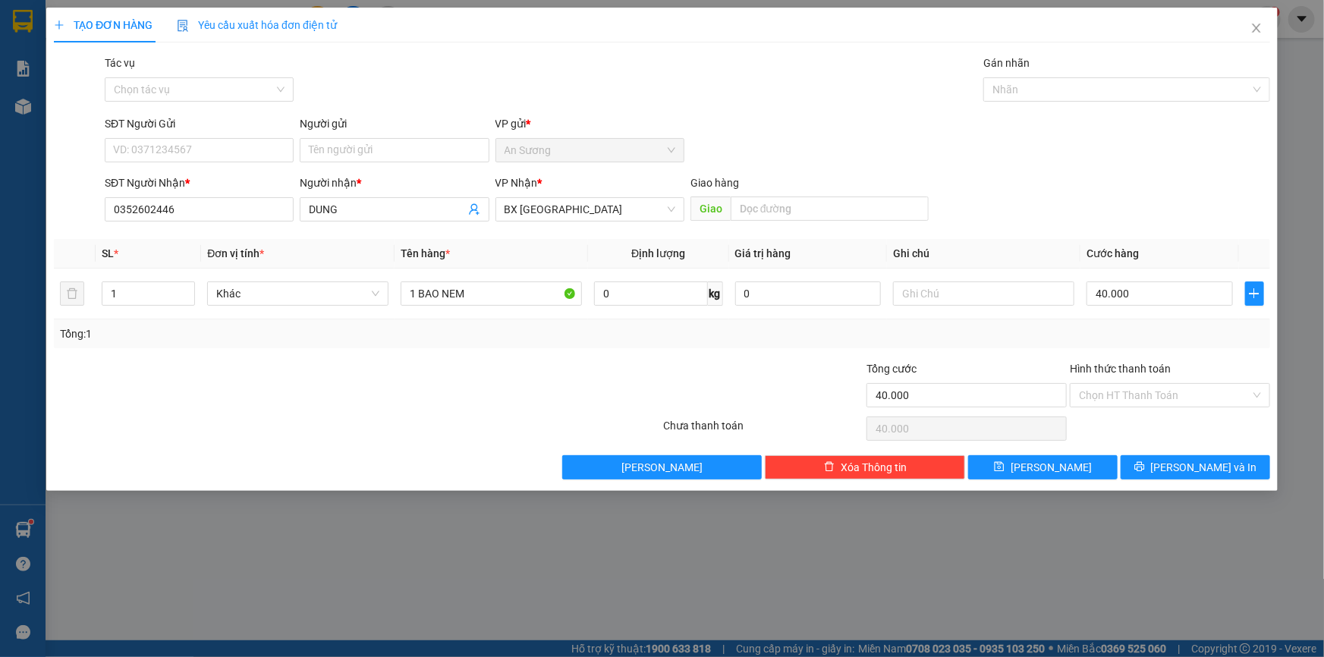
click at [1088, 333] on div "Tổng: 1" at bounding box center [662, 333] width 1204 height 17
click at [176, 146] on input "SĐT Người Gửi" at bounding box center [199, 150] width 189 height 24
type input "0909586571"
click at [221, 178] on div "0909586571 - DUNG" at bounding box center [199, 180] width 171 height 17
type input "DUNG"
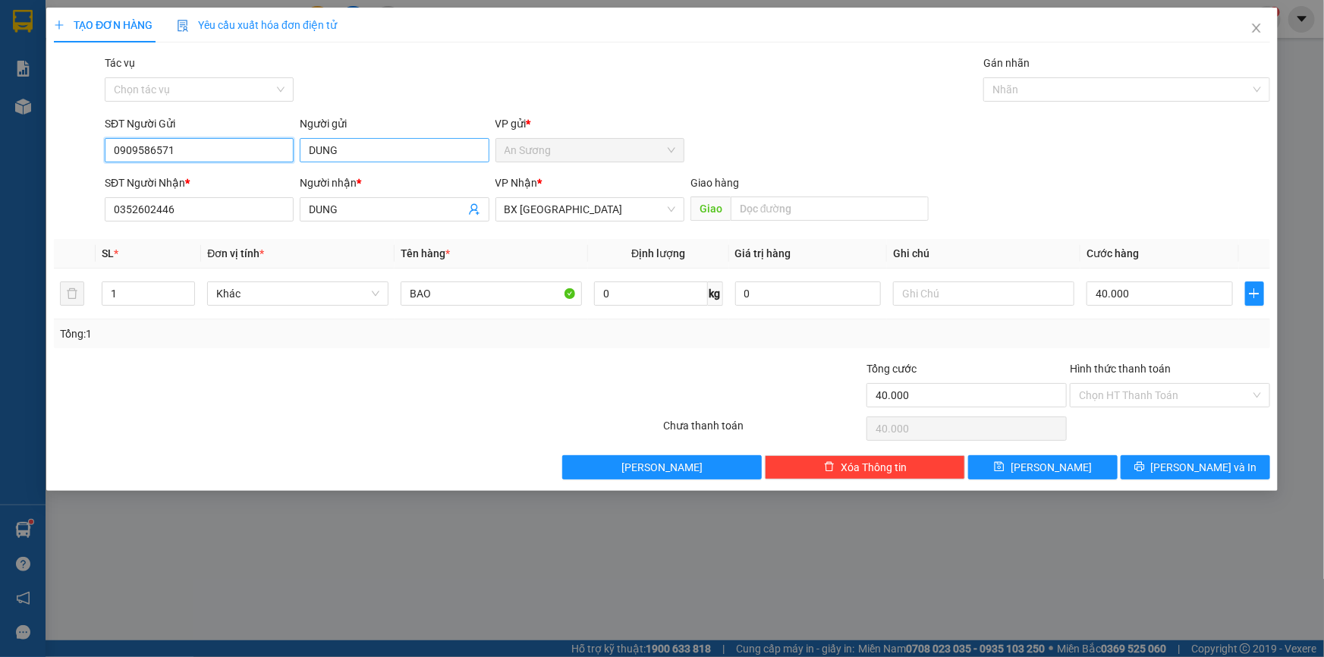
type input "0909586571"
click at [341, 149] on input "DUNG" at bounding box center [394, 150] width 189 height 24
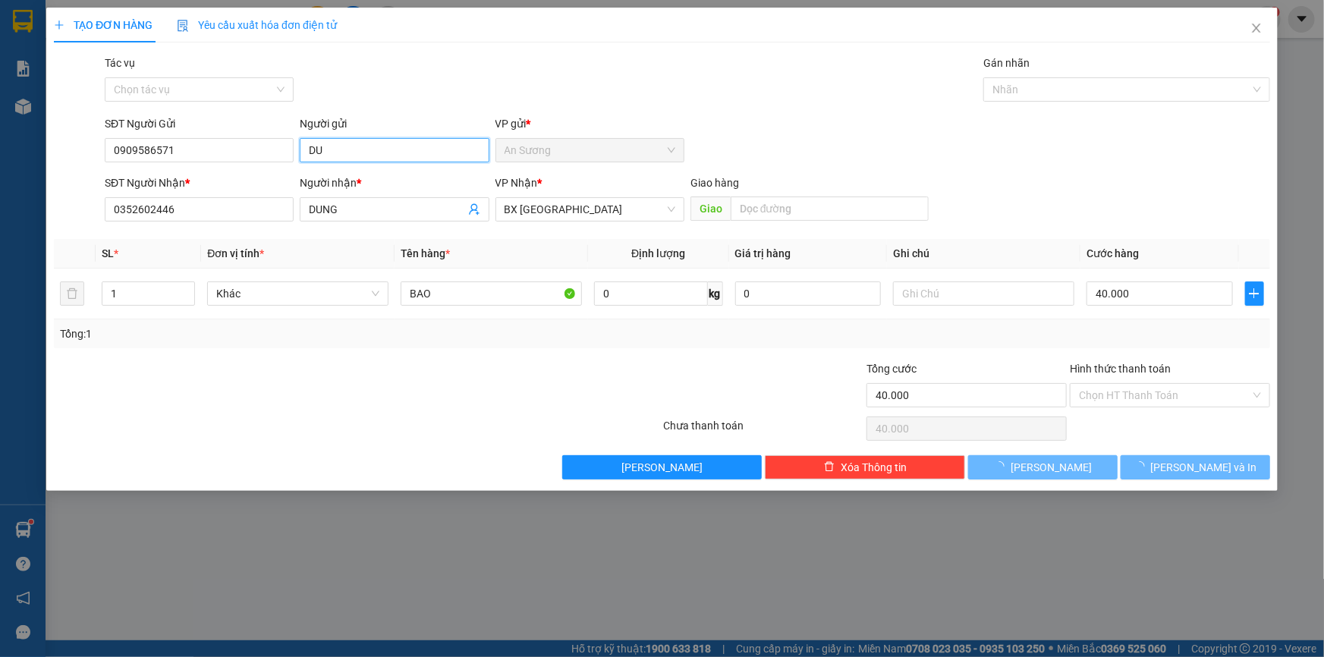
type input "D"
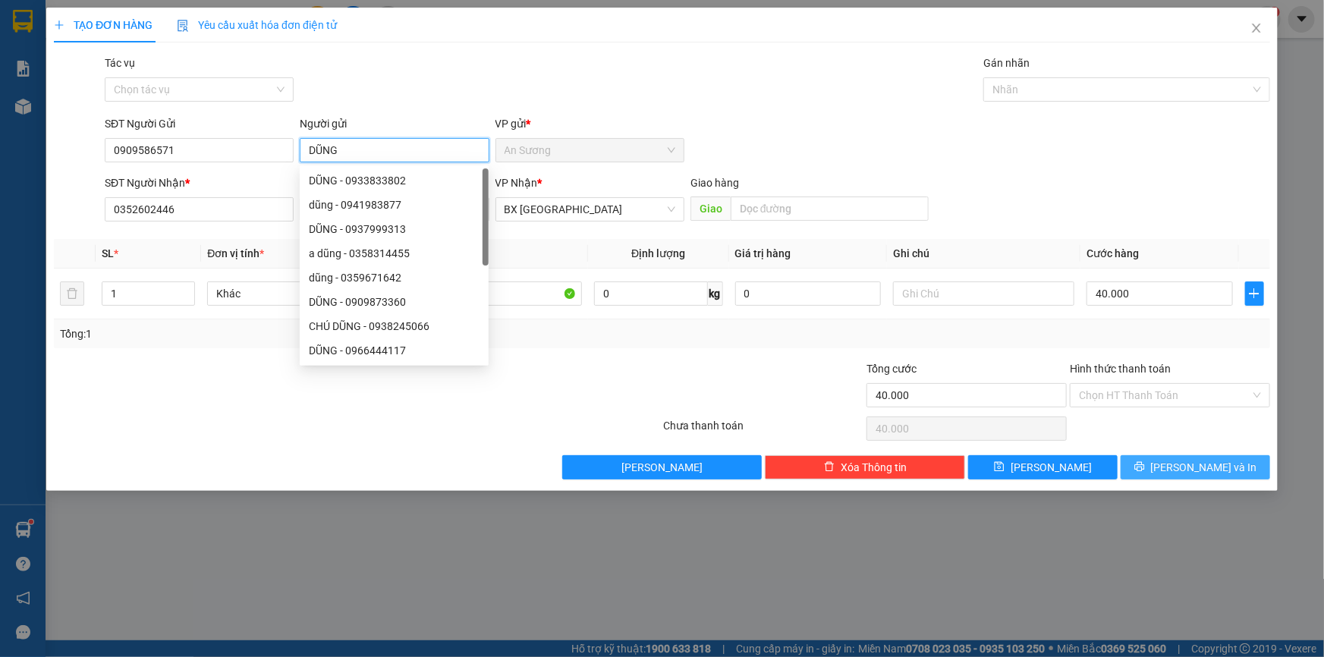
type input "DŨNG"
click at [1144, 466] on icon "printer" at bounding box center [1139, 467] width 10 height 10
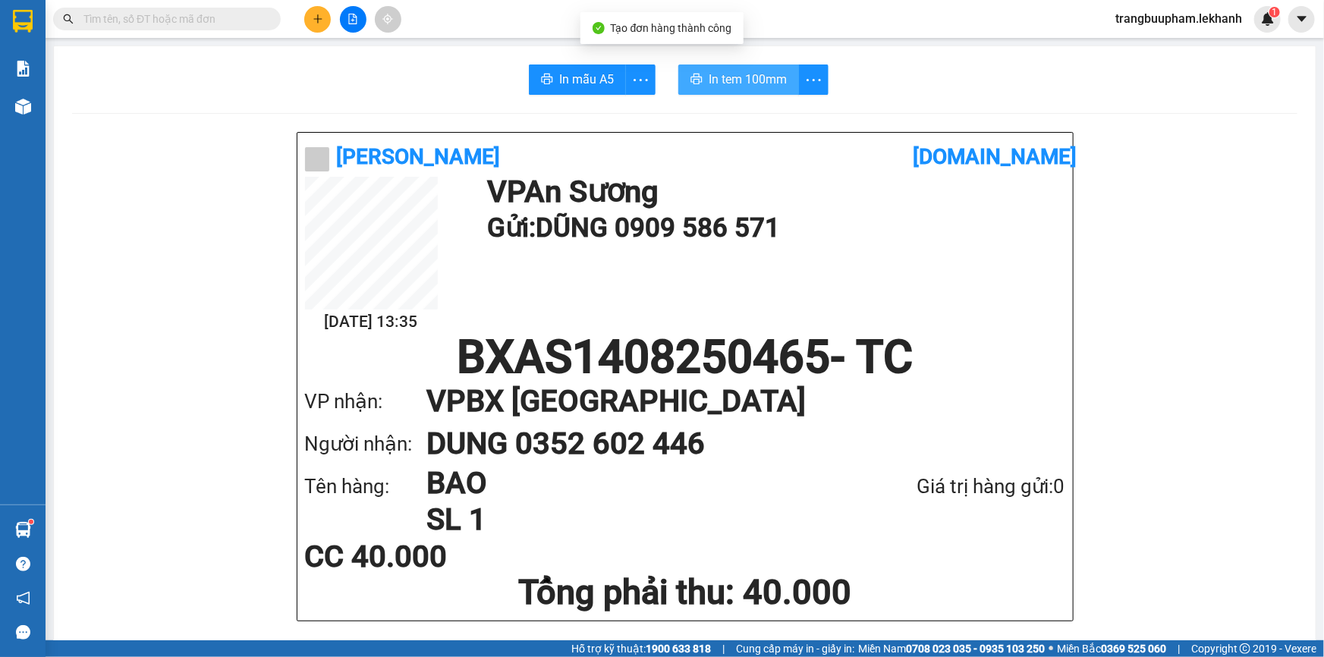
click at [761, 76] on span "In tem 100mm" at bounding box center [747, 79] width 78 height 19
click at [320, 17] on icon "plus" at bounding box center [317, 19] width 11 height 11
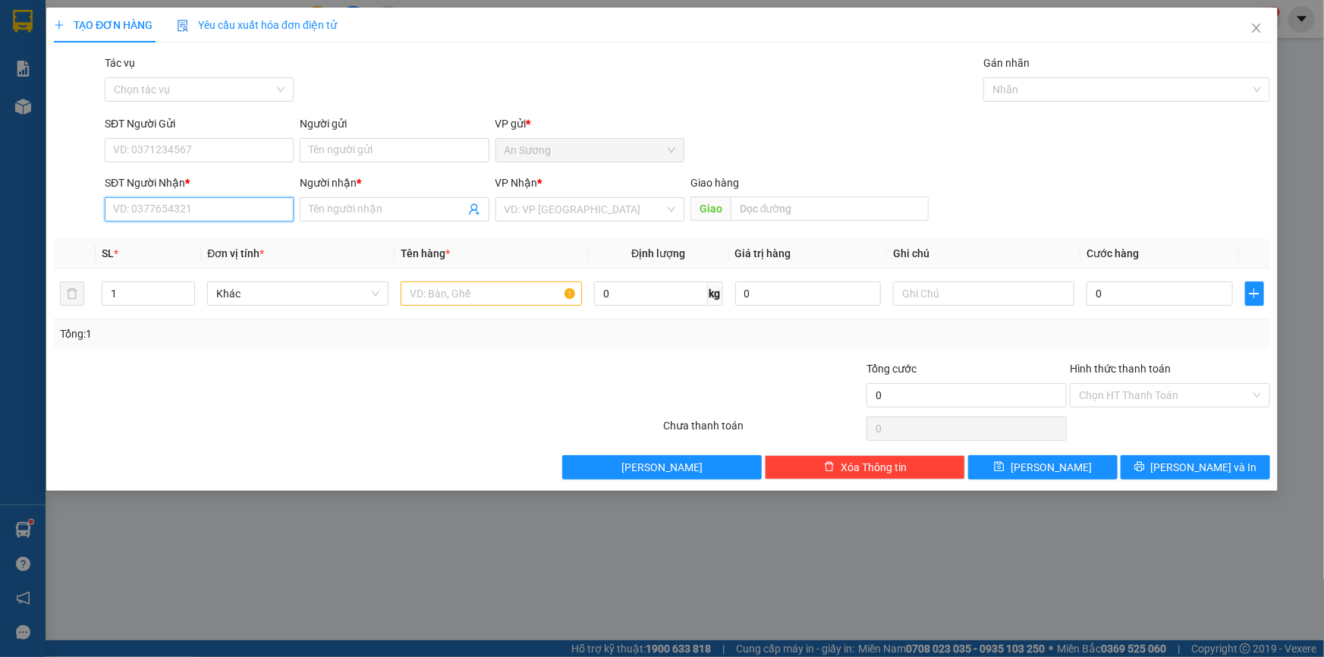
click at [206, 206] on input "SĐT Người Nhận *" at bounding box center [199, 209] width 189 height 24
click at [197, 240] on div "0983333547 - QUỐC" at bounding box center [199, 239] width 171 height 17
type input "0983333547"
type input "QUỐC"
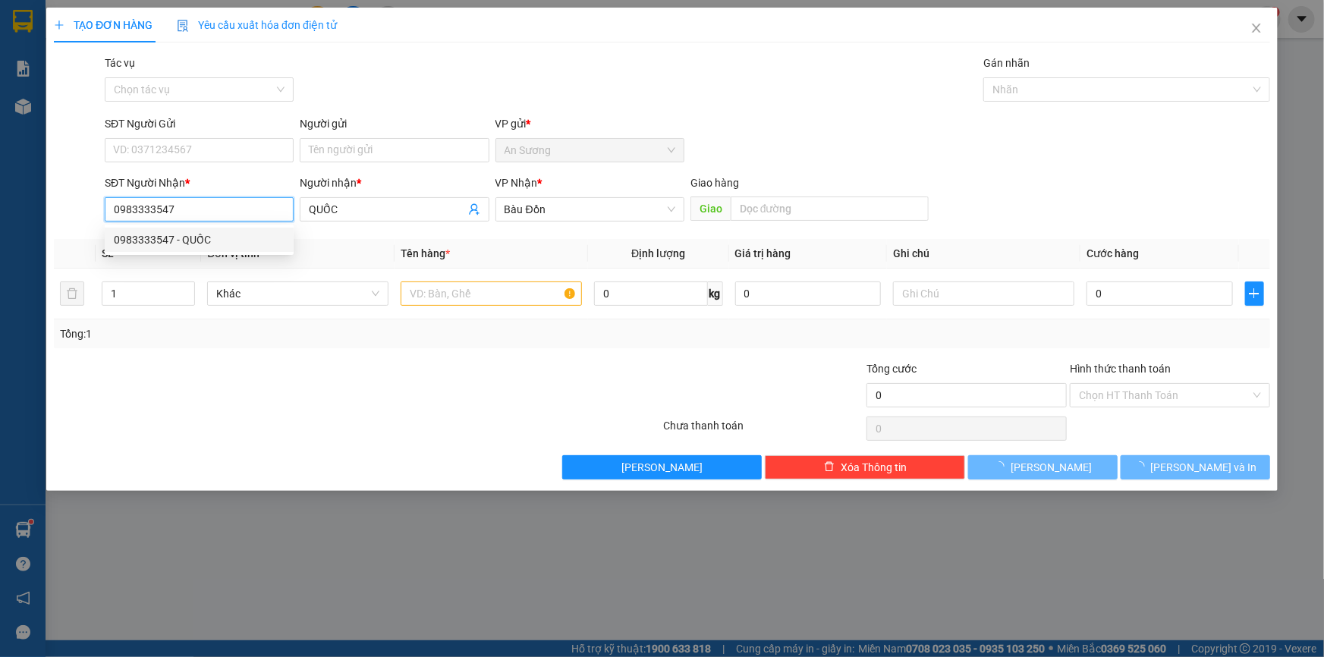
type input "30.000"
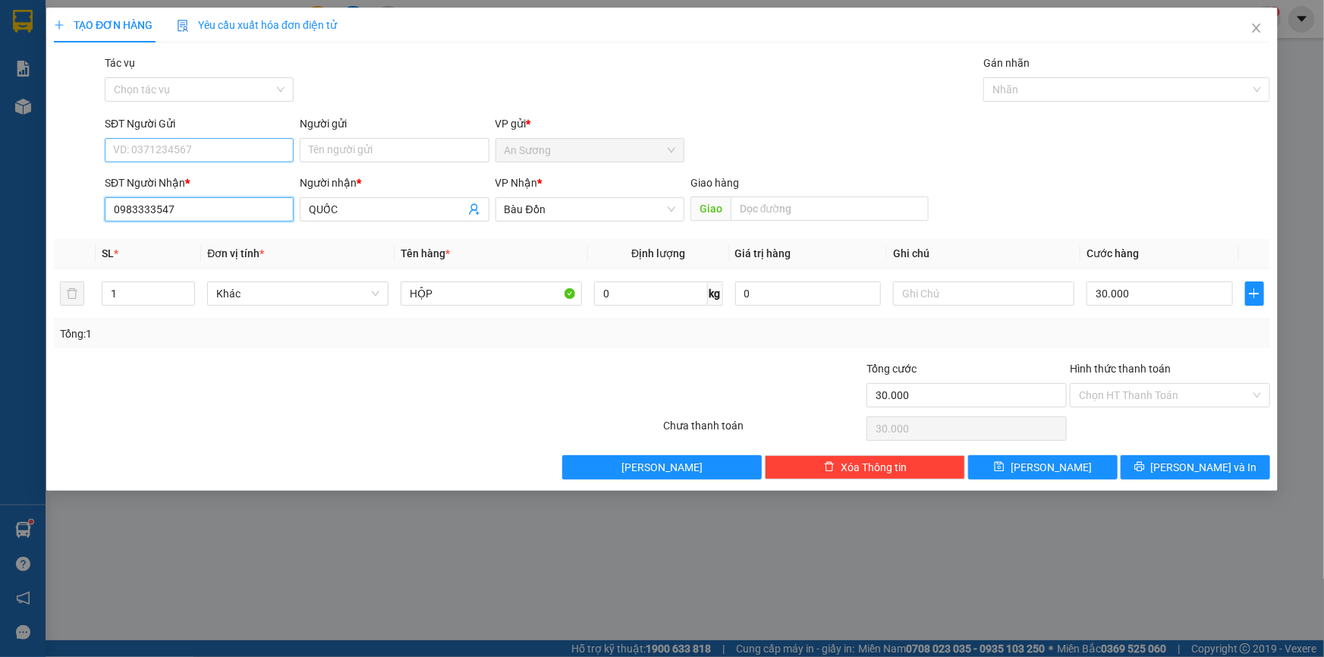
type input "0983333547"
click at [199, 146] on input "SĐT Người Gửi" at bounding box center [199, 150] width 189 height 24
click at [205, 181] on div "0985395693 - THẢO PHÁT" at bounding box center [199, 180] width 171 height 17
type input "0985395693"
type input "THẢO PHÁT"
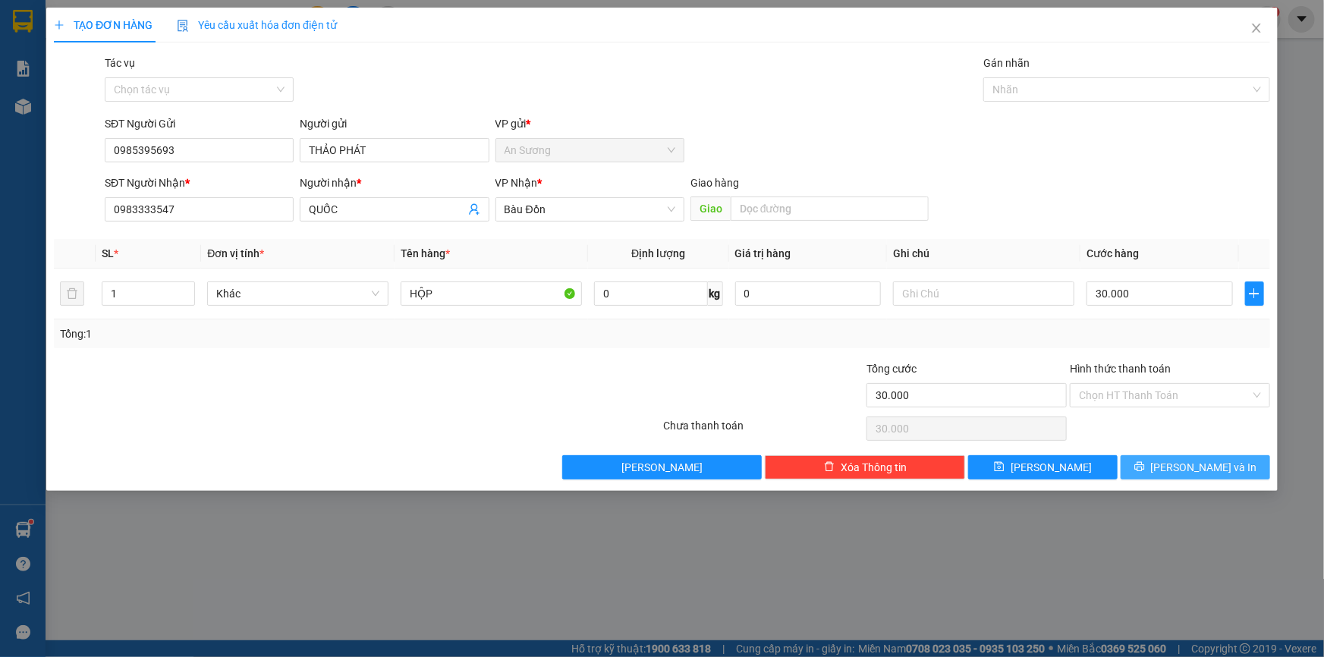
click at [1145, 463] on icon "printer" at bounding box center [1139, 466] width 11 height 11
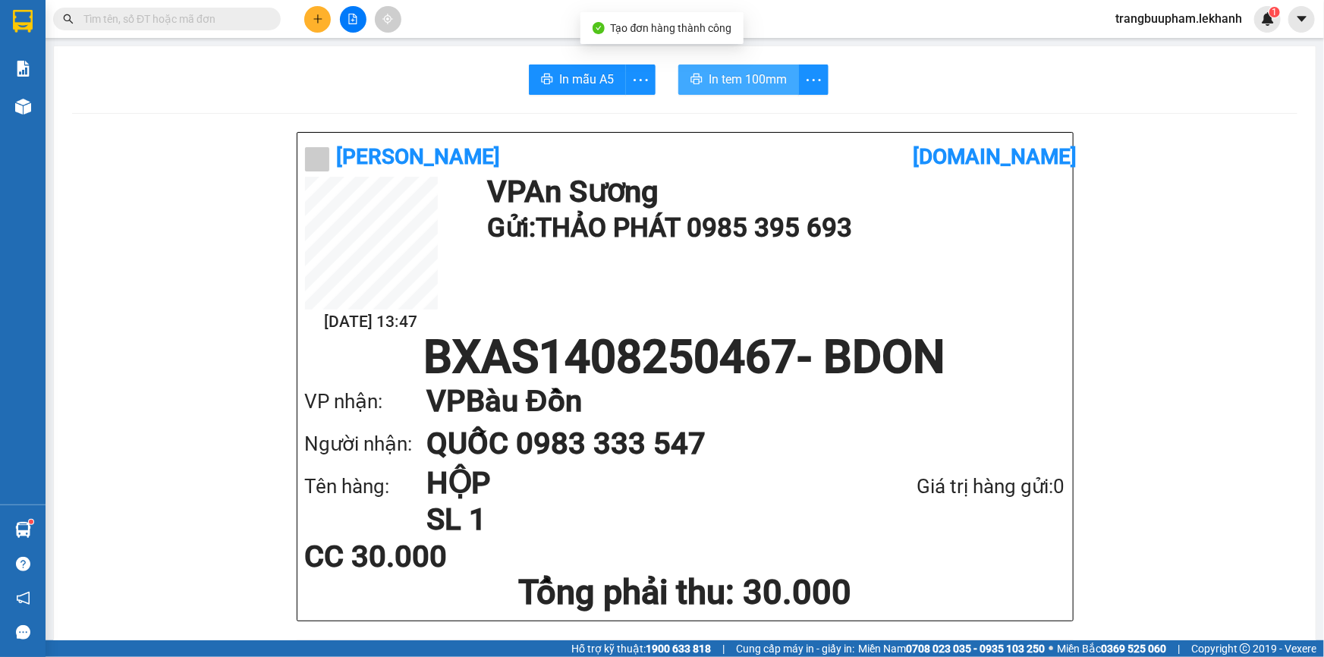
click at [725, 71] on span "In tem 100mm" at bounding box center [747, 79] width 78 height 19
